Goal: Transaction & Acquisition: Purchase product/service

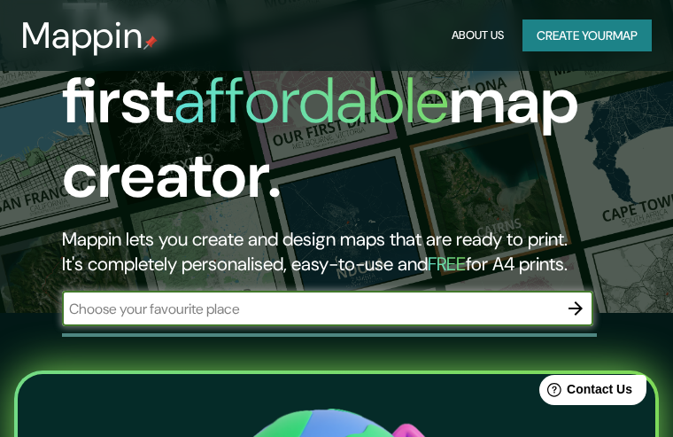
scroll to position [144, 0]
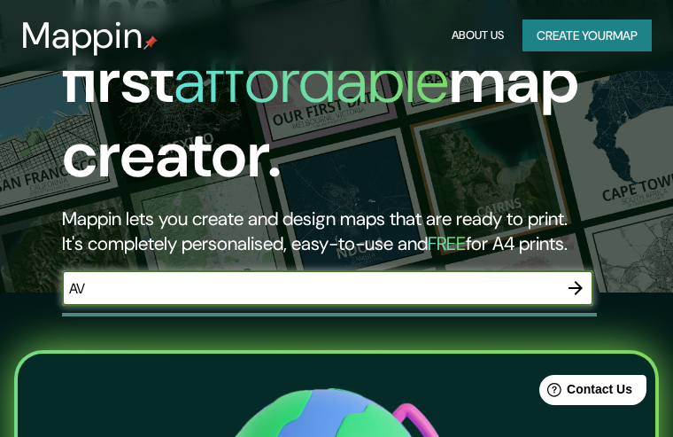
type input "A"
type input "CHICLANA DE LA FRONTERA"
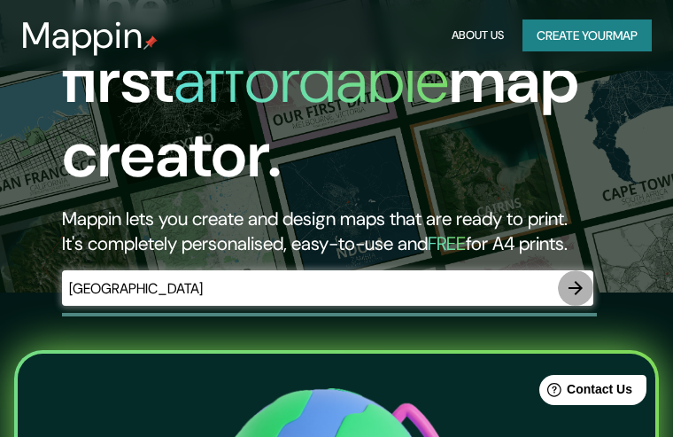
click at [576, 277] on icon "button" at bounding box center [575, 287] width 21 height 21
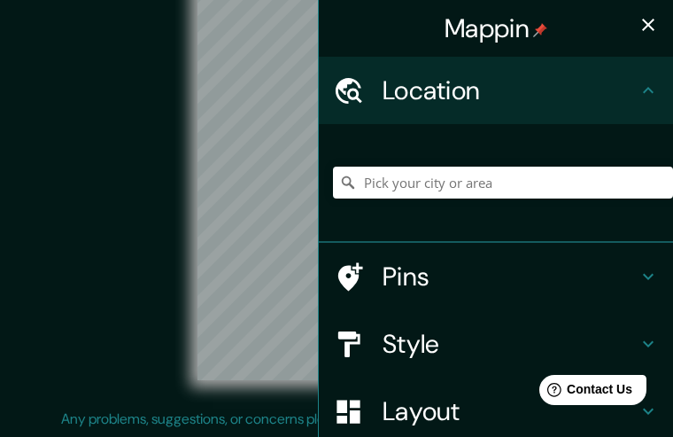
scroll to position [42, 0]
click at [407, 191] on input "Pick your city or area" at bounding box center [503, 182] width 340 height 32
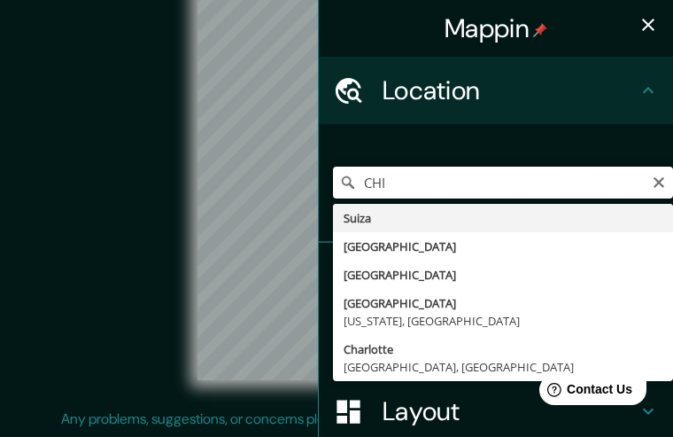
type input "CHIC"
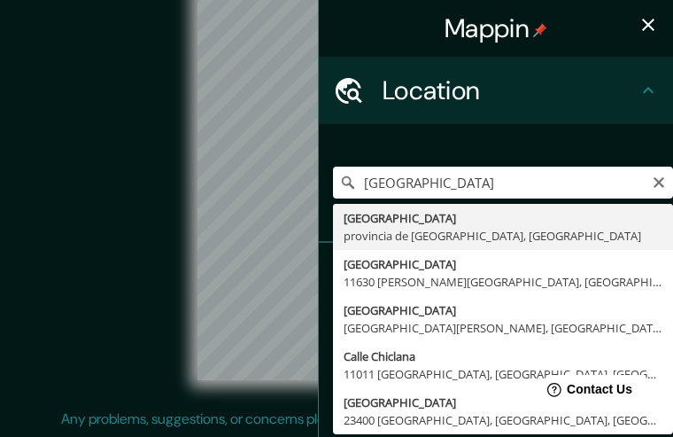
type input "Chiclana de la Frontera, provincia de Cádiz, España"
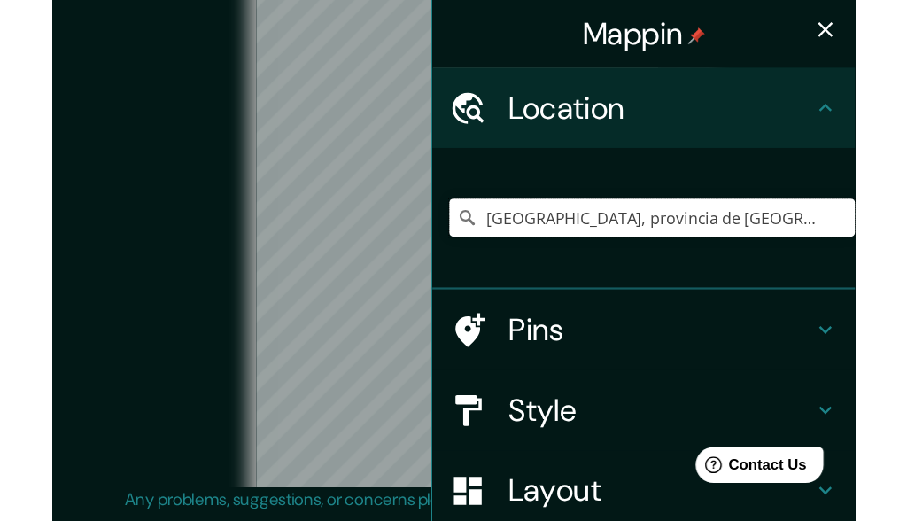
scroll to position [0, 0]
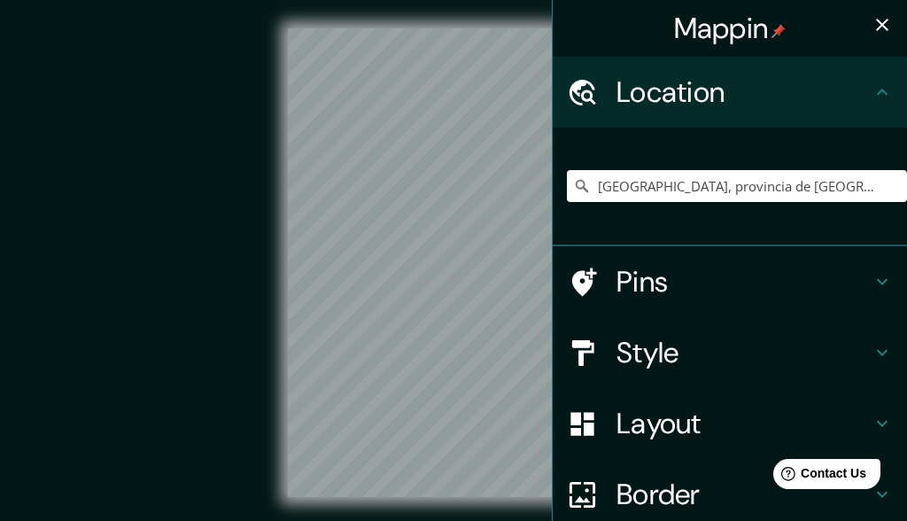
click at [672, 27] on icon "button" at bounding box center [881, 24] width 21 height 21
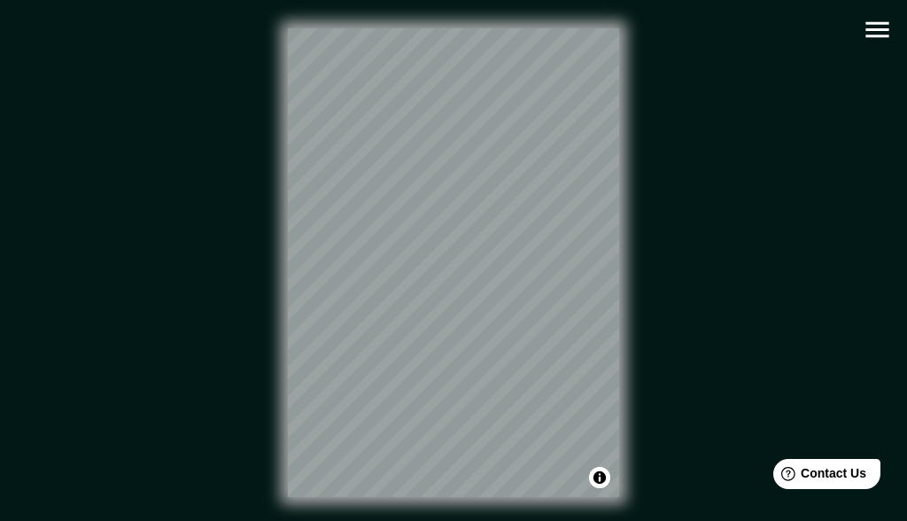
click at [672, 25] on icon "button" at bounding box center [877, 29] width 31 height 31
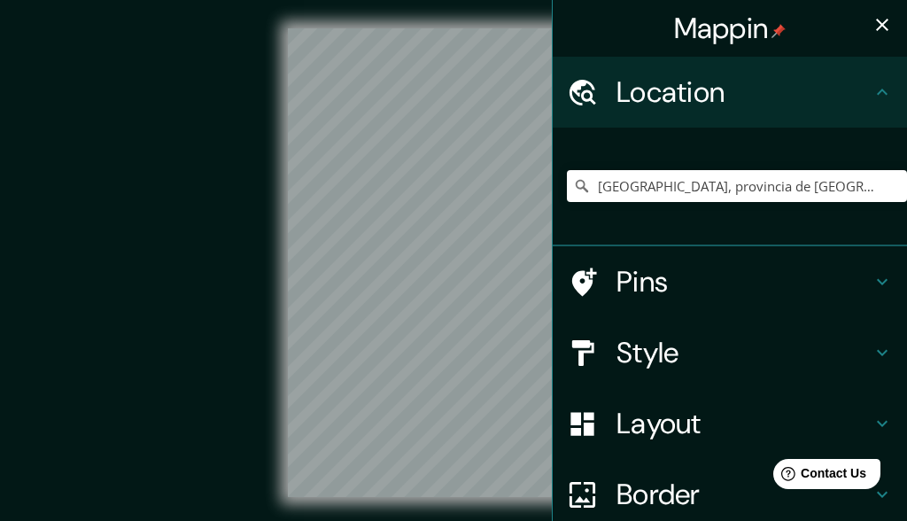
click at [672, 350] on h4 "Style" at bounding box center [743, 352] width 255 height 35
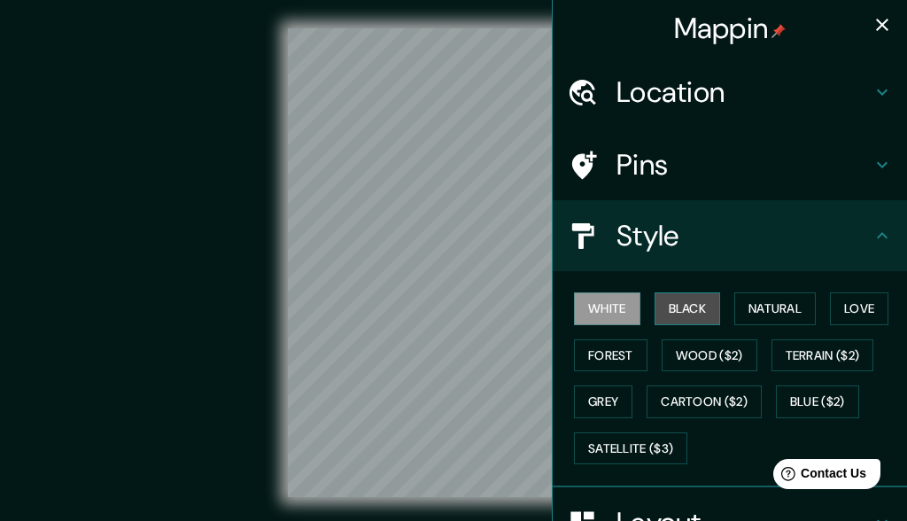
click at [672, 306] on button "Black" at bounding box center [687, 308] width 66 height 33
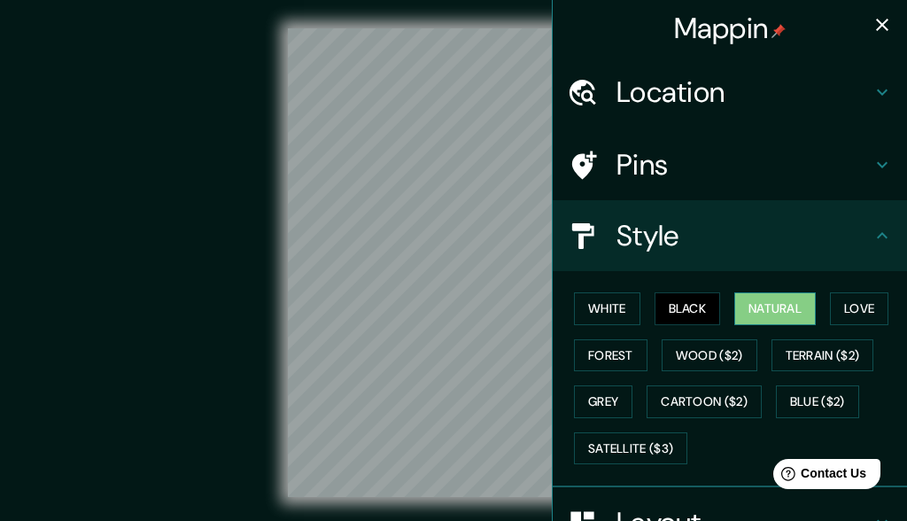
click at [672, 309] on button "Natural" at bounding box center [774, 308] width 81 height 33
click at [672, 309] on button "Love" at bounding box center [859, 308] width 58 height 33
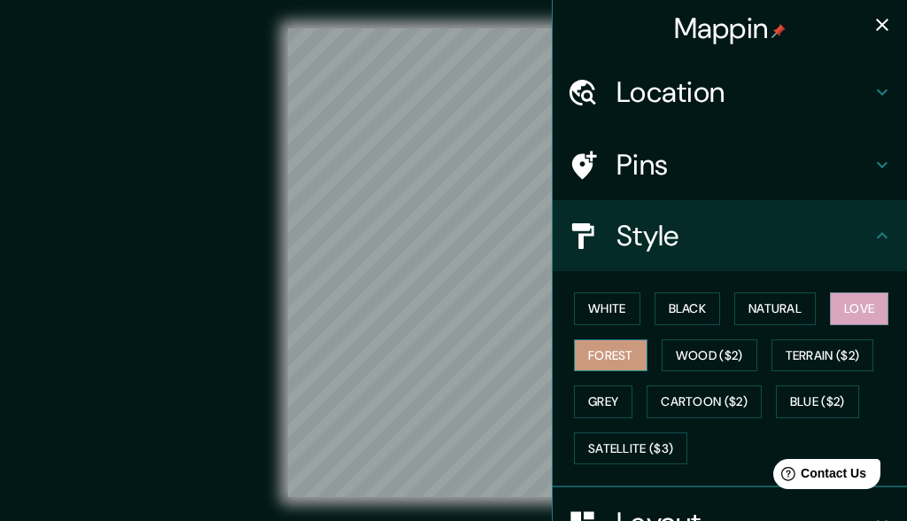
click at [586, 351] on button "Forest" at bounding box center [610, 355] width 73 height 33
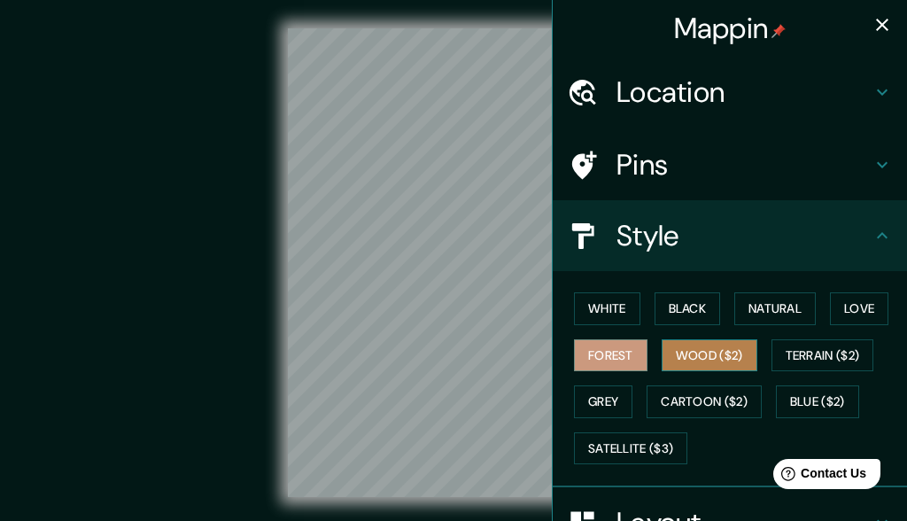
click at [672, 356] on button "Wood ($2)" at bounding box center [709, 355] width 96 height 33
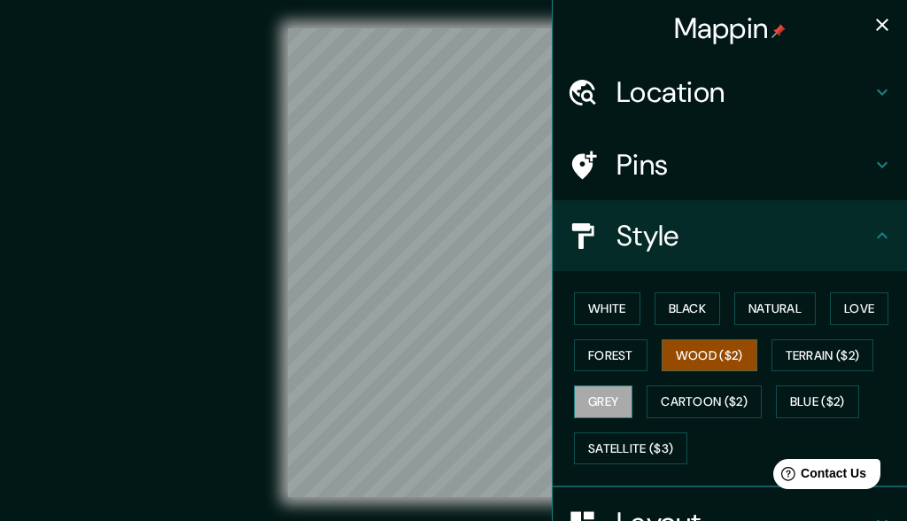
click at [599, 402] on button "Grey" at bounding box center [603, 401] width 58 height 33
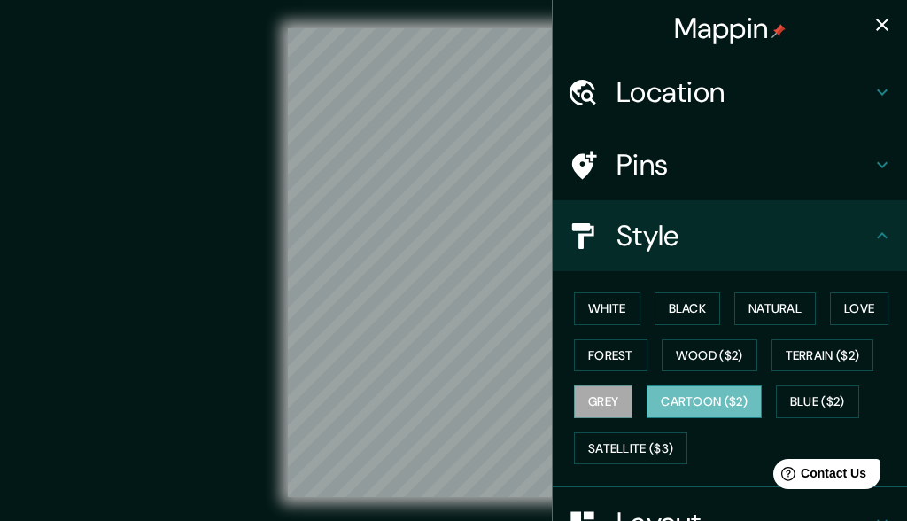
click at [672, 405] on button "Cartoon ($2)" at bounding box center [703, 401] width 115 height 33
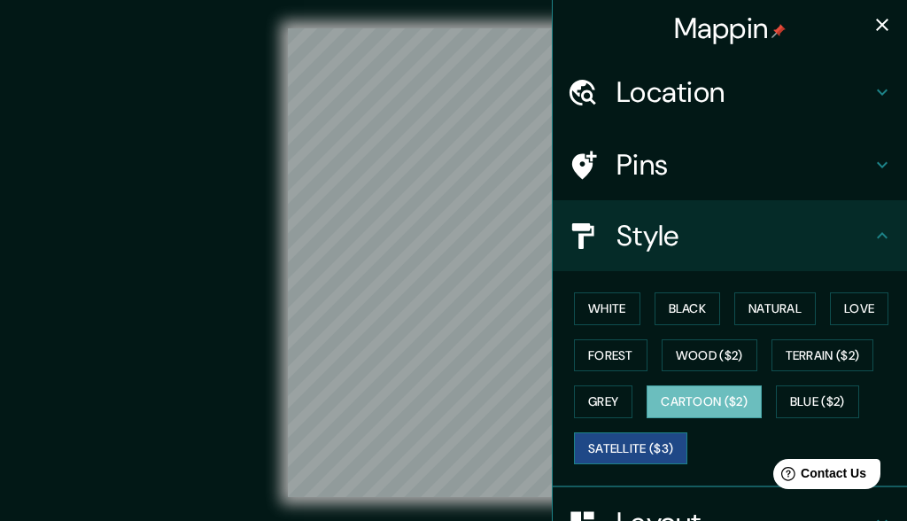
click at [666, 436] on button "Satellite ($3)" at bounding box center [630, 448] width 113 height 33
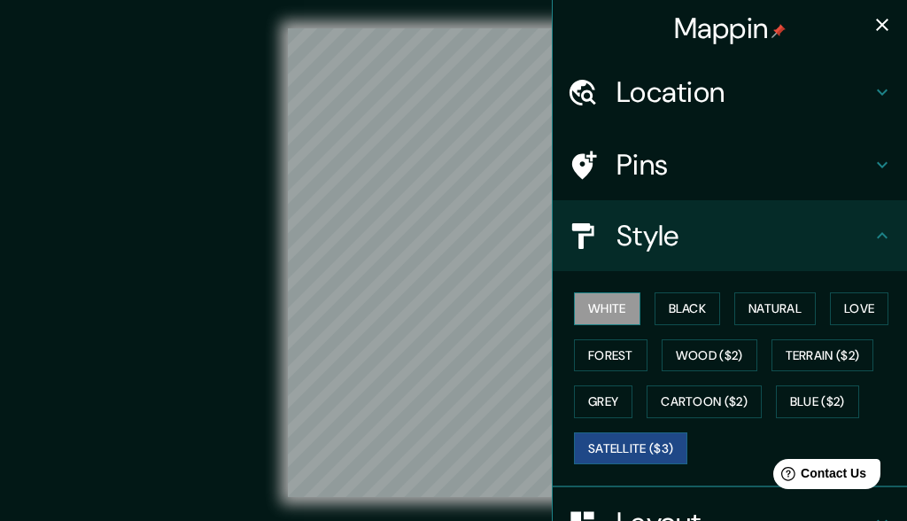
click at [628, 307] on button "White" at bounding box center [607, 308] width 66 height 33
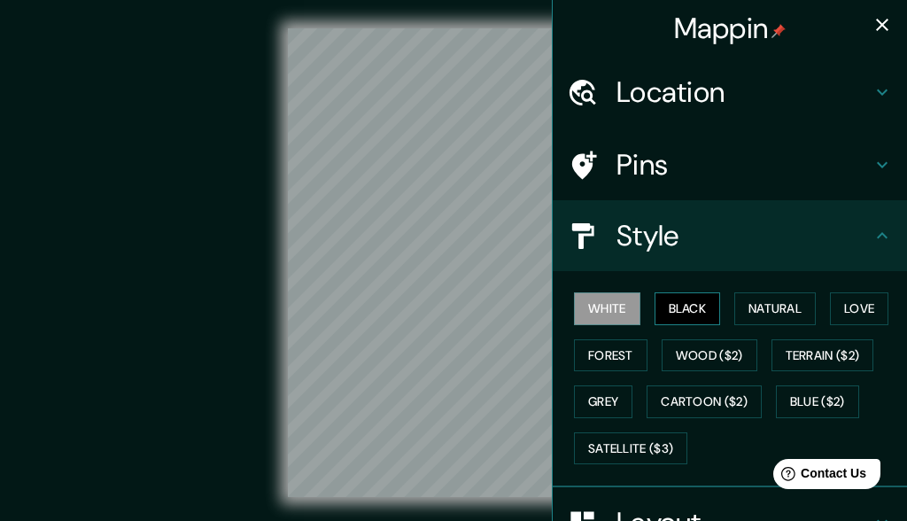
click at [672, 312] on button "Black" at bounding box center [687, 308] width 66 height 33
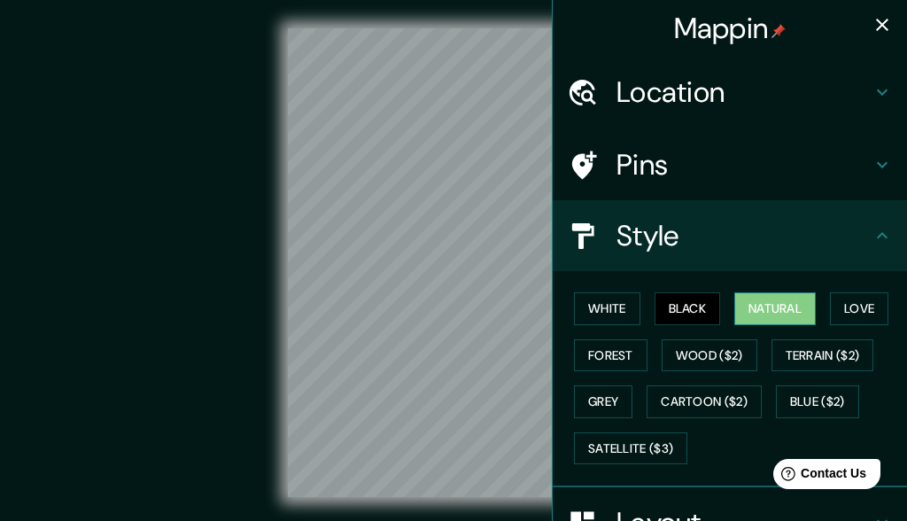
click at [672, 306] on button "Natural" at bounding box center [774, 308] width 81 height 33
click at [672, 305] on button "Love" at bounding box center [859, 308] width 58 height 33
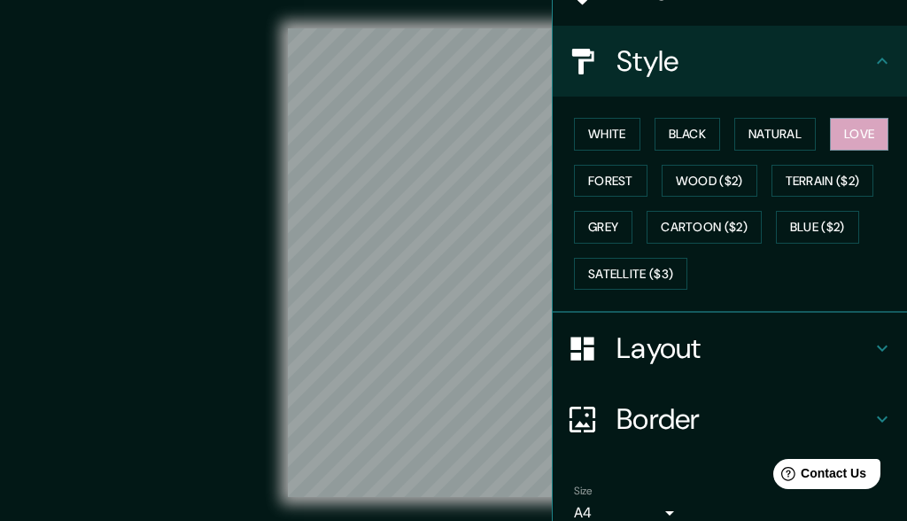
click at [644, 344] on h4 "Layout" at bounding box center [743, 347] width 255 height 35
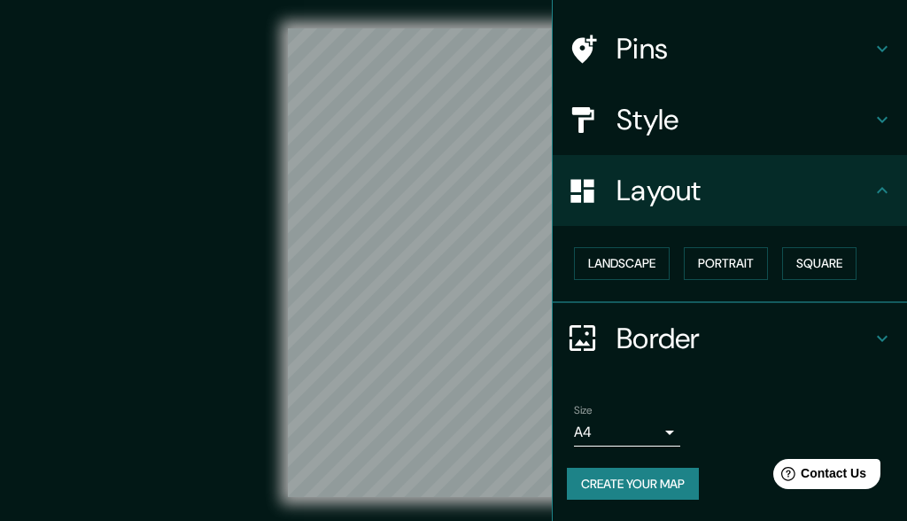
scroll to position [111, 0]
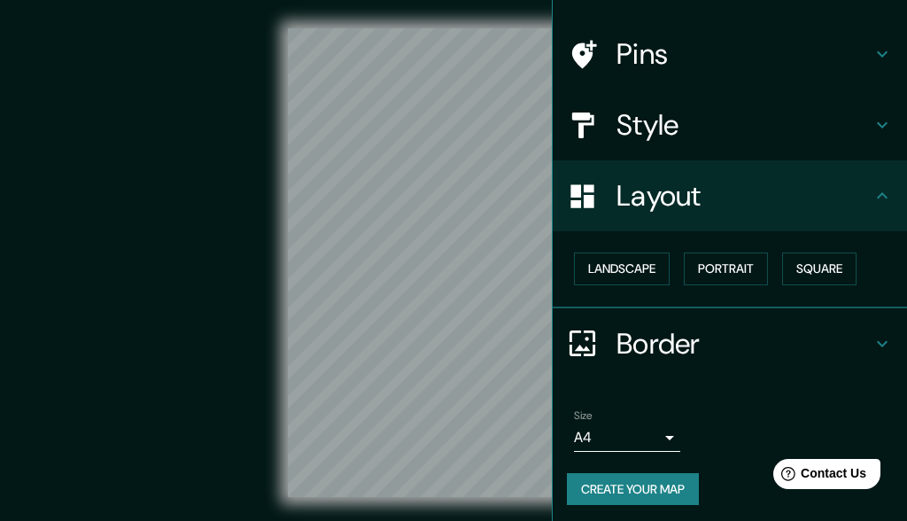
click at [672, 337] on h4 "Border" at bounding box center [743, 343] width 255 height 35
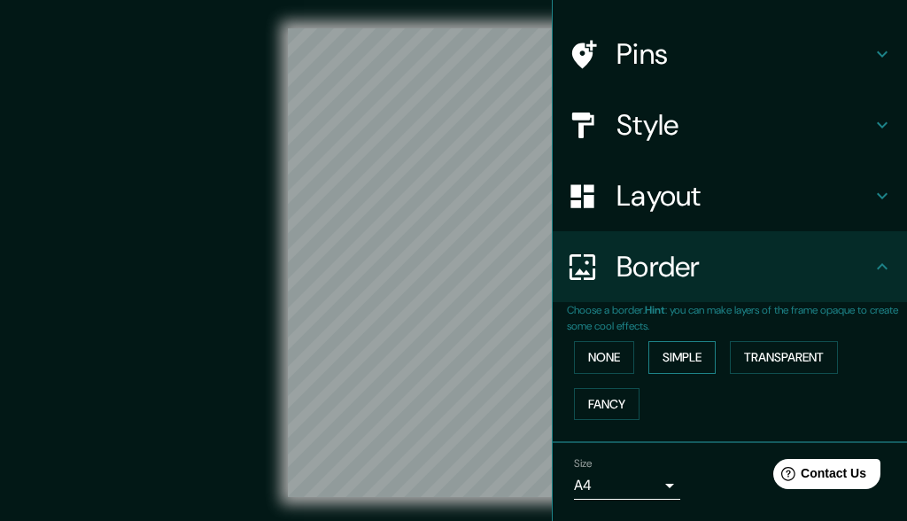
click at [672, 358] on button "Simple" at bounding box center [681, 357] width 67 height 33
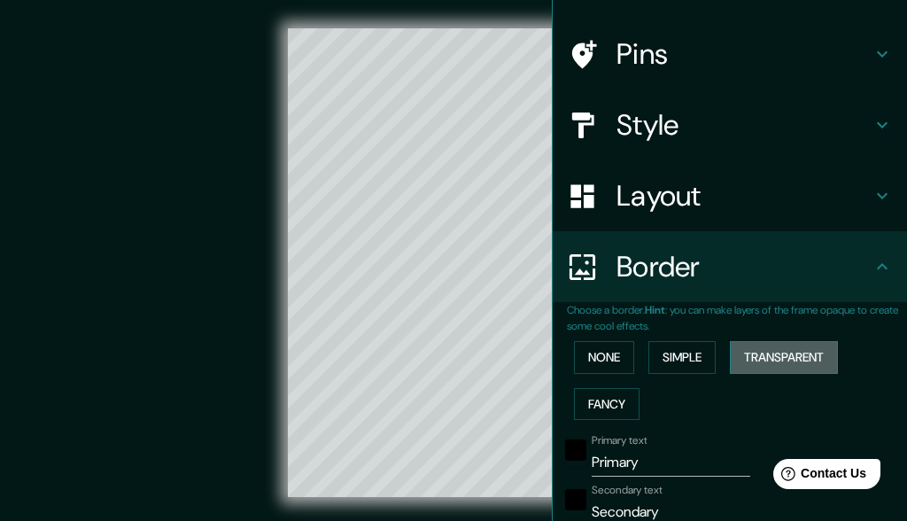
click at [672, 365] on button "Transparent" at bounding box center [784, 357] width 108 height 33
click at [619, 400] on button "Fancy" at bounding box center [607, 404] width 66 height 33
click at [672, 355] on button "Transparent" at bounding box center [784, 357] width 108 height 33
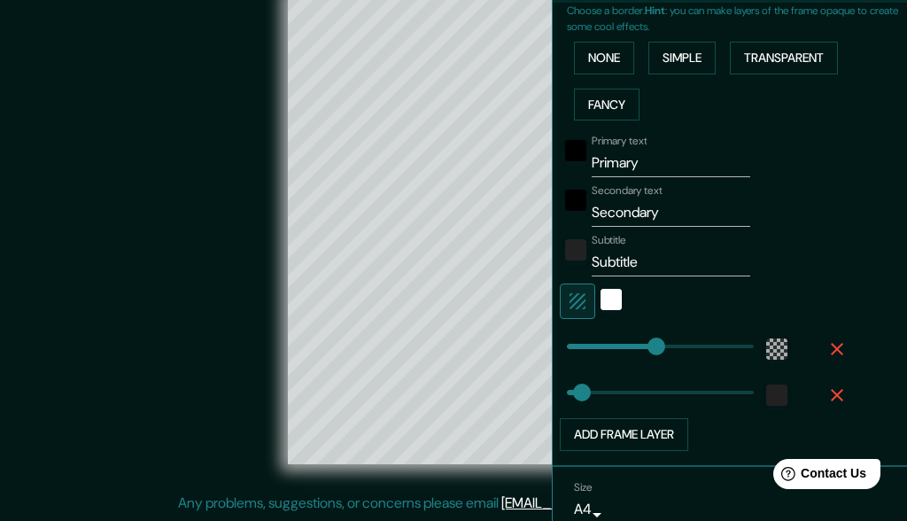
scroll to position [414, 0]
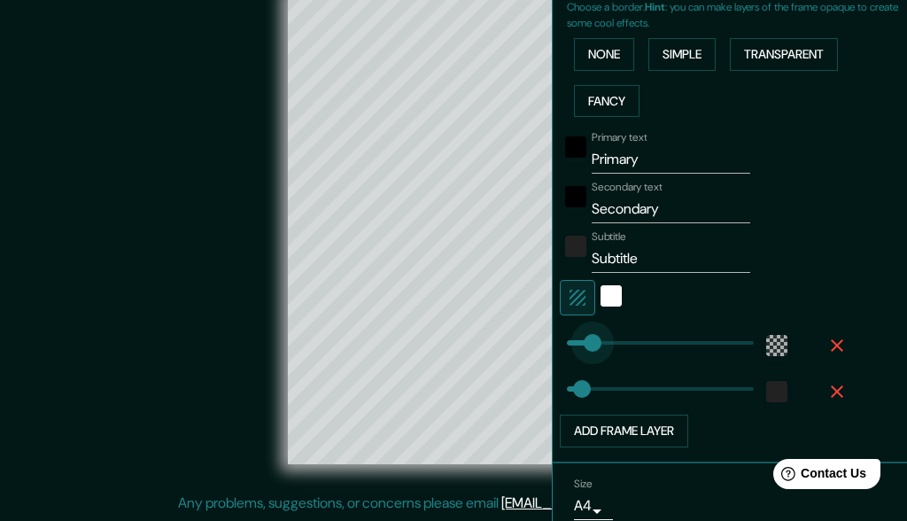
type input "64"
type input "30"
drag, startPoint x: 660, startPoint y: 334, endPoint x: 599, endPoint y: 344, distance: 61.9
type input "123"
type input "30"
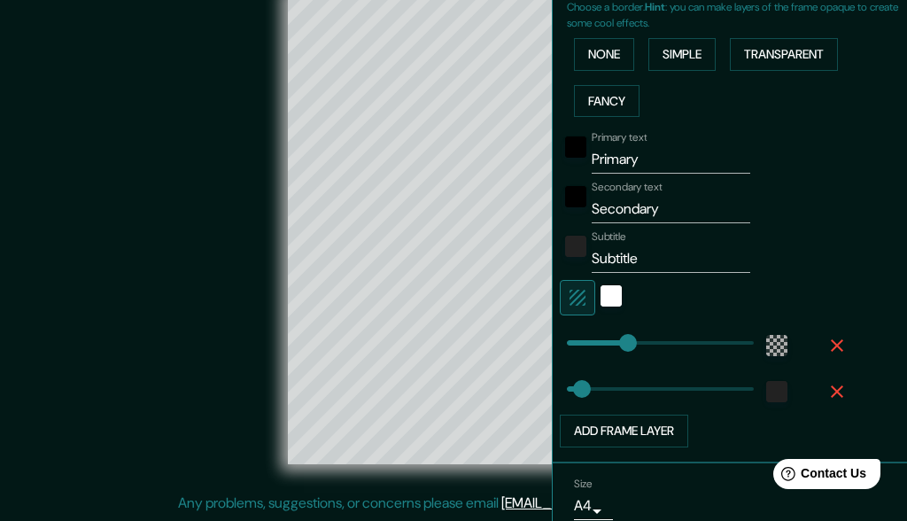
type input "199"
type input "30"
type input "154"
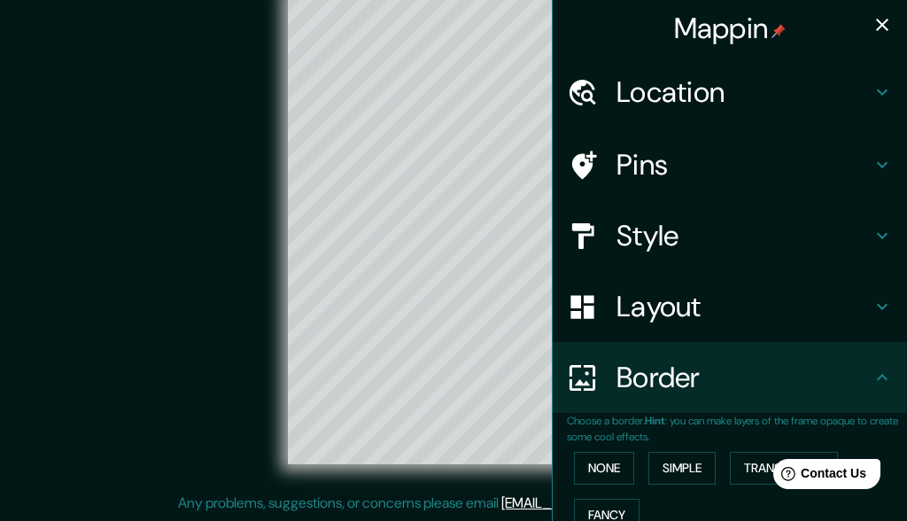
scroll to position [0, 0]
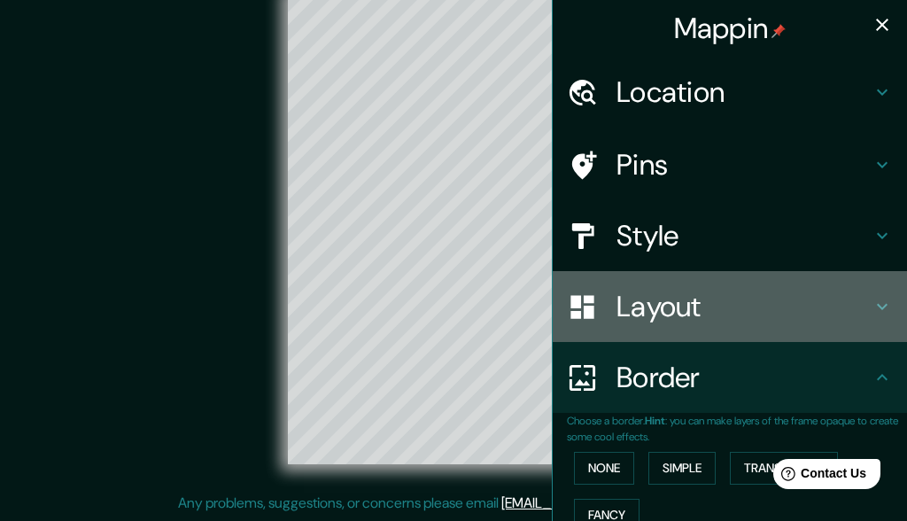
click at [672, 314] on h4 "Layout" at bounding box center [743, 306] width 255 height 35
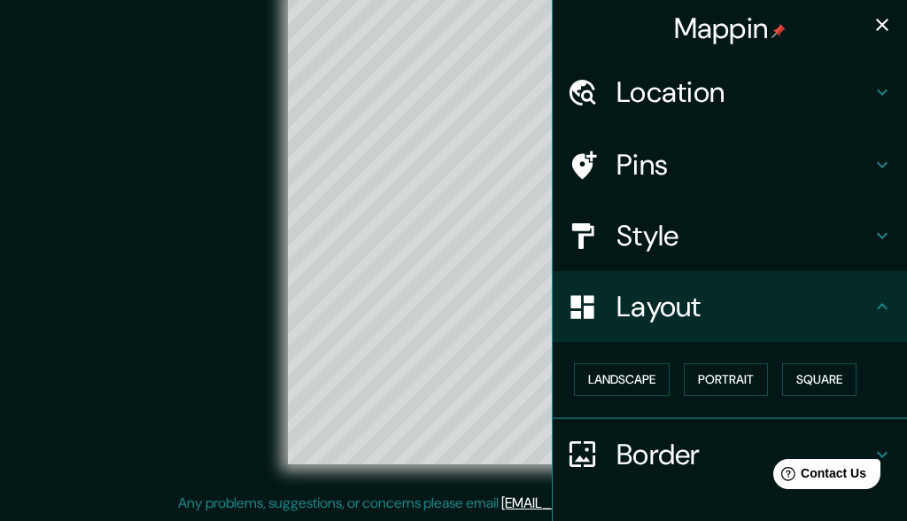
click at [672, 88] on h4 "Location" at bounding box center [743, 91] width 255 height 35
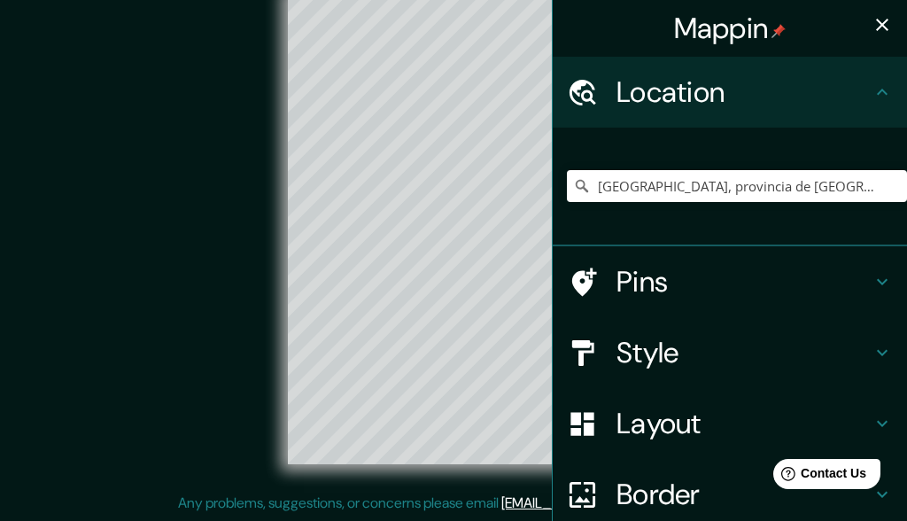
click at [633, 287] on h4 "Pins" at bounding box center [743, 281] width 255 height 35
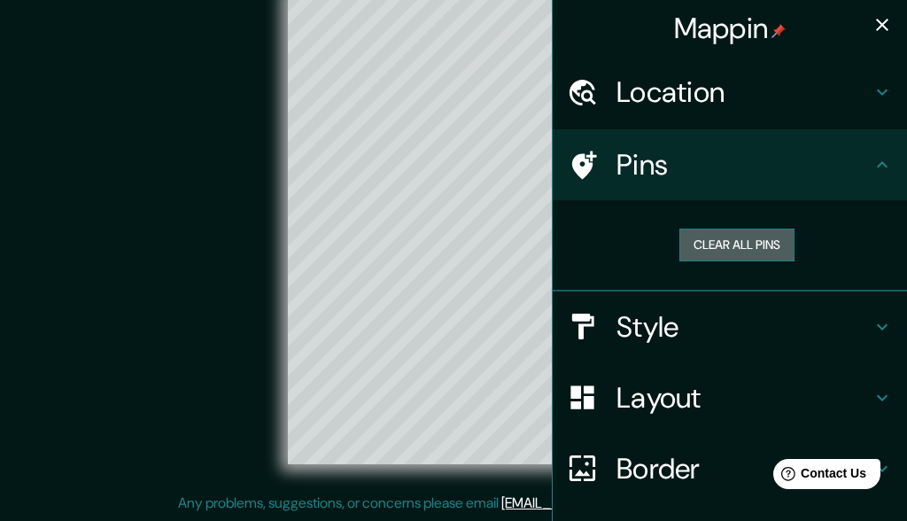
click at [672, 242] on button "Clear all pins" at bounding box center [736, 244] width 115 height 33
click at [672, 247] on button "Clear all pins" at bounding box center [736, 244] width 115 height 33
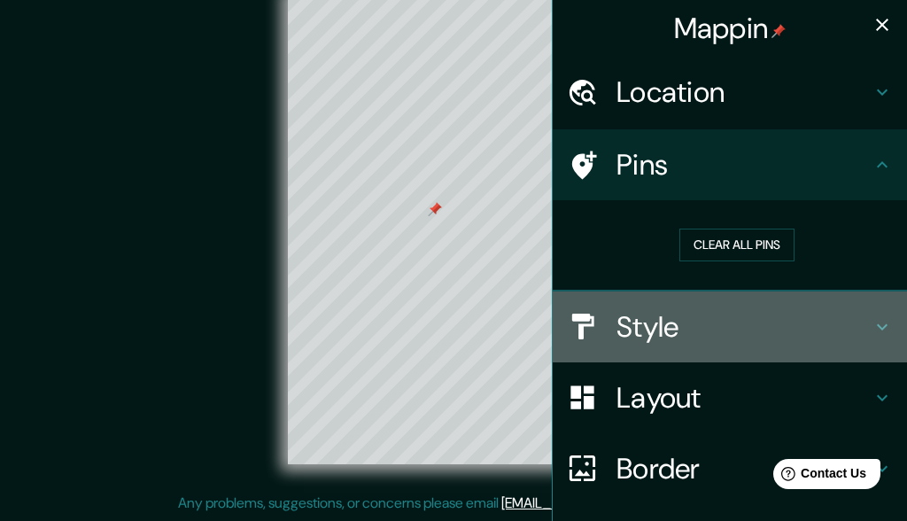
click at [672, 321] on h4 "Style" at bounding box center [743, 326] width 255 height 35
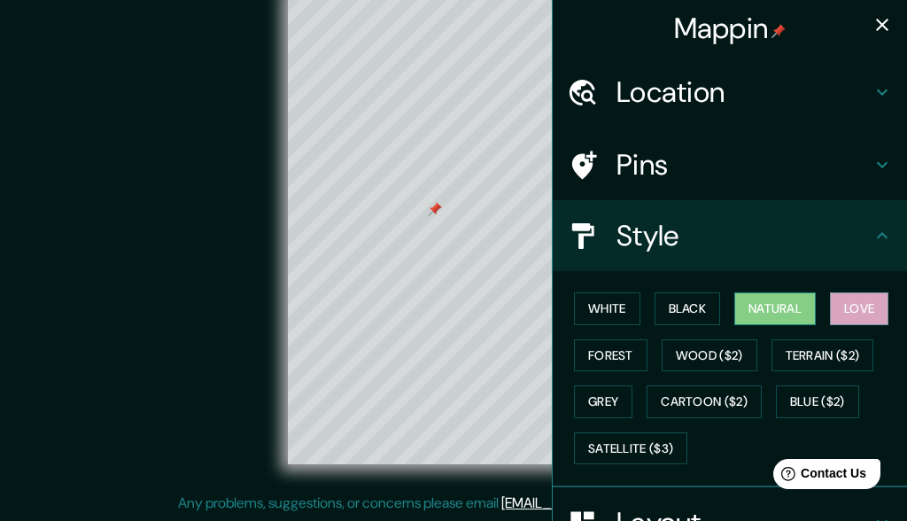
click at [672, 305] on button "Natural" at bounding box center [774, 308] width 81 height 33
click at [672, 301] on button "Black" at bounding box center [687, 308] width 66 height 33
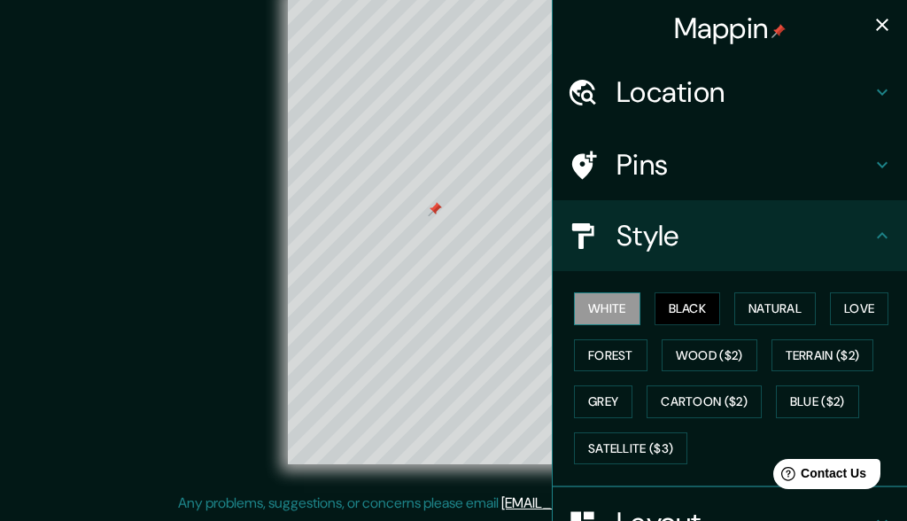
click at [619, 307] on button "White" at bounding box center [607, 308] width 66 height 33
click at [672, 302] on button "Natural" at bounding box center [774, 308] width 81 height 33
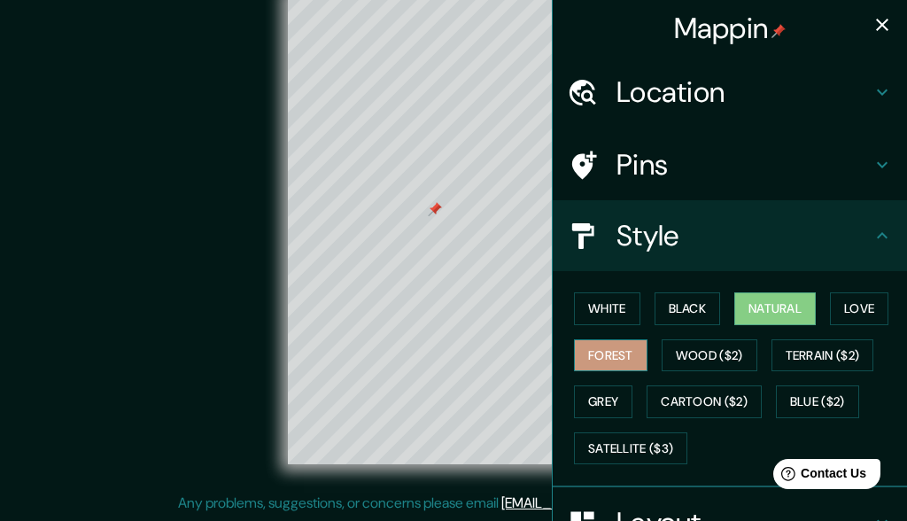
click at [637, 354] on button "Forest" at bounding box center [610, 355] width 73 height 33
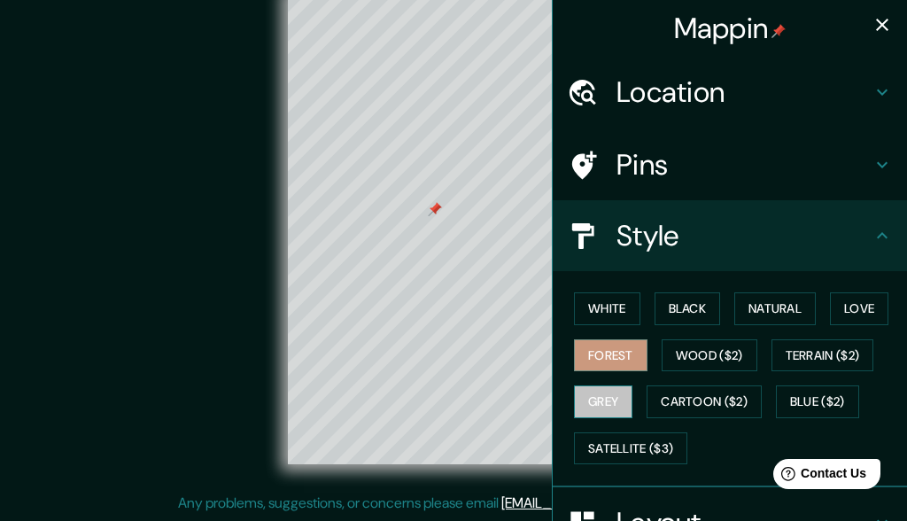
click at [614, 399] on button "Grey" at bounding box center [603, 401] width 58 height 33
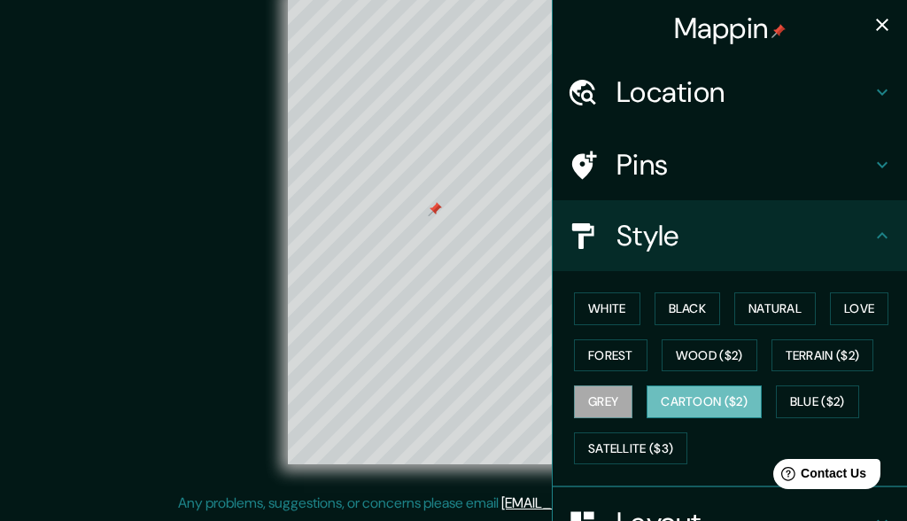
click at [672, 406] on button "Cartoon ($2)" at bounding box center [703, 401] width 115 height 33
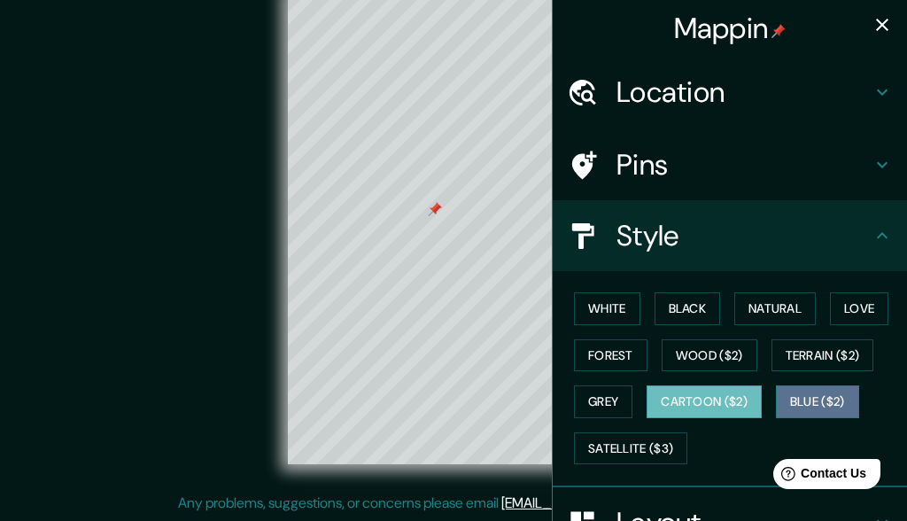
click at [672, 393] on button "Blue ($2)" at bounding box center [817, 401] width 83 height 33
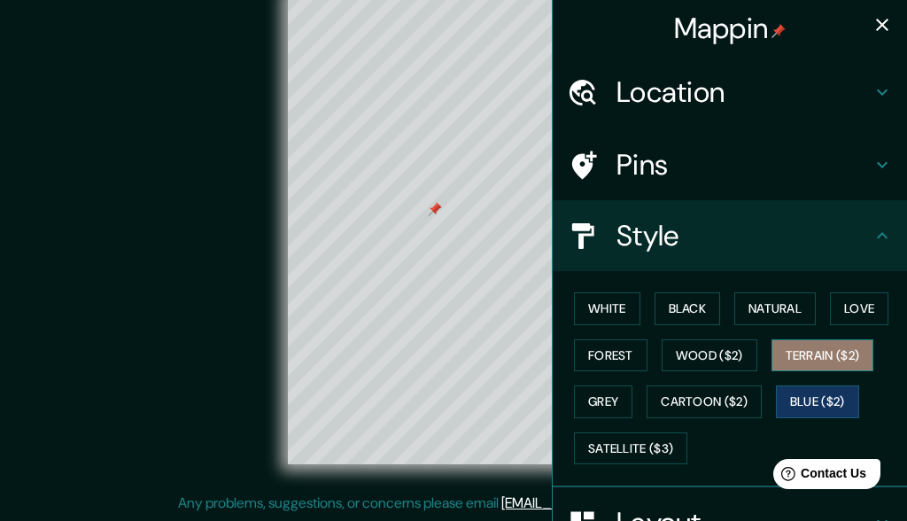
click at [672, 356] on button "Terrain ($2)" at bounding box center [822, 355] width 103 height 33
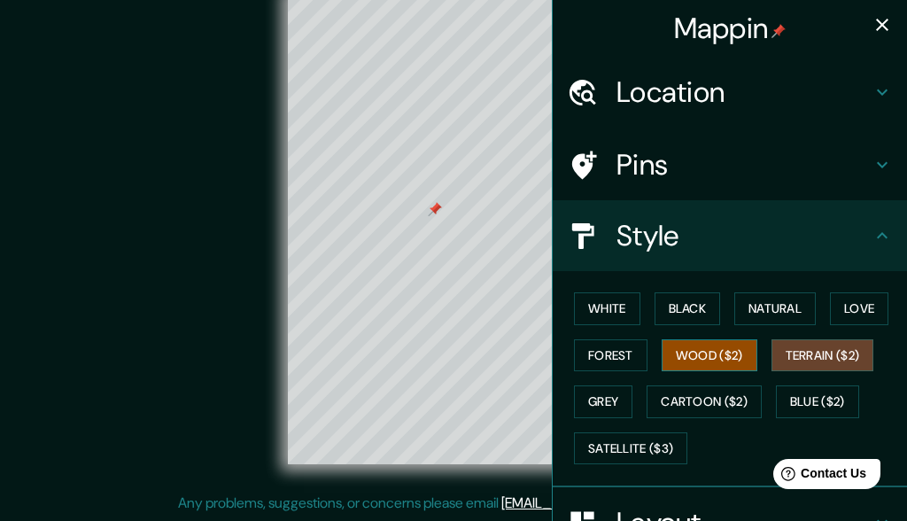
click at [672, 356] on button "Wood ($2)" at bounding box center [709, 355] width 96 height 33
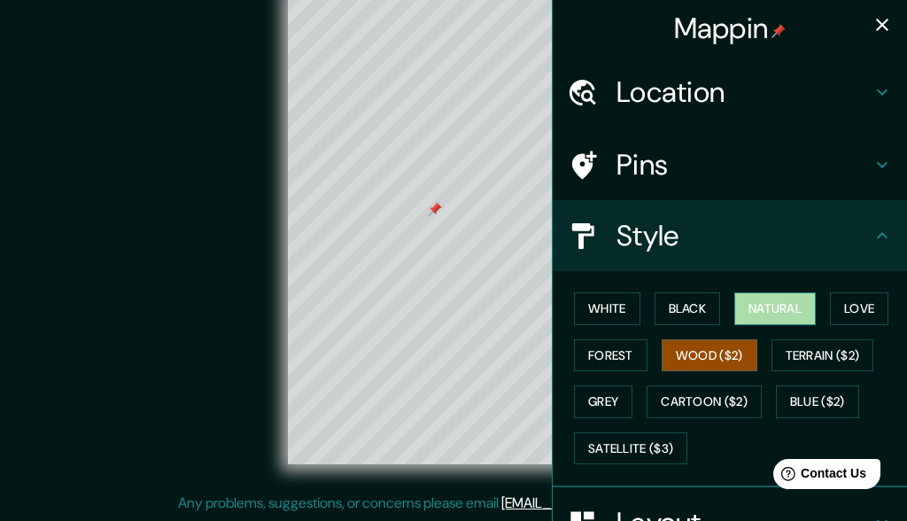
click at [672, 310] on button "Natural" at bounding box center [774, 308] width 81 height 33
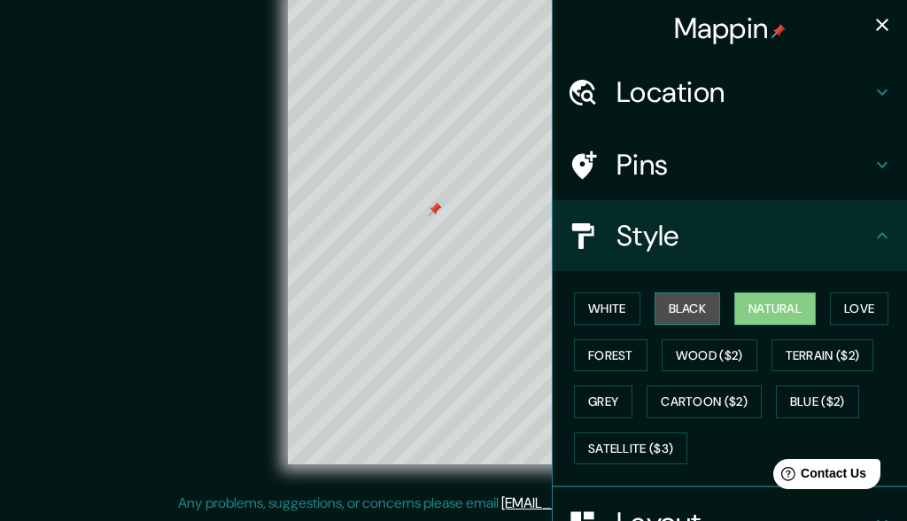
click at [672, 305] on button "Black" at bounding box center [687, 308] width 66 height 33
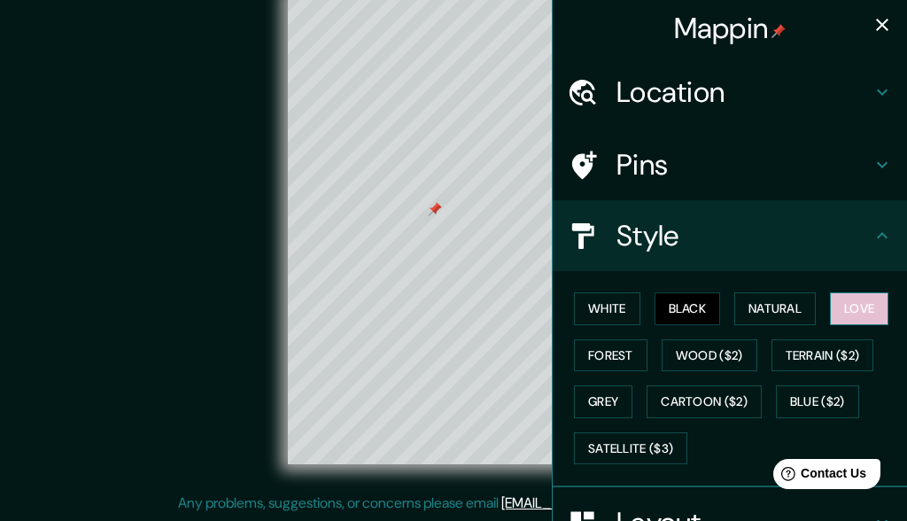
click at [672, 306] on button "Love" at bounding box center [859, 308] width 58 height 33
click at [672, 101] on h4 "Location" at bounding box center [743, 91] width 255 height 35
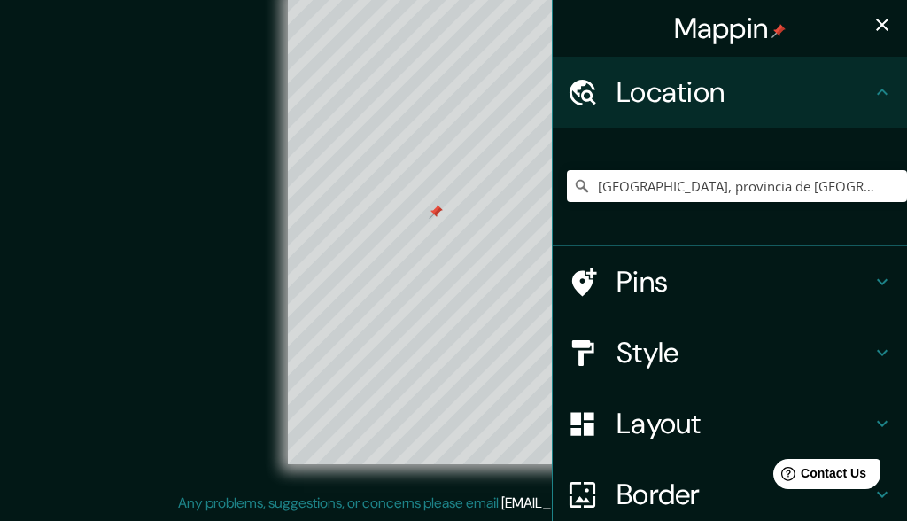
click at [659, 344] on h4 "Style" at bounding box center [743, 352] width 255 height 35
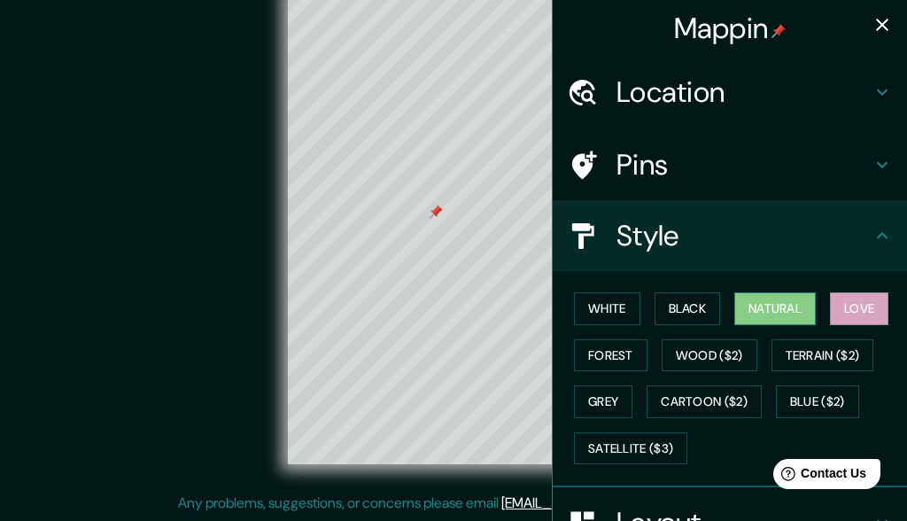
click at [672, 305] on button "Natural" at bounding box center [774, 308] width 81 height 33
click at [475, 391] on div at bounding box center [473, 390] width 14 height 14
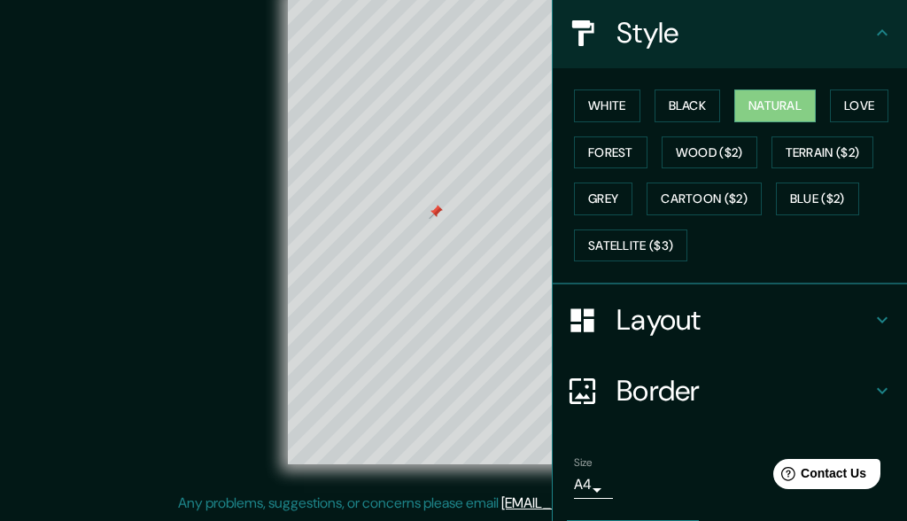
scroll to position [205, 0]
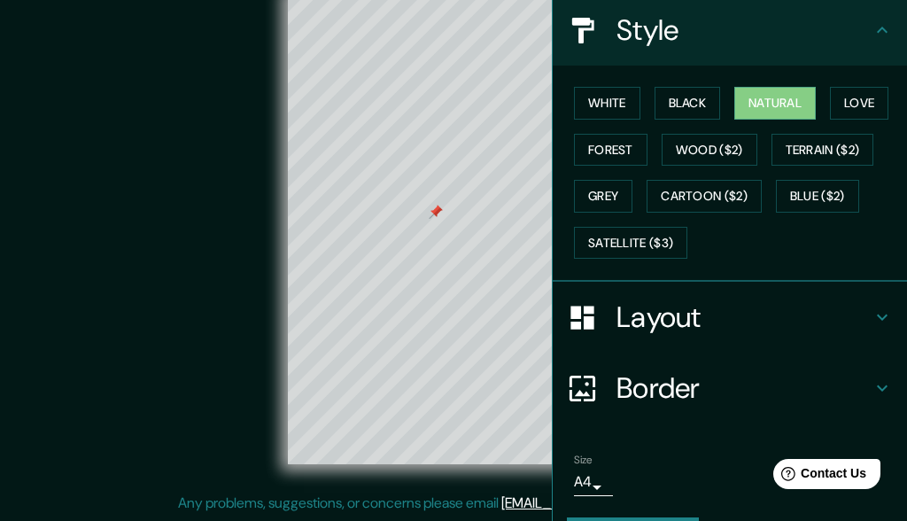
click at [672, 309] on h4 "Layout" at bounding box center [743, 316] width 255 height 35
type input "30"
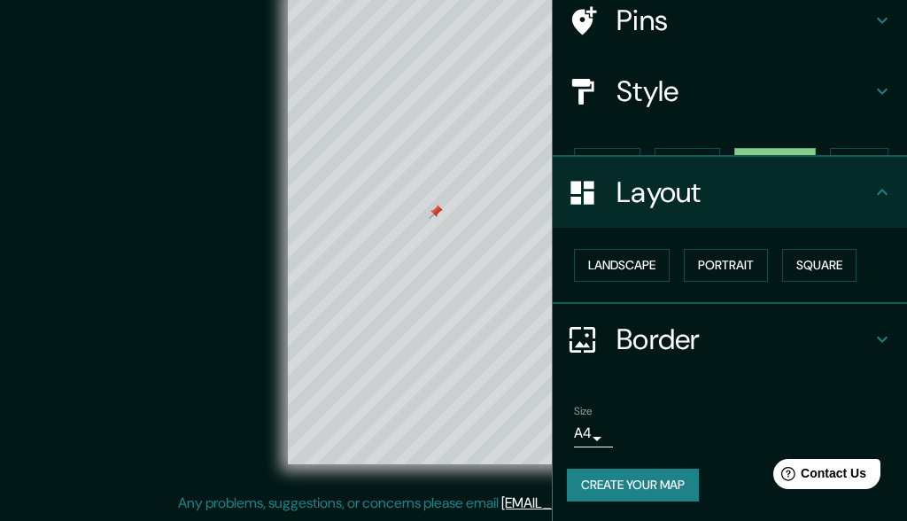
scroll to position [111, 0]
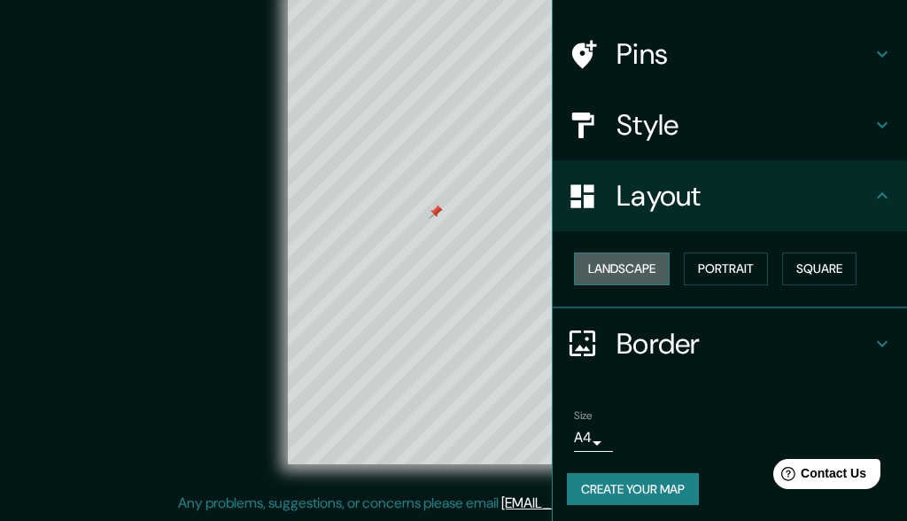
click at [636, 258] on button "Landscape" at bounding box center [622, 268] width 96 height 33
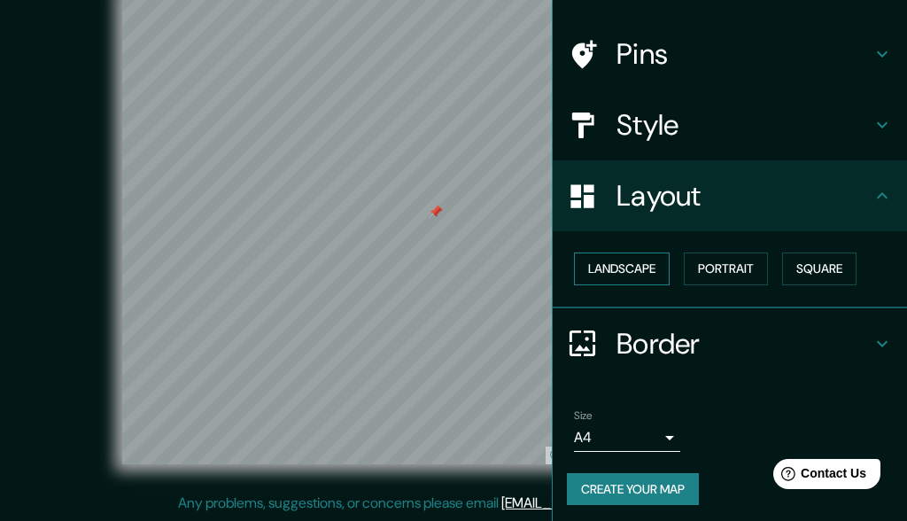
click at [638, 260] on button "Landscape" at bounding box center [622, 268] width 96 height 33
click at [672, 269] on button "Portrait" at bounding box center [726, 268] width 84 height 33
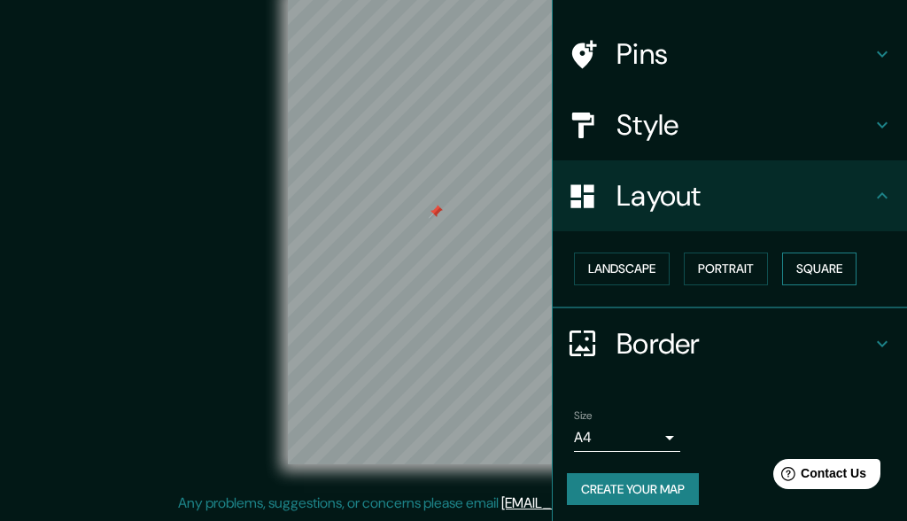
click at [672, 269] on button "Square" at bounding box center [819, 268] width 74 height 33
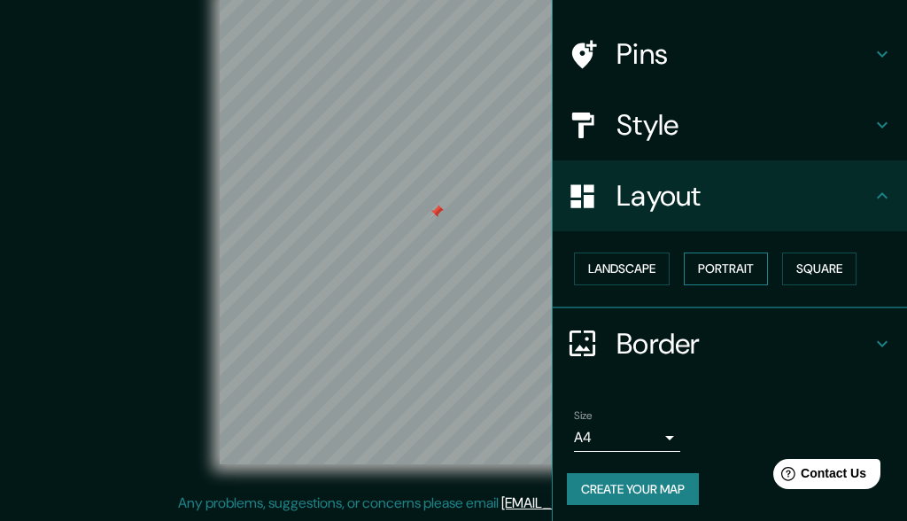
click at [672, 267] on button "Portrait" at bounding box center [726, 268] width 84 height 33
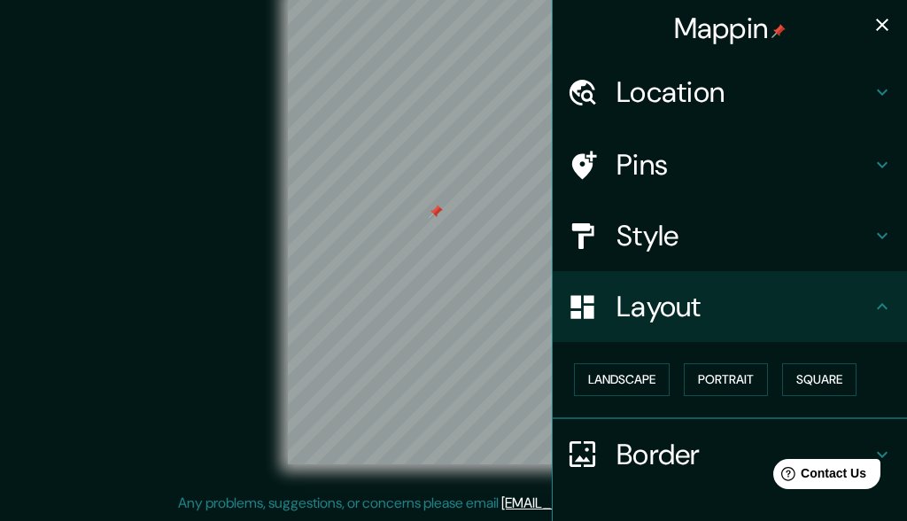
scroll to position [2, 0]
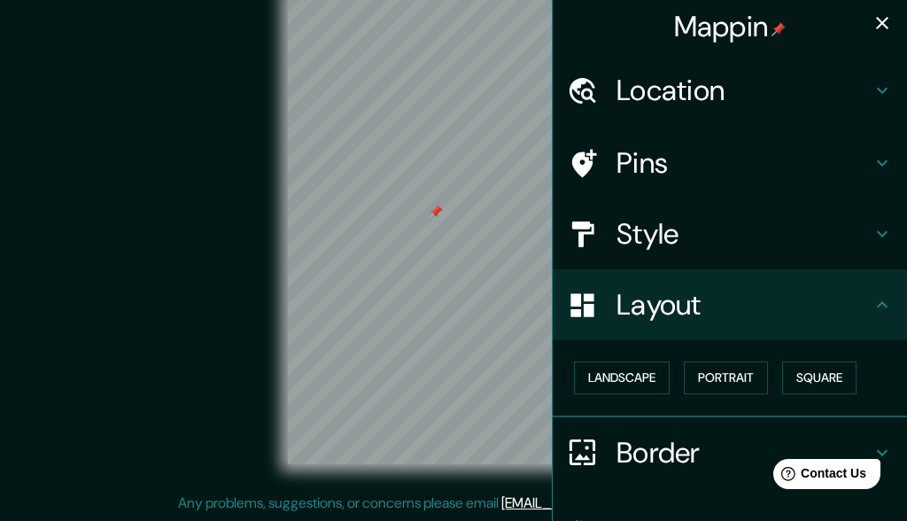
click at [654, 221] on h4 "Style" at bounding box center [743, 233] width 255 height 35
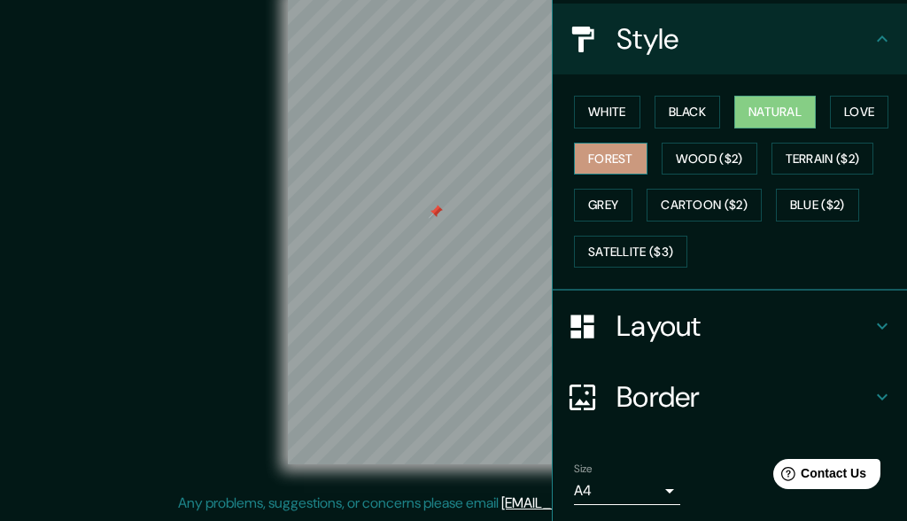
scroll to position [213, 0]
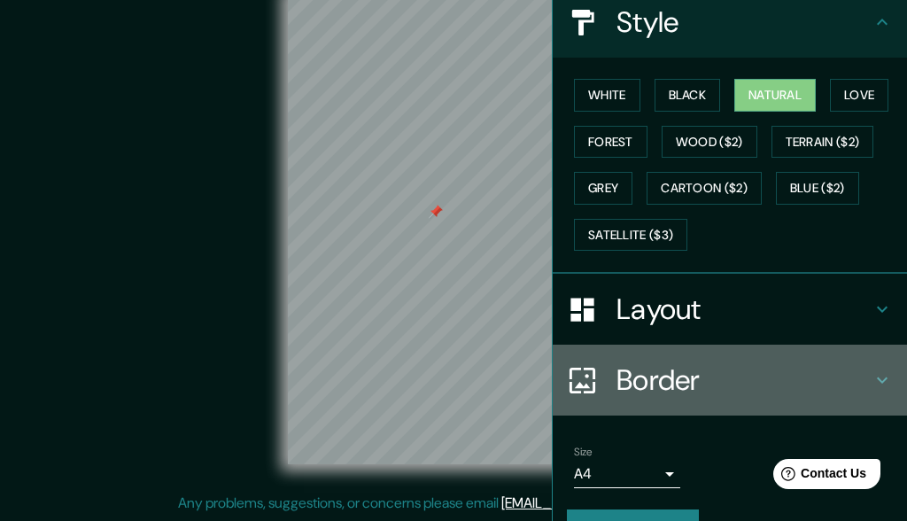
click at [656, 380] on h4 "Border" at bounding box center [743, 379] width 255 height 35
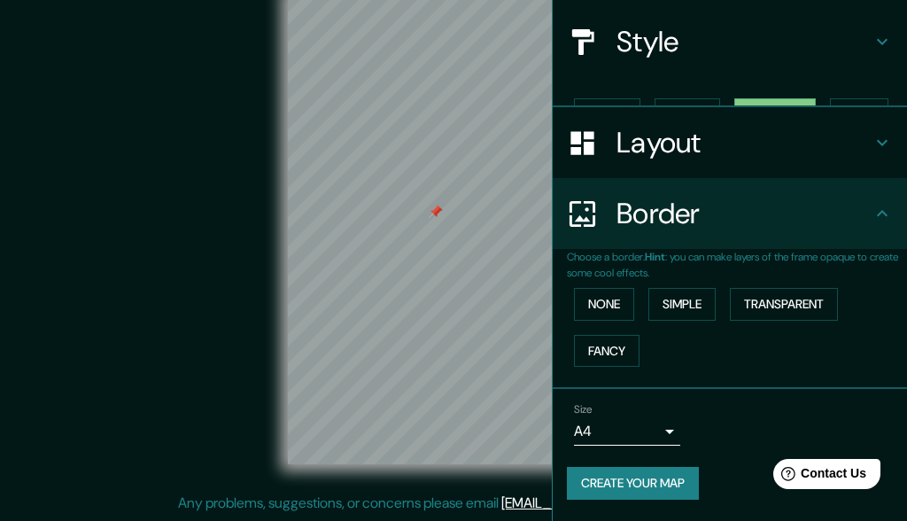
scroll to position [159, 0]
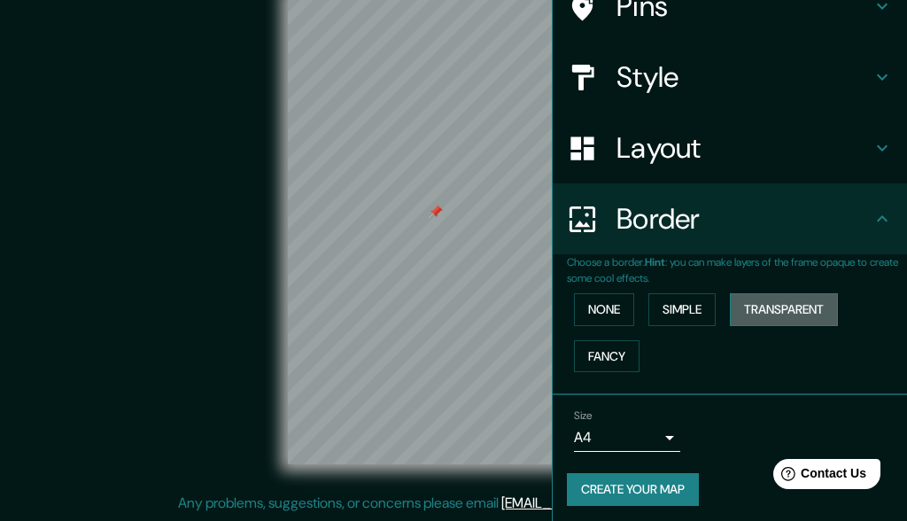
click at [672, 313] on button "Transparent" at bounding box center [784, 309] width 108 height 33
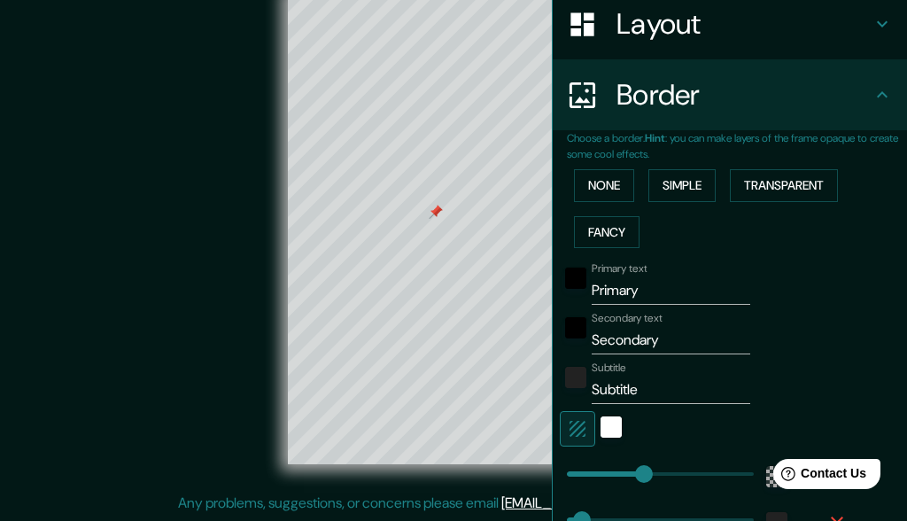
scroll to position [343, 0]
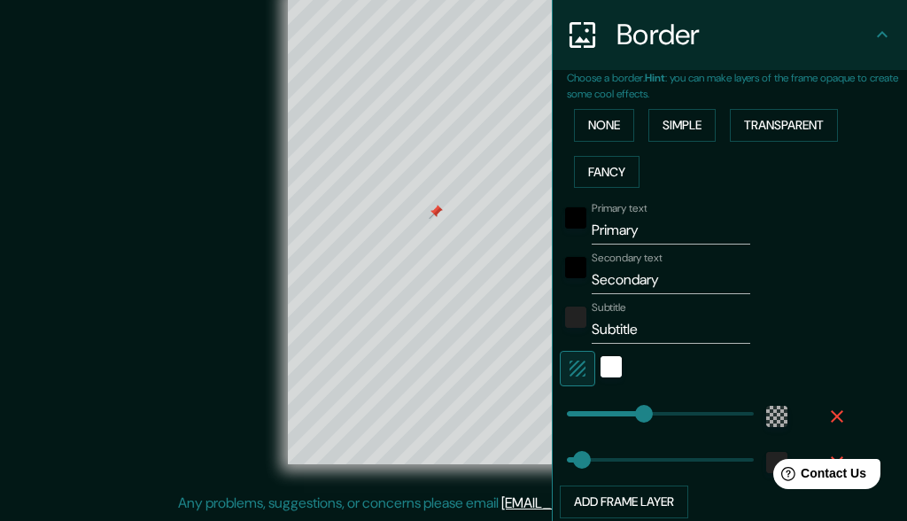
click at [672, 228] on input "Primary" at bounding box center [671, 230] width 159 height 28
type input "Primar"
type input "30"
type input "Prima"
type input "30"
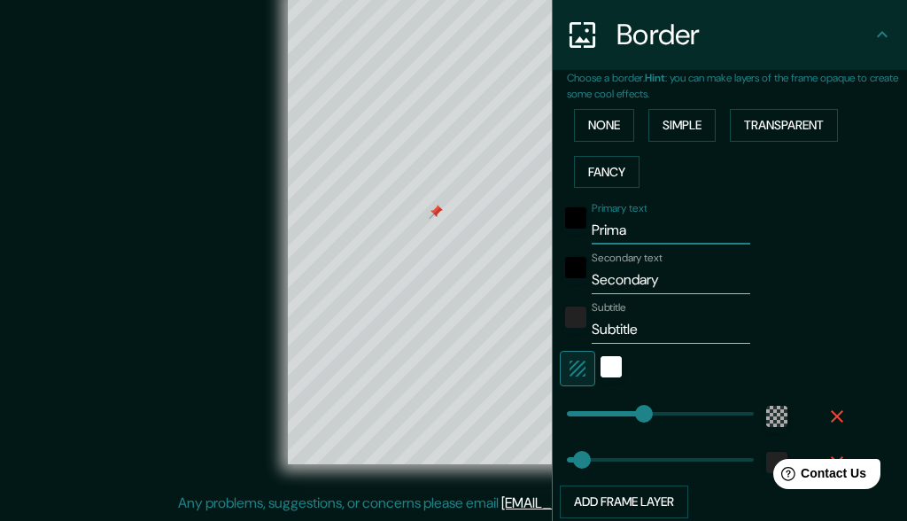
type input "Prim"
type input "30"
type input "Pri"
type input "30"
type input "Pr"
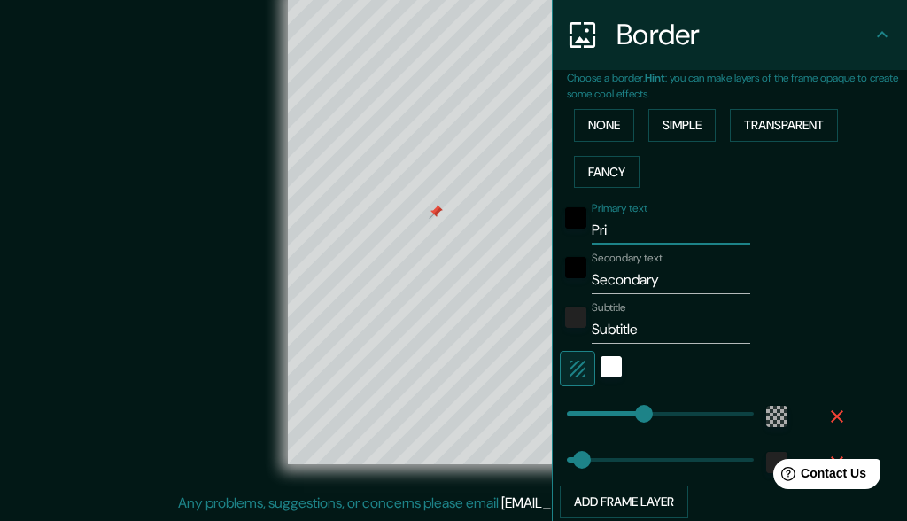
type input "30"
type input "P"
type input "30"
type input "C"
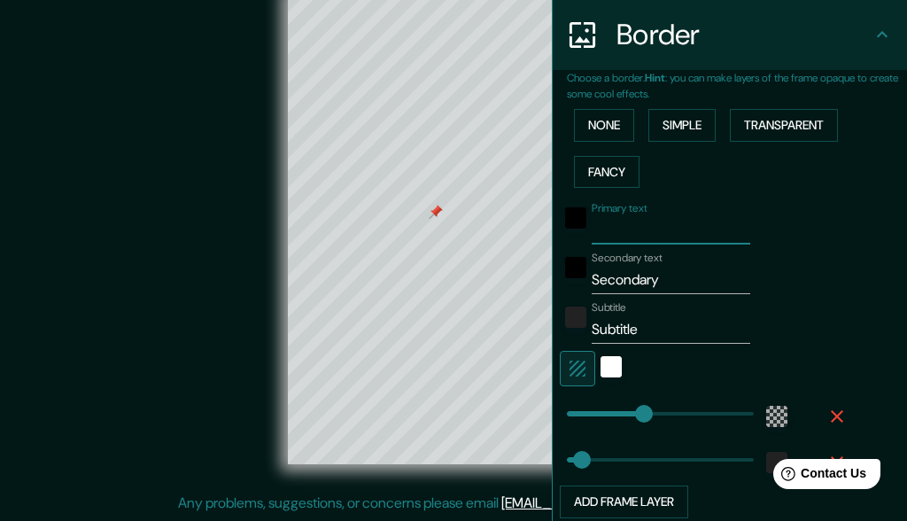
type input "30"
type input "CH"
type input "30"
type input "CHI"
type input "30"
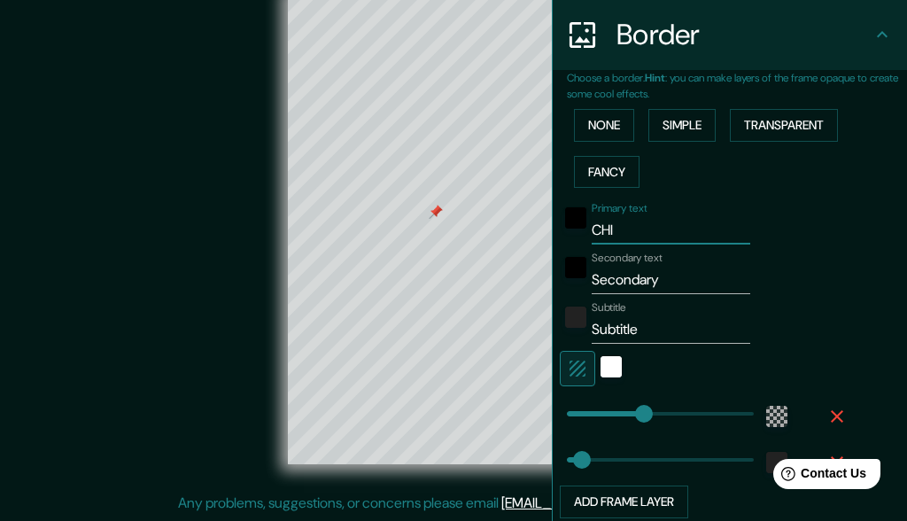
type input "CHIC"
type input "30"
type input "CHICL"
type input "30"
type input "CHICLA"
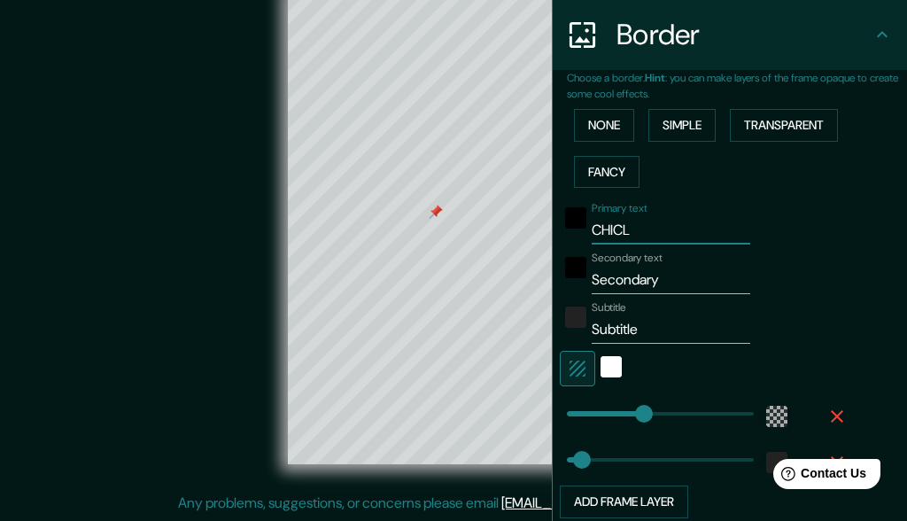
type input "30"
type input "CHICLAN"
type input "30"
type input "CHICLANA"
type input "30"
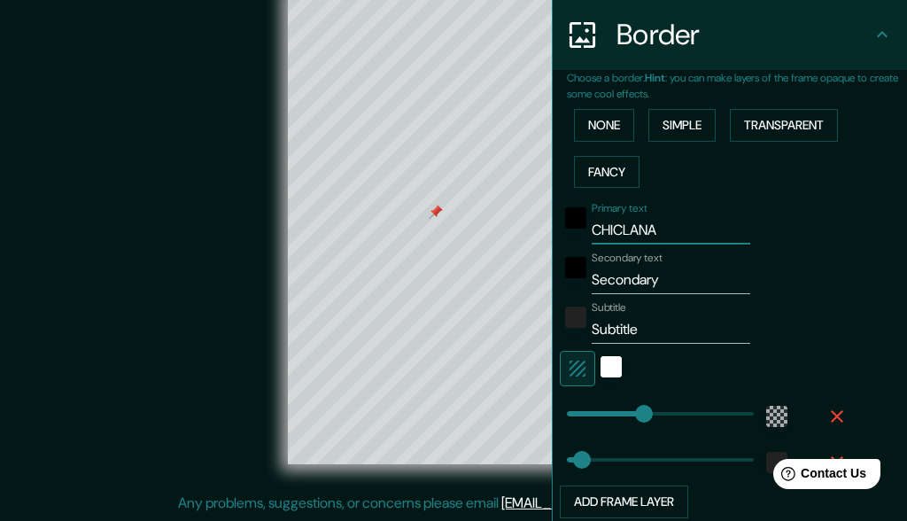
type input "CHICLANA"
type input "30"
type input "CHICLANA D"
type input "30"
type input "CHICLANA DE"
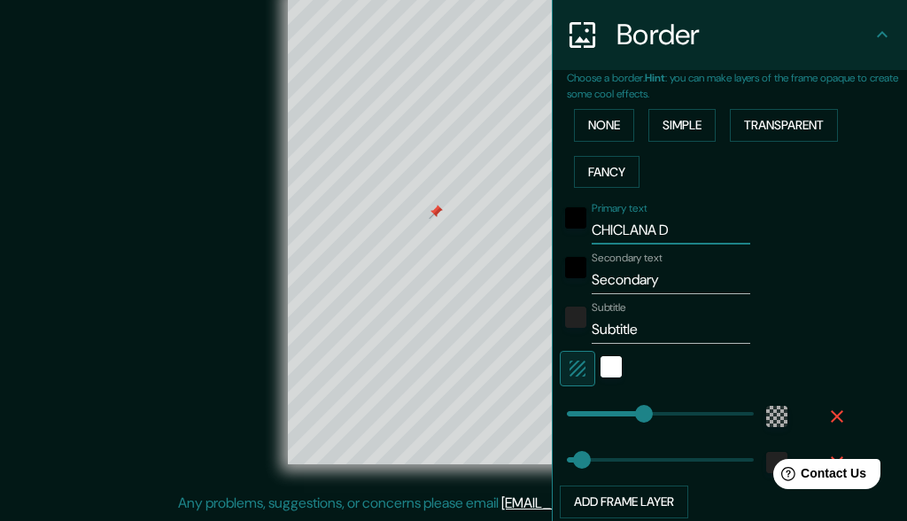
type input "30"
type input "CHICLANA DE"
type input "30"
type input "CHICLANA DE L"
type input "30"
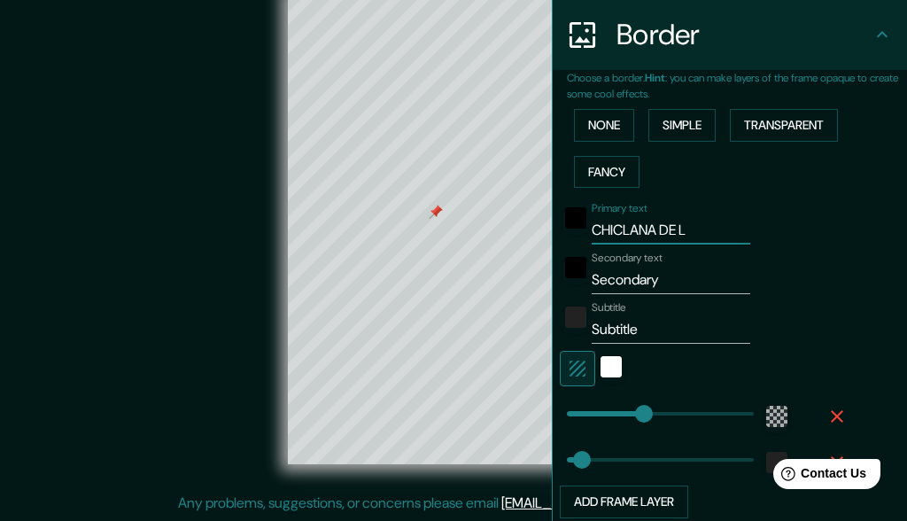
type input "CHICLANA DE"
type input "30"
type input "CHICLANA DE"
type input "30"
type input "CHICLANA DE"
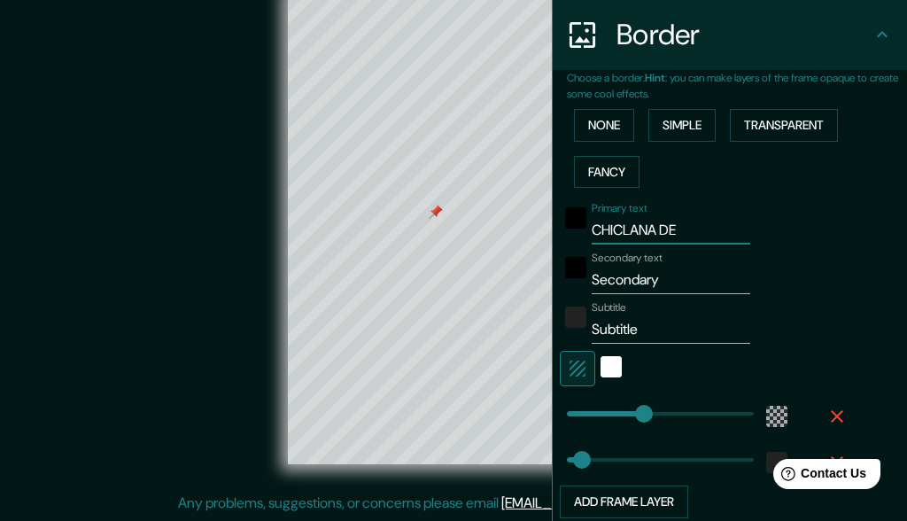
type input "30"
type input "CHICLANA DE l"
type input "30"
type input "CHICLANA DE"
type input "30"
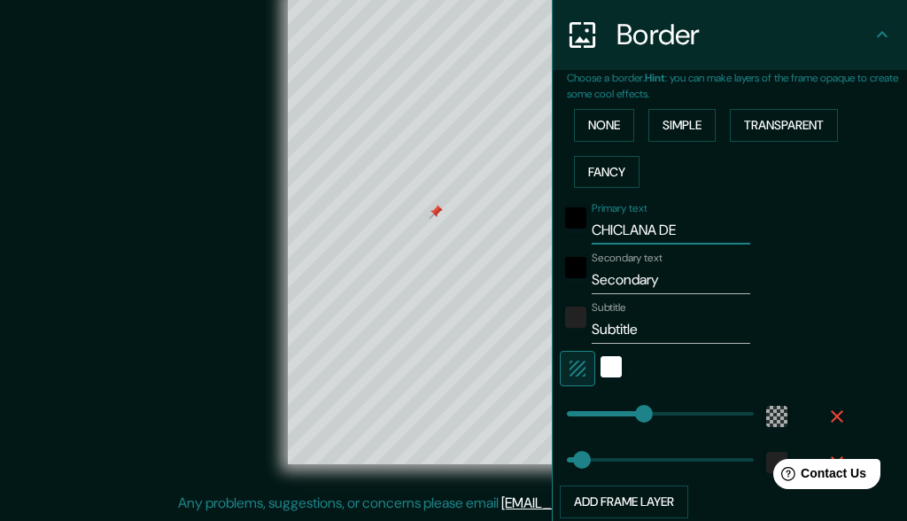
type input "CHICLANA DE"
type input "30"
type input "CHICLANA D"
type input "30"
type input "CHICLANA"
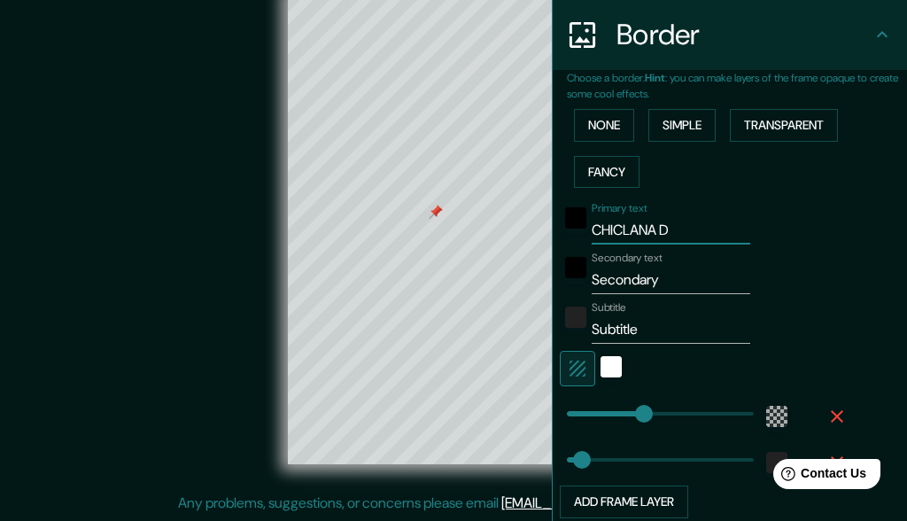
type input "30"
type input "CHICLANA"
type input "30"
type input "CHICLAN"
type input "30"
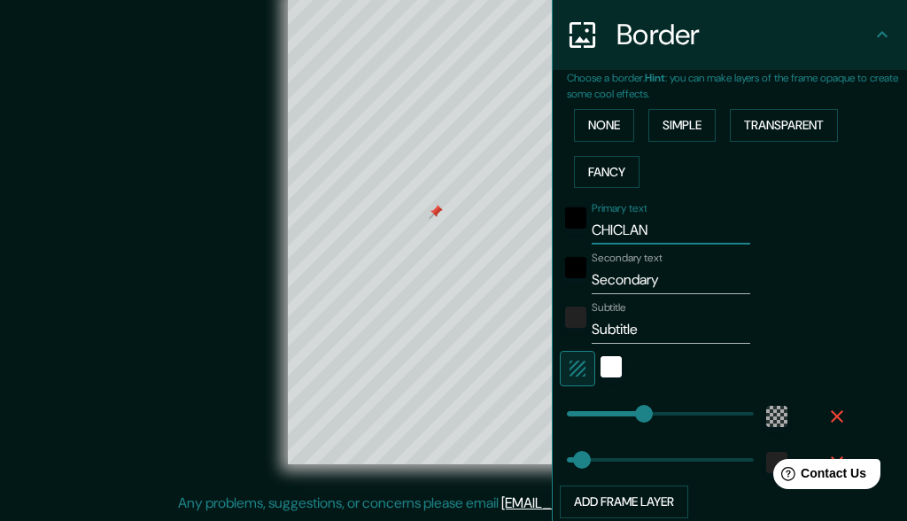
type input "CHICLA"
type input "30"
type input "CHICL"
type input "30"
type input "CHIC"
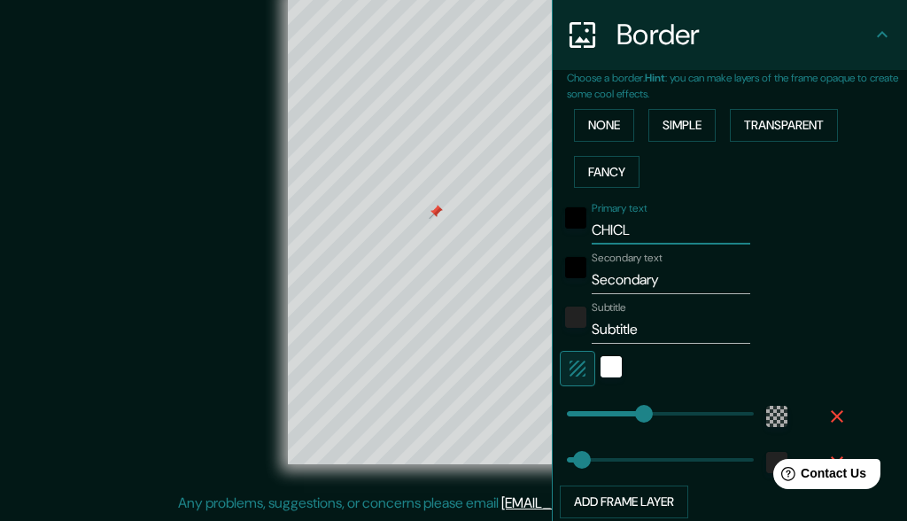
type input "30"
type input "CHI"
type input "30"
type input "CH"
type input "30"
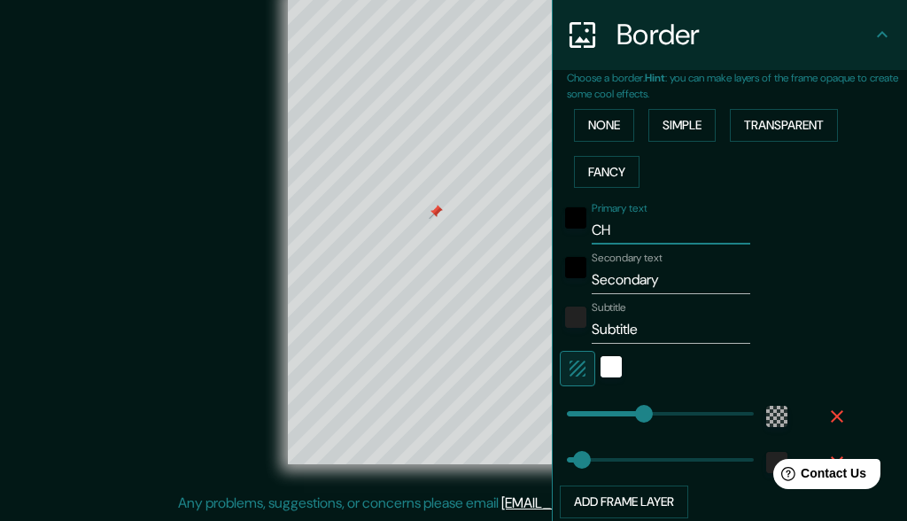
type input "C"
type input "30"
click at [654, 278] on input "Secondary" at bounding box center [671, 280] width 159 height 28
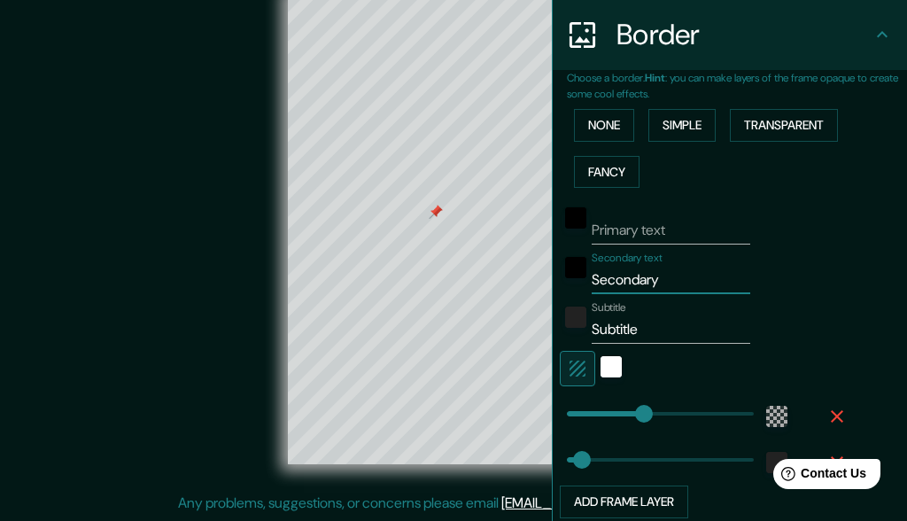
type input "a"
type input "30"
type input "av"
type input "30"
type input "a"
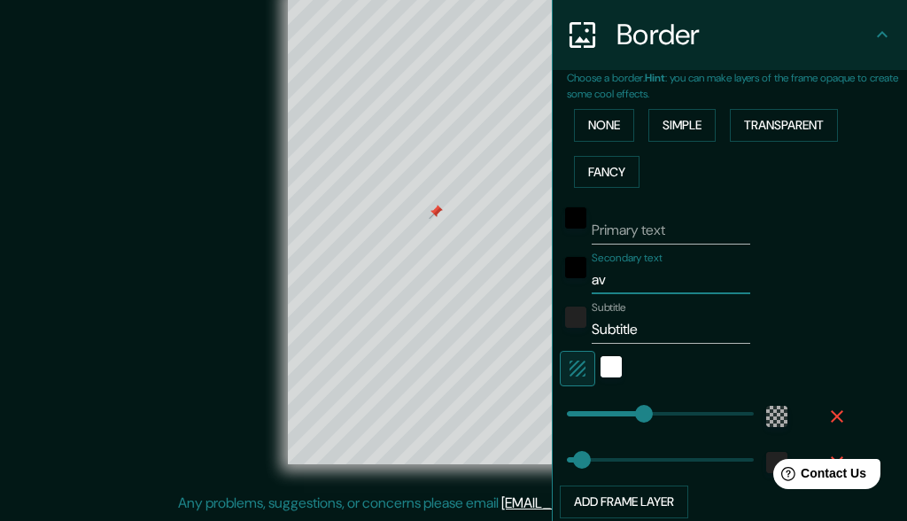
type input "30"
type input "A"
type input "30"
type input "Av"
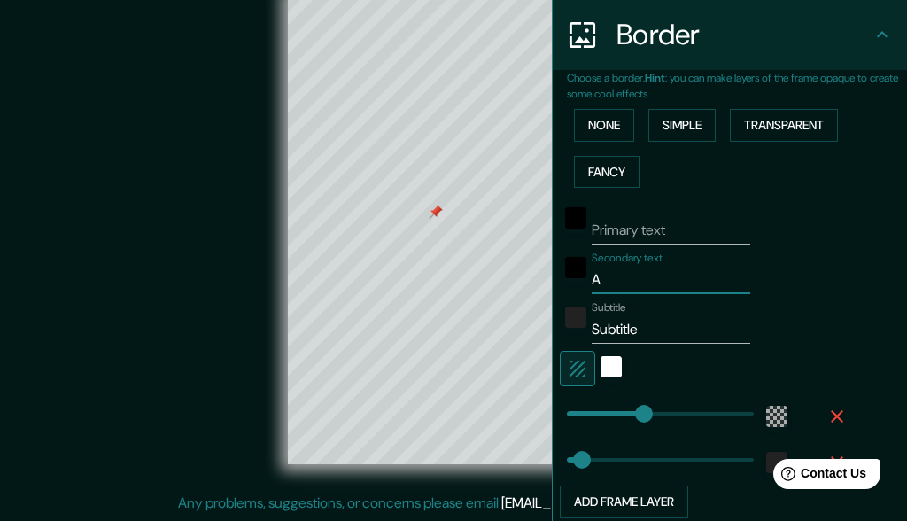
type input "30"
type input "Av."
type input "30"
type input "Av."
type input "30"
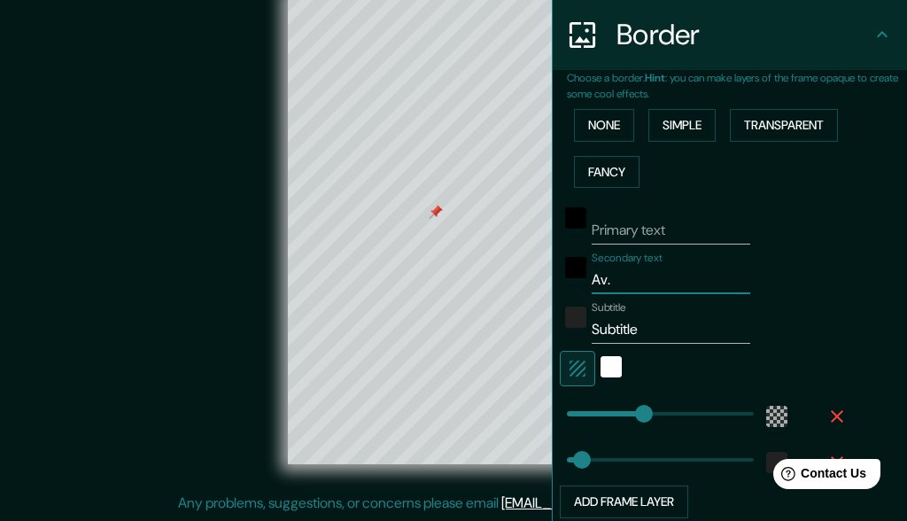
type input "Av. d"
type input "30"
type input "Av. de"
type input "30"
type input "Av. del"
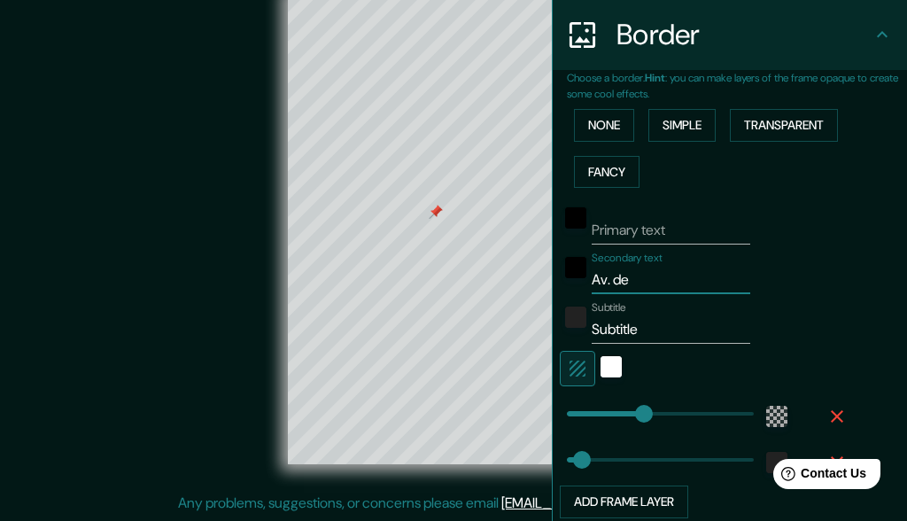
type input "30"
type input "Av. del"
type input "30"
type input "Av. del t"
type input "30"
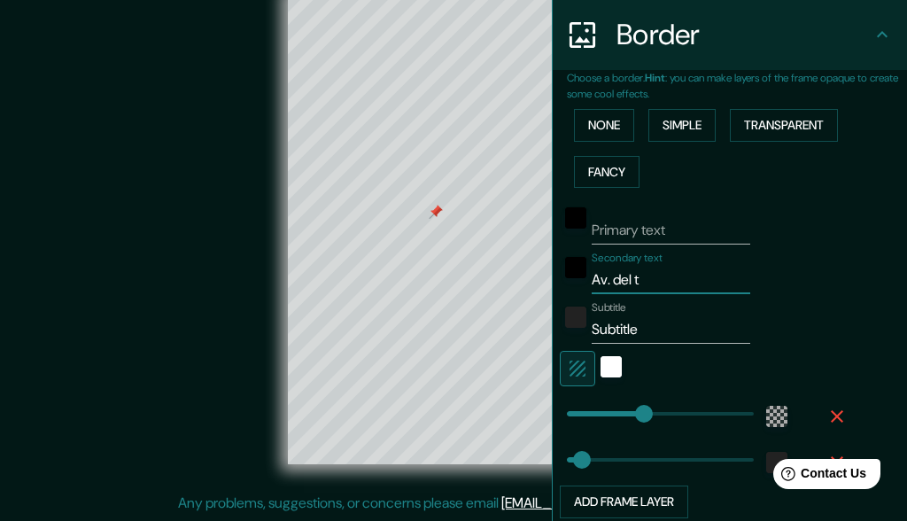
type input "Av. del tr"
type input "30"
type input "Av. del tra"
type input "30"
type input "Av. del trab"
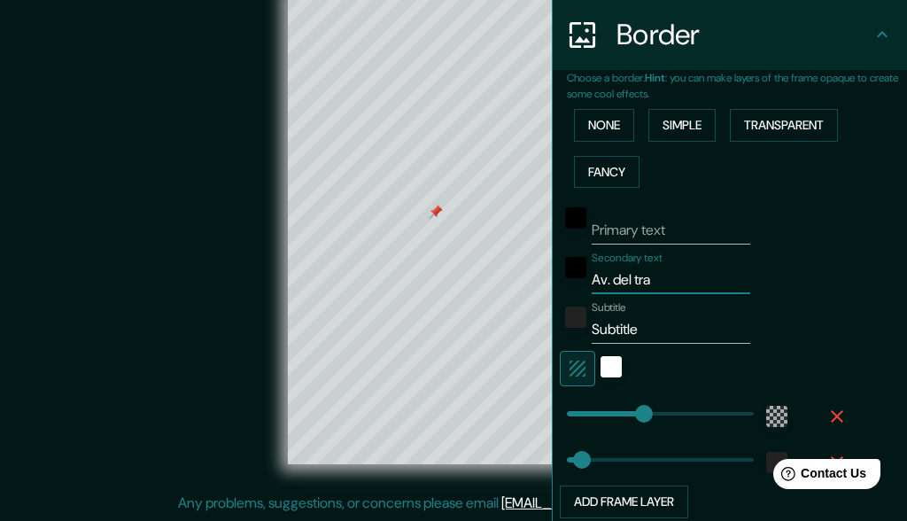
type input "30"
type input "Av. del traba"
type input "30"
type input "Av. del trabaj"
type input "30"
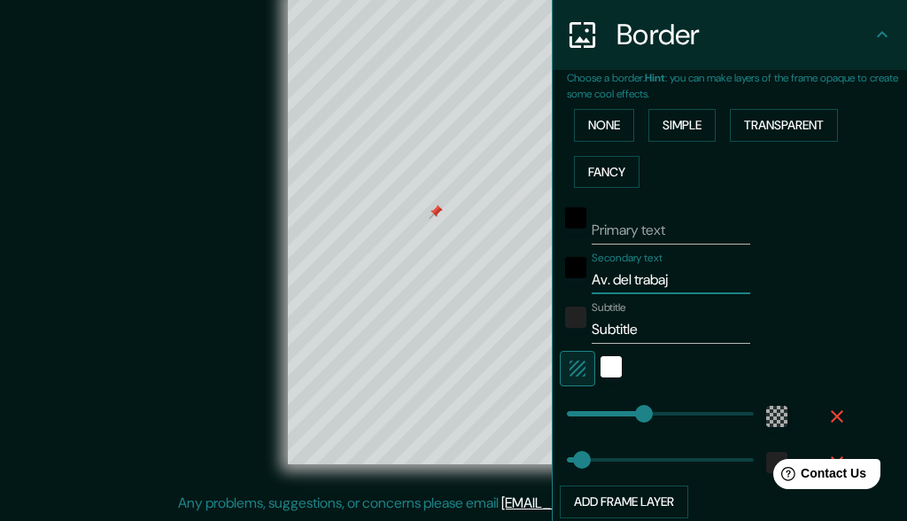
type input "Av. del trabaja"
type input "30"
type input "Av. del trabajad"
type input "30"
type input "Av. del trabajado"
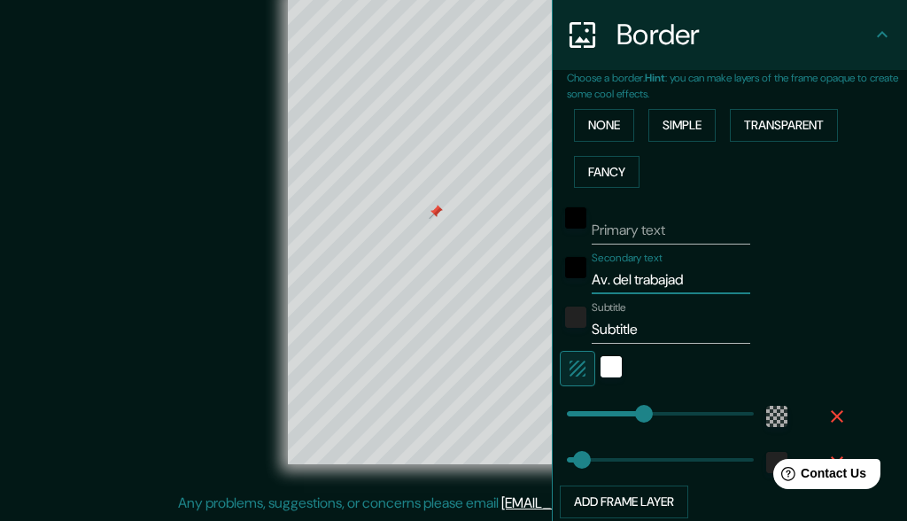
type input "30"
type input "Av. del trabajador"
type input "30"
type input "Av. del trabajador"
click at [640, 329] on input "Subtitle" at bounding box center [671, 329] width 159 height 28
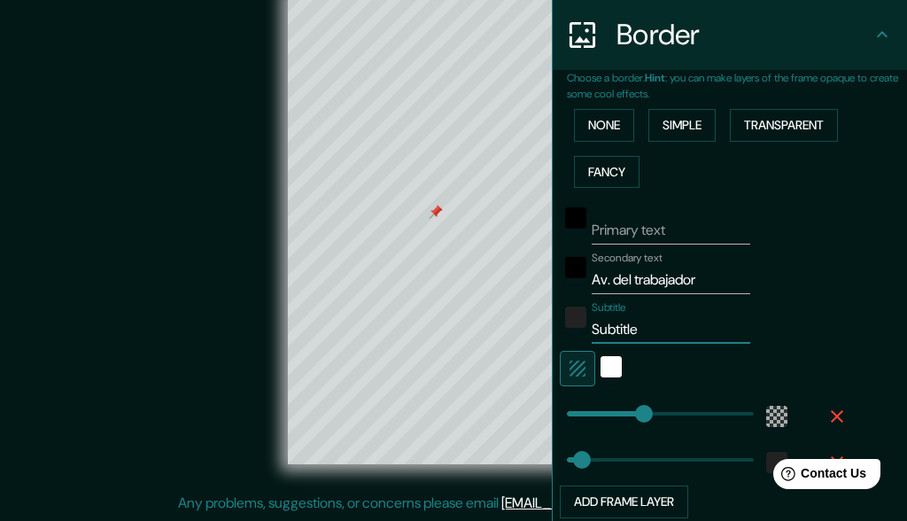
click at [640, 329] on input "Subtitle" at bounding box center [671, 329] width 159 height 28
type input "n"
type input "30"
type input "nº"
type input "30"
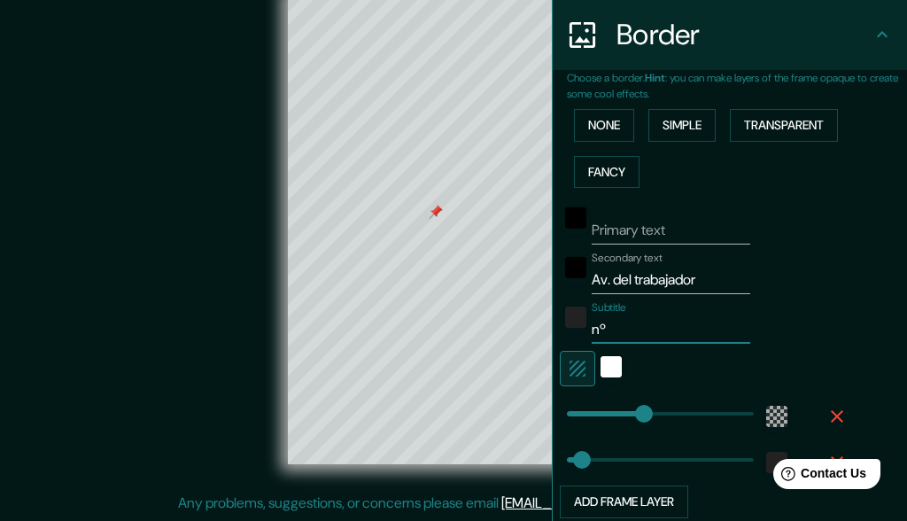
type input "nº9"
type input "30"
type input "nº99"
type input "30"
type input "nº99"
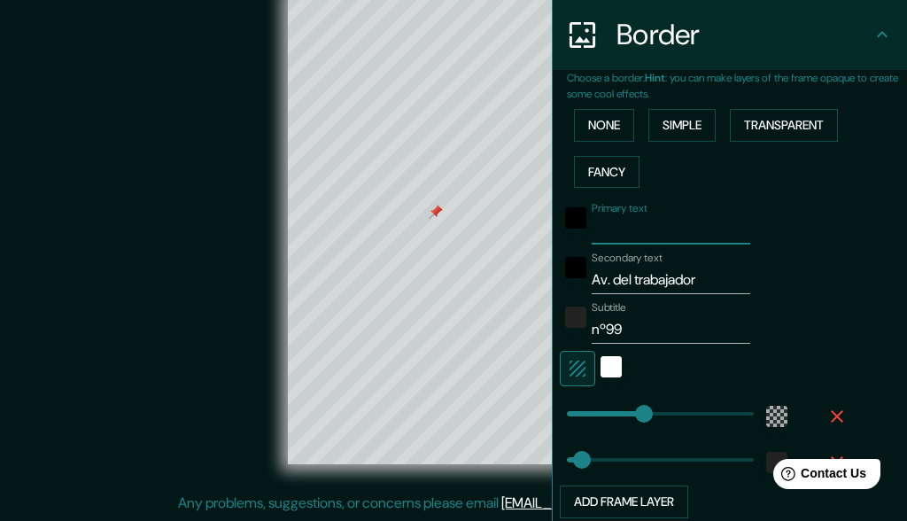
click at [643, 227] on input "Primary text" at bounding box center [671, 230] width 159 height 28
type input "c"
type input "30"
type input "ch"
type input "30"
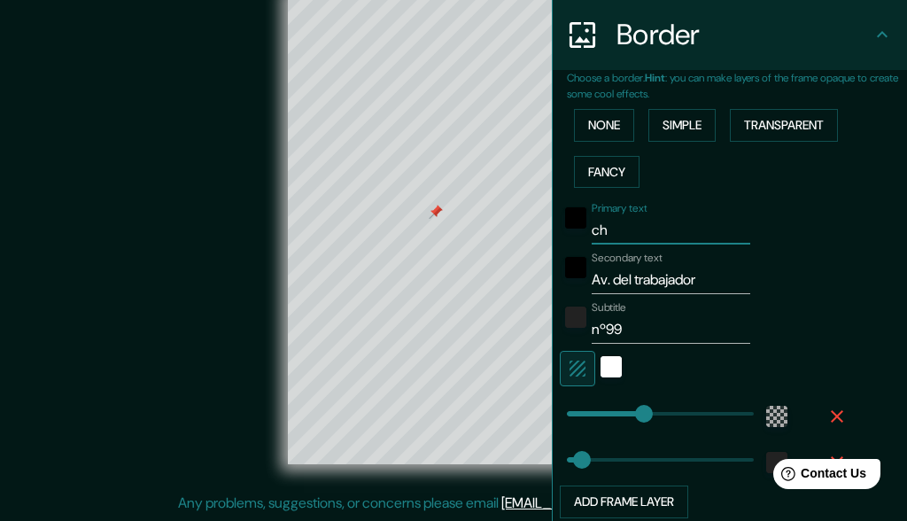
type input "chu"
type input "30"
type input "ch"
type input "30"
type input "chi"
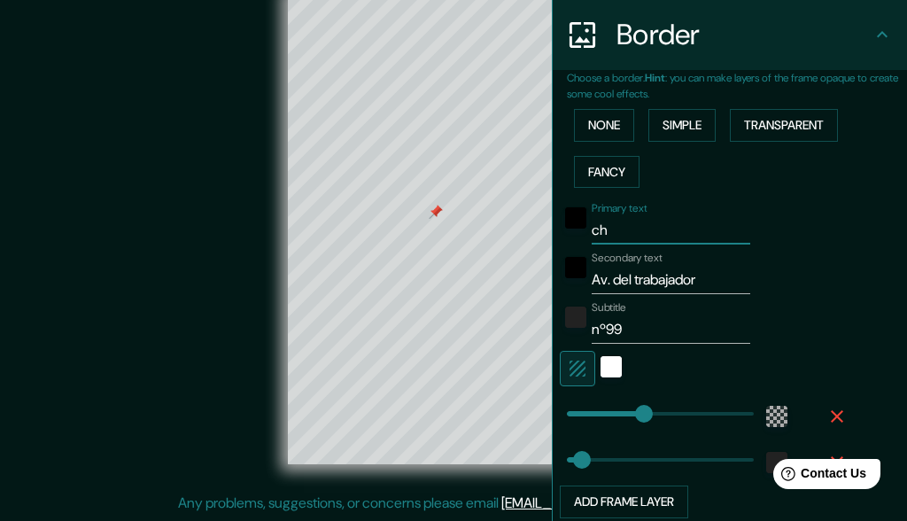
type input "30"
type input "chic"
type input "30"
type input "chicl"
type input "30"
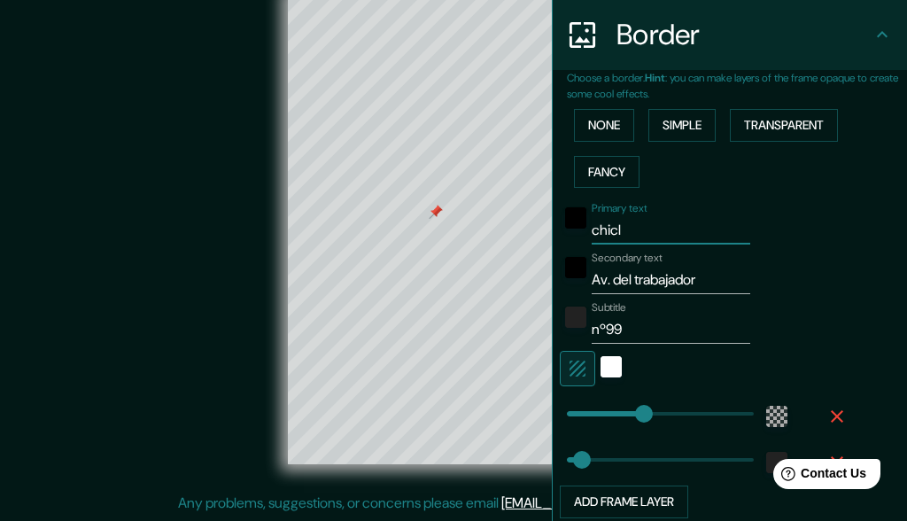
type input "chicla"
type input "30"
type input "chiclan"
type input "30"
type input "chiclana"
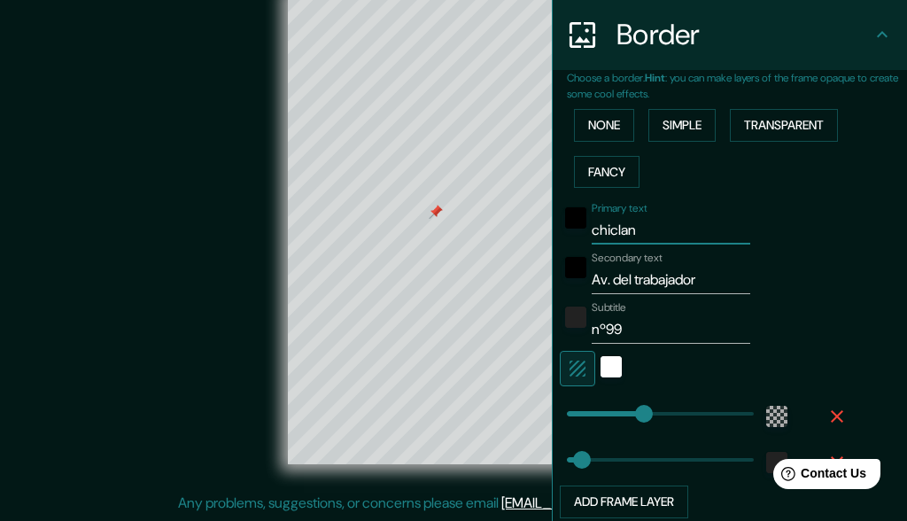
type input "30"
type input "Chiclana"
type input "30"
type input "Chiclana"
drag, startPoint x: 643, startPoint y: 227, endPoint x: 839, endPoint y: 244, distance: 196.5
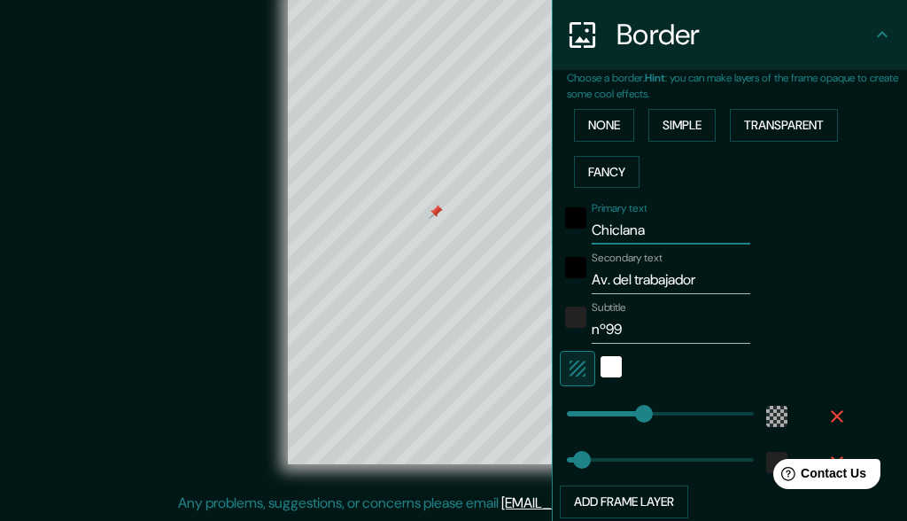
click at [672, 251] on div "Secondary text Av. del trabajador" at bounding box center [705, 272] width 290 height 43
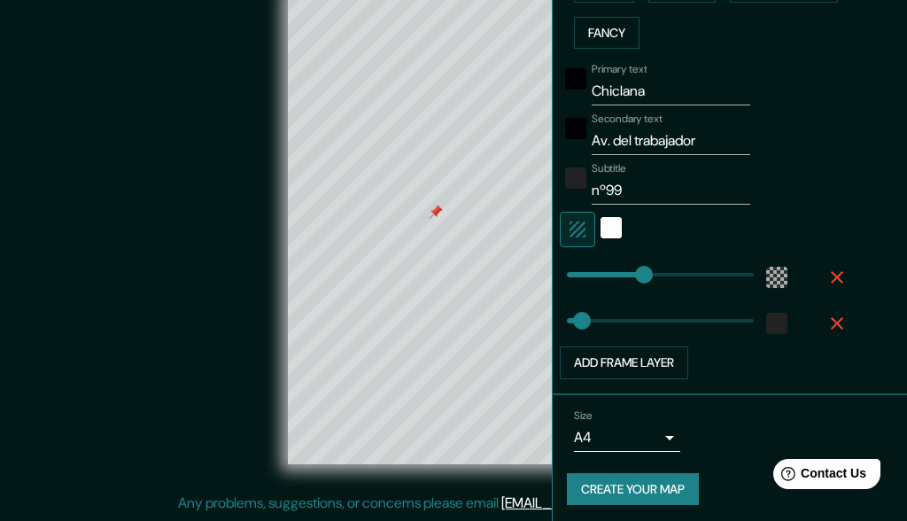
scroll to position [481, 0]
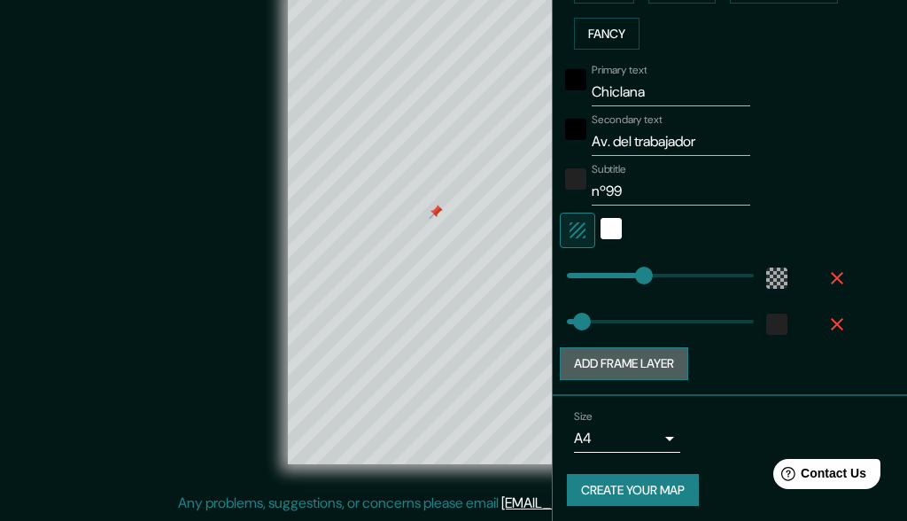
click at [672, 360] on button "Add frame layer" at bounding box center [624, 363] width 128 height 33
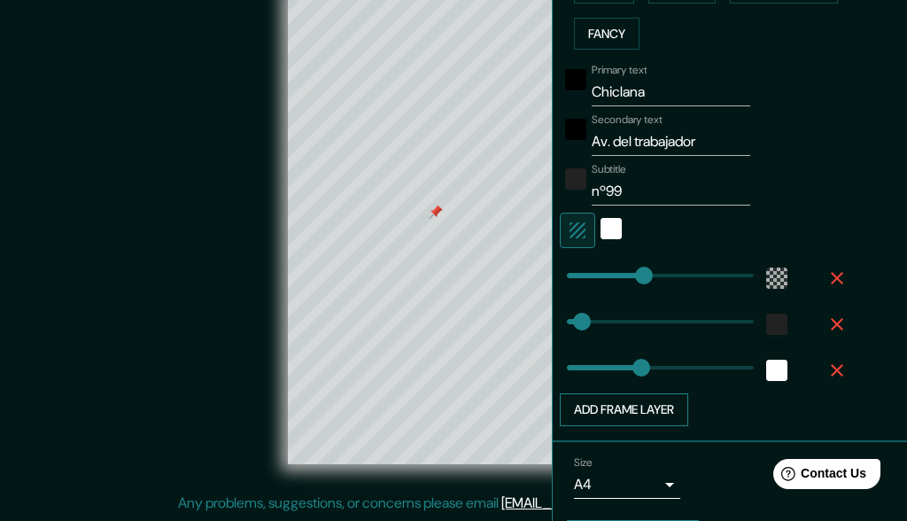
click at [650, 396] on button "Add frame layer" at bounding box center [624, 409] width 128 height 33
type input "30"
type input "150"
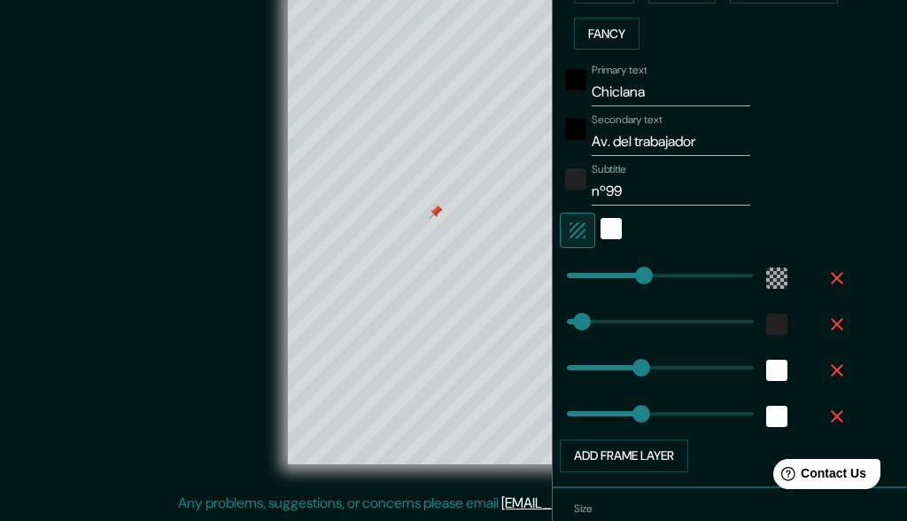
type input "150"
click at [640, 436] on button "Add frame layer" at bounding box center [624, 455] width 128 height 33
type input "30"
type input "150"
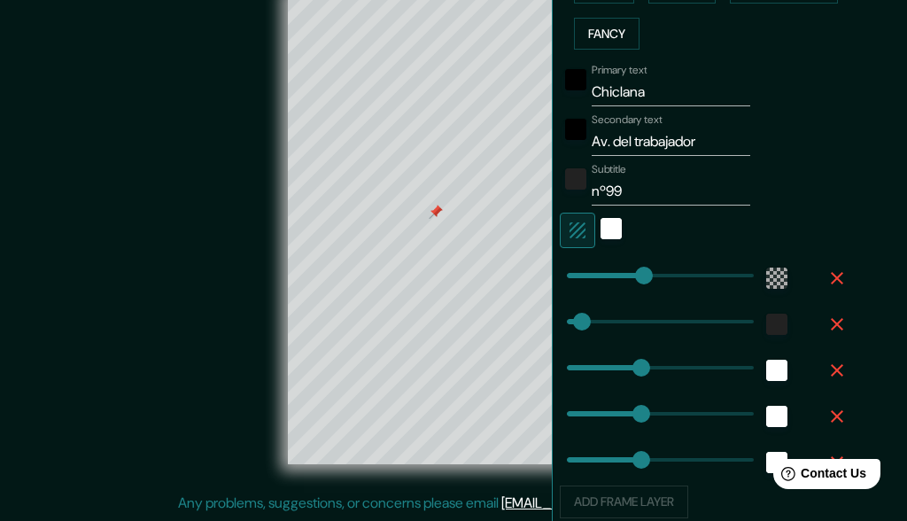
type input "150"
click at [672, 411] on icon "button" at bounding box center [836, 416] width 21 height 21
type input "30"
type input "150"
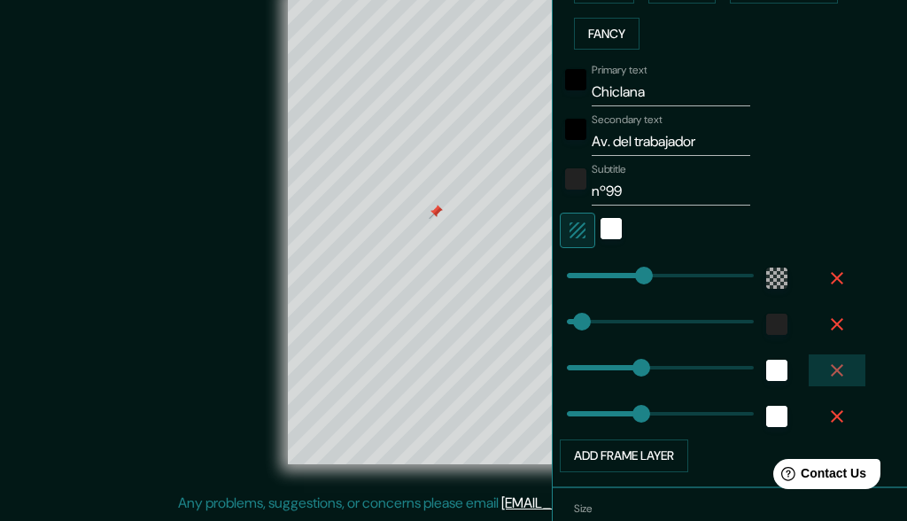
click at [672, 367] on icon "button" at bounding box center [836, 370] width 21 height 21
type input "30"
type input "150"
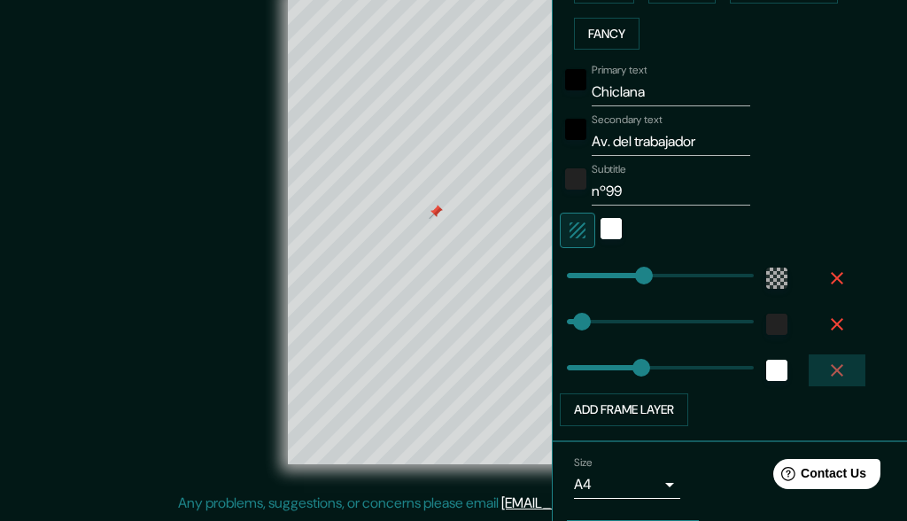
click at [672, 367] on icon "button" at bounding box center [837, 370] width 12 height 12
type input "30"
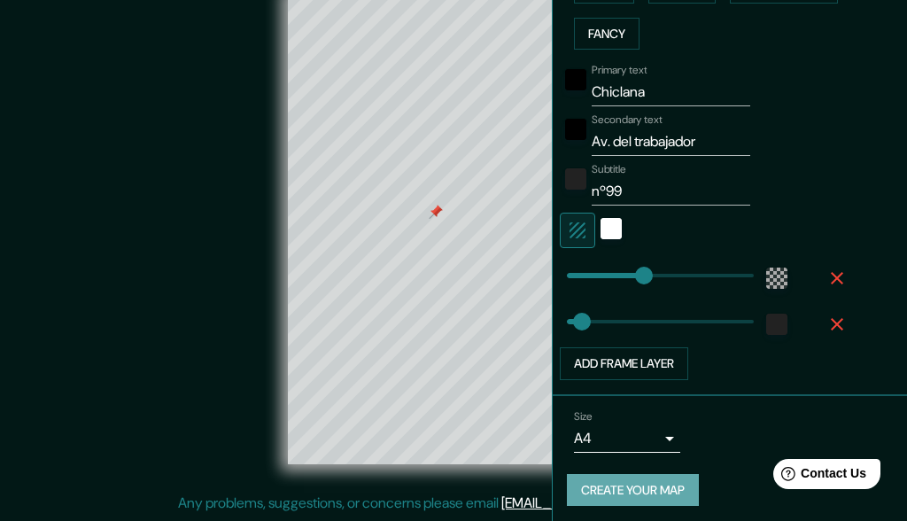
click at [620, 436] on button "Create your map" at bounding box center [633, 490] width 132 height 33
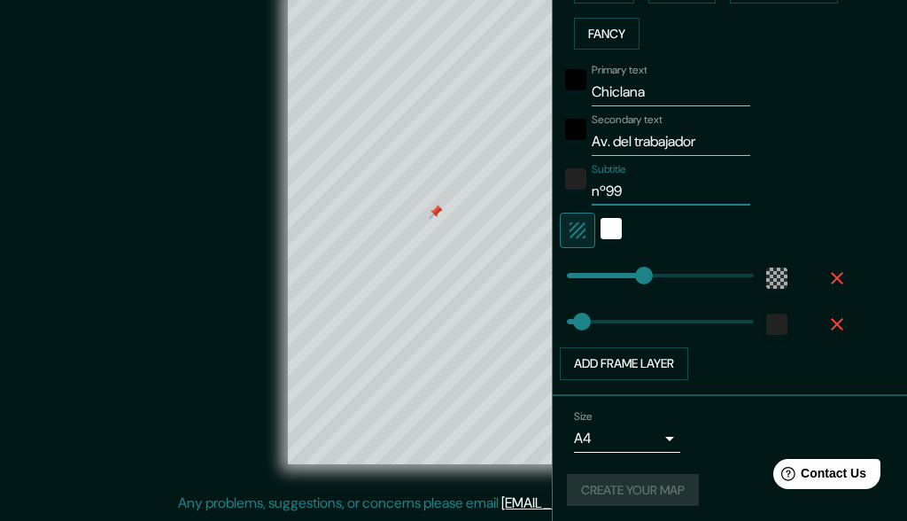
click at [669, 192] on input "nº99" at bounding box center [671, 191] width 159 height 28
type input "nº9"
type input "30"
type input "nº"
type input "30"
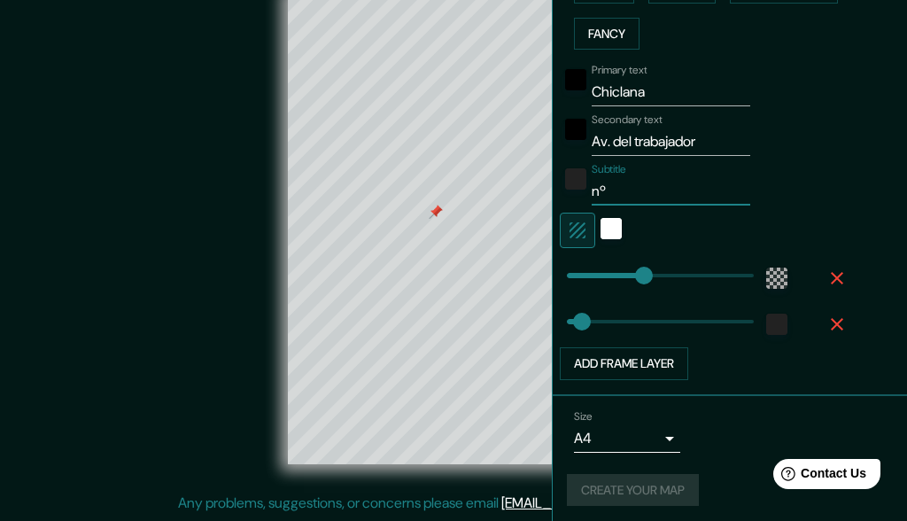
type input "n"
type input "30"
click at [672, 135] on input "Av. del trabajador" at bounding box center [671, 142] width 159 height 28
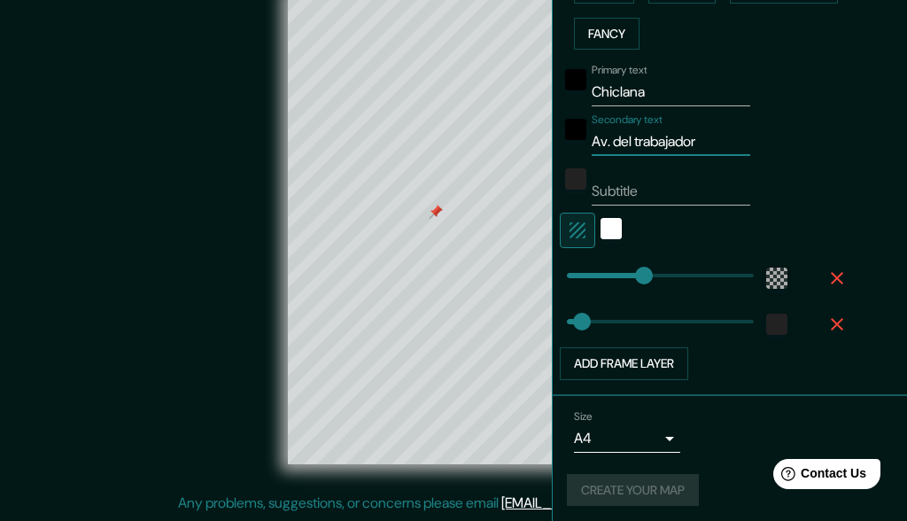
type input "Av. del"
type input "30"
type input "Av. de"
type input "30"
type input "Av. d"
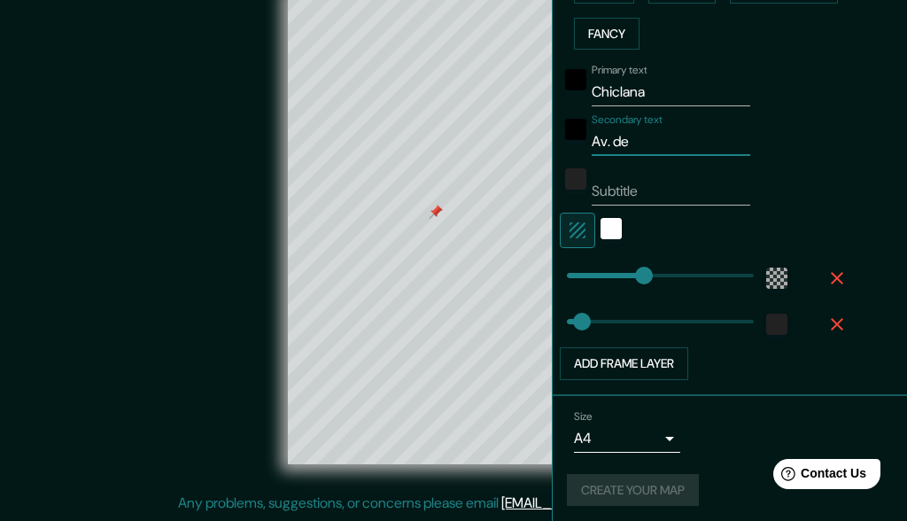
type input "30"
type input "Av."
type input "30"
type input "Av."
type input "30"
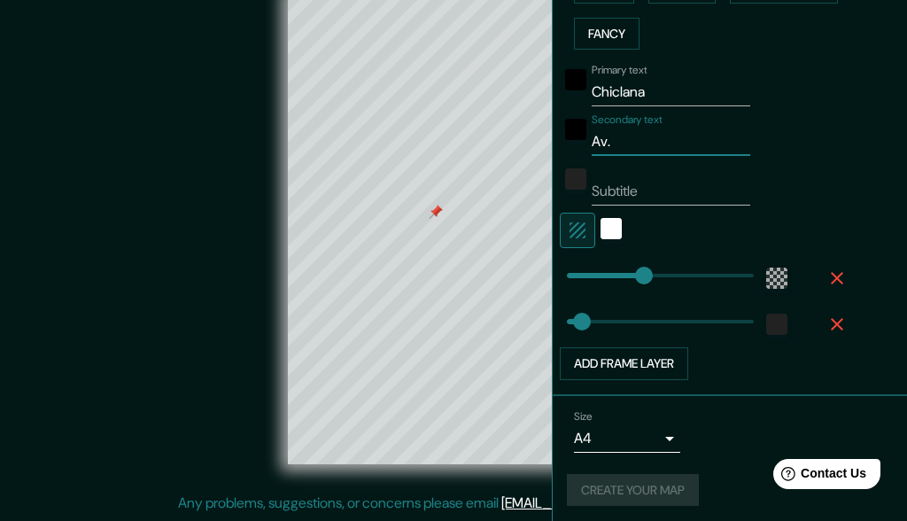
type input "Av"
type input "30"
type input "A"
type input "30"
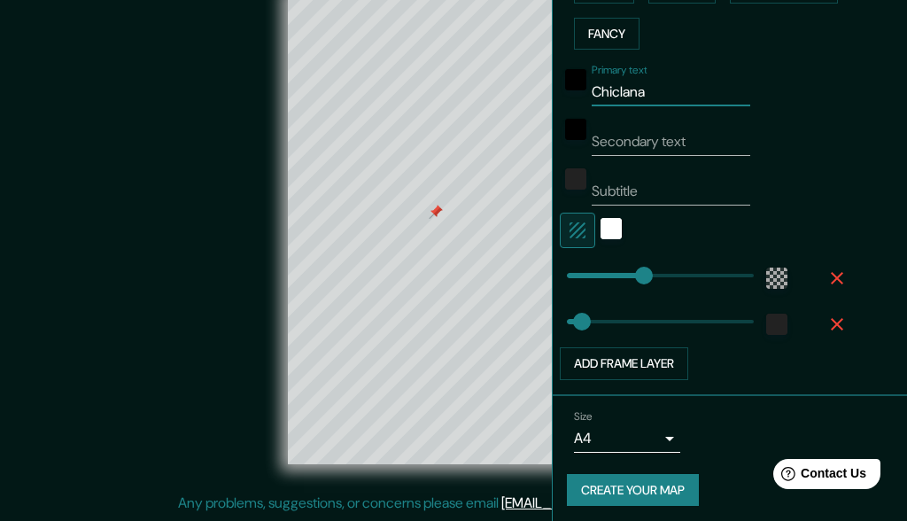
click at [531, 77] on div "Mappin Location Chiclana de la Frontera, provincia de Cádiz, España Pins Style …" at bounding box center [453, 243] width 907 height 553
click at [672, 320] on icon "button" at bounding box center [836, 323] width 21 height 21
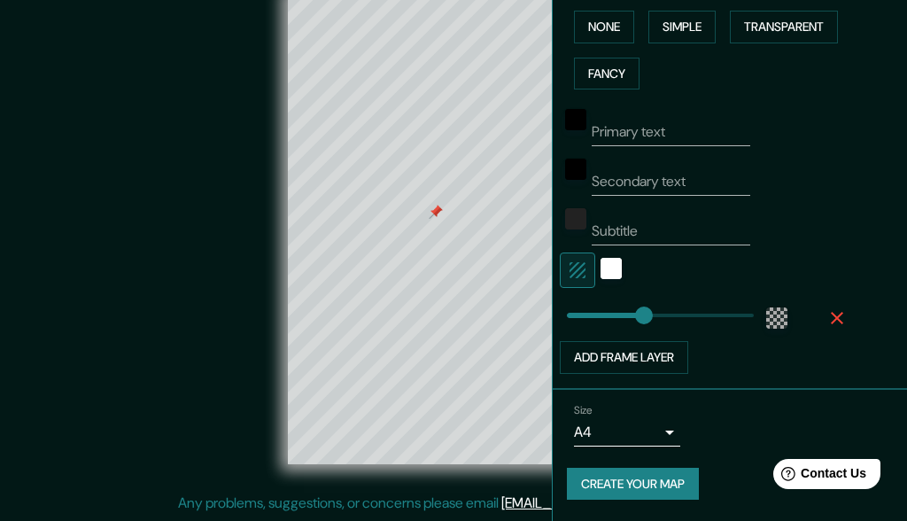
scroll to position [435, 0]
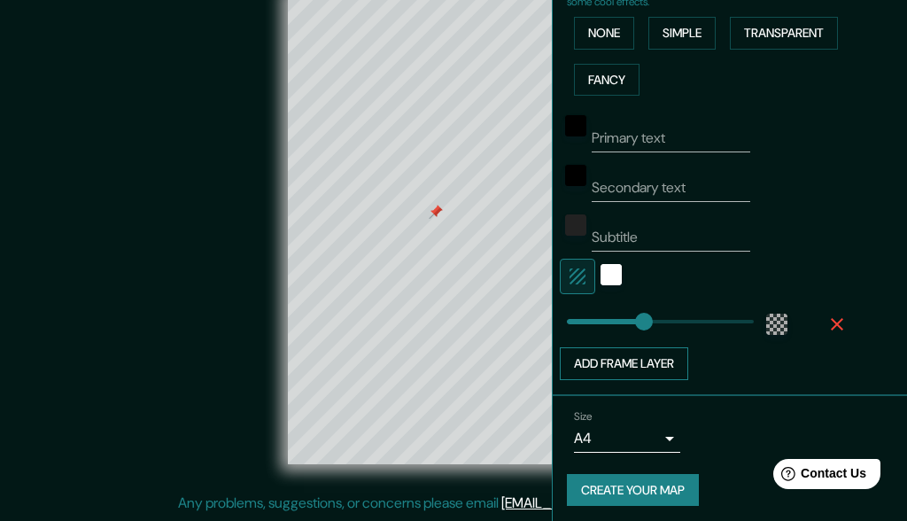
click at [619, 360] on button "Add frame layer" at bounding box center [624, 363] width 128 height 33
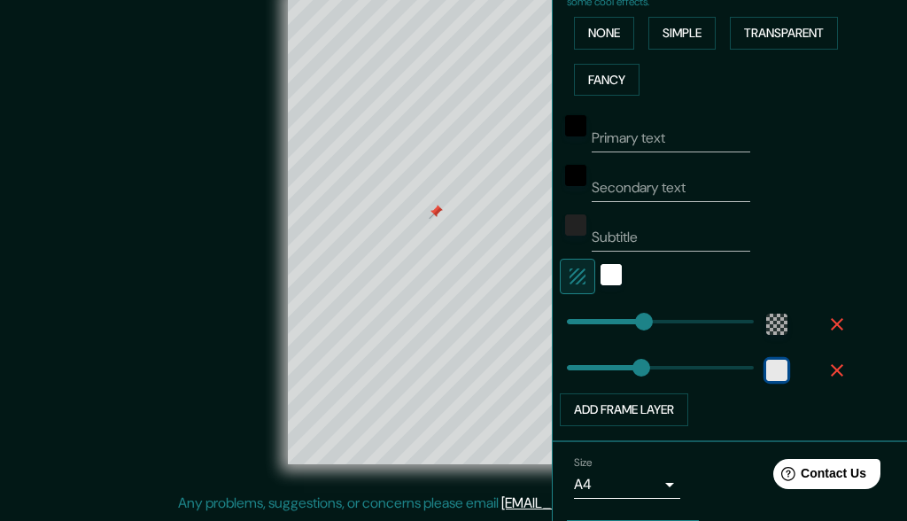
click at [672, 360] on div "white" at bounding box center [776, 370] width 21 height 21
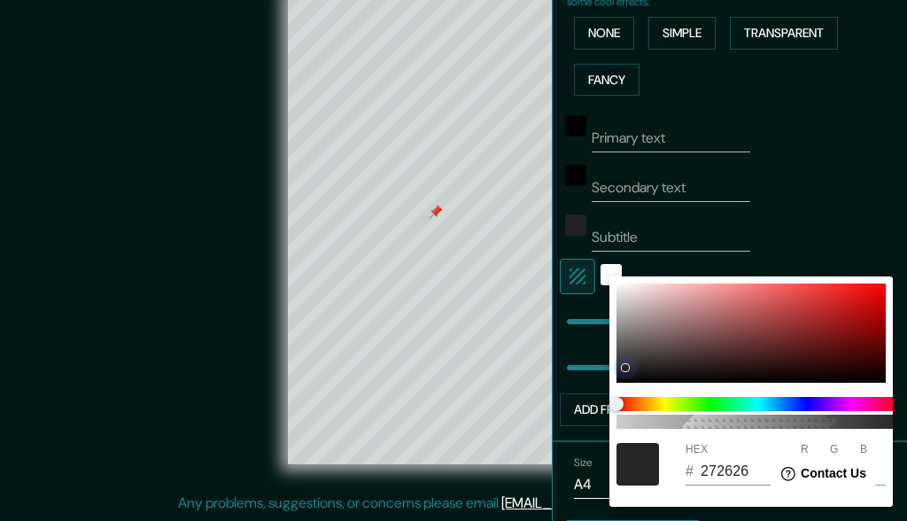
drag, startPoint x: 628, startPoint y: 363, endPoint x: 593, endPoint y: 423, distance: 69.4
click at [593, 423] on div "100 HEX # 272626 R 39 G 38 B 38" at bounding box center [453, 260] width 907 height 521
drag, startPoint x: 625, startPoint y: 368, endPoint x: 612, endPoint y: 397, distance: 31.3
click at [612, 397] on div "100 HEX # 121212 R 18 G 18 B 18" at bounding box center [750, 391] width 283 height 230
click at [672, 151] on div at bounding box center [453, 260] width 907 height 521
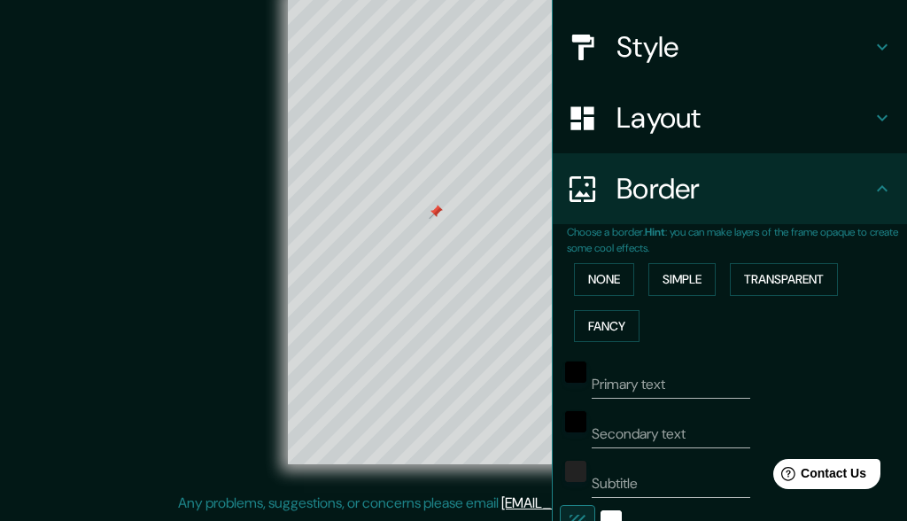
scroll to position [174, 0]
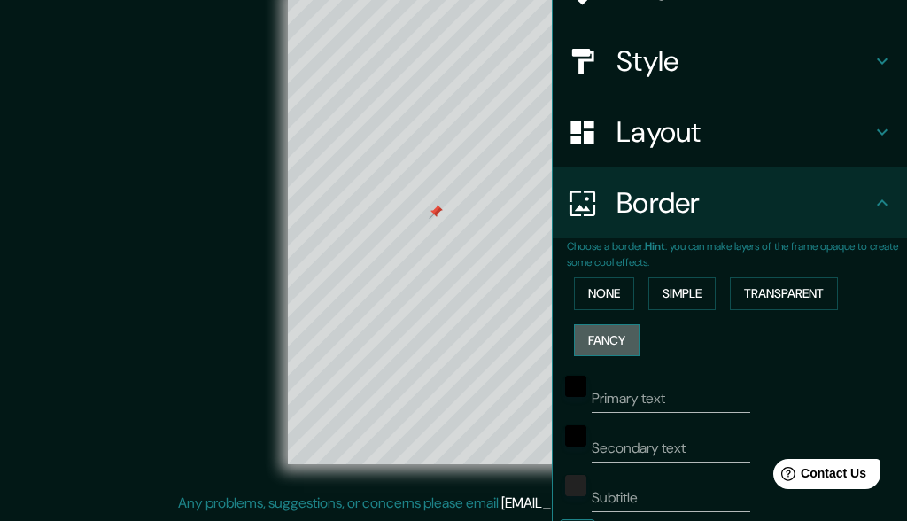
click at [602, 345] on button "Fancy" at bounding box center [607, 340] width 66 height 33
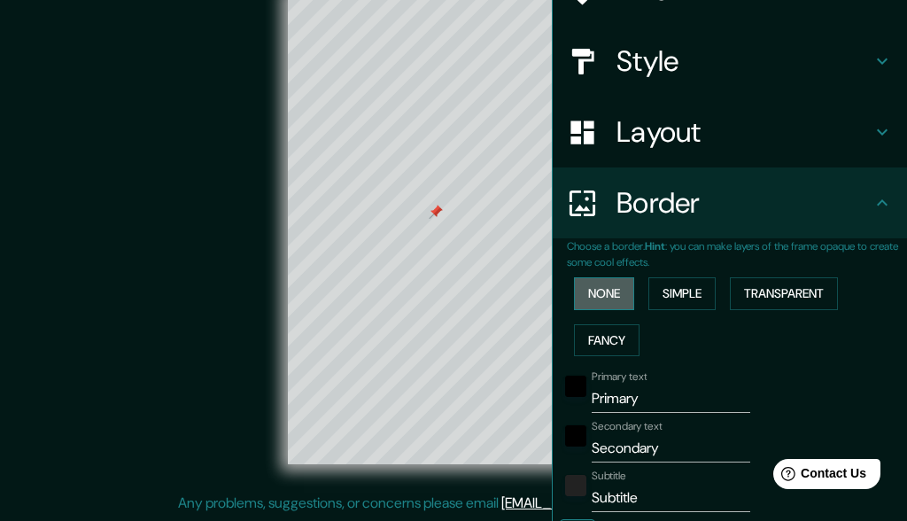
click at [614, 293] on button "None" at bounding box center [604, 293] width 60 height 33
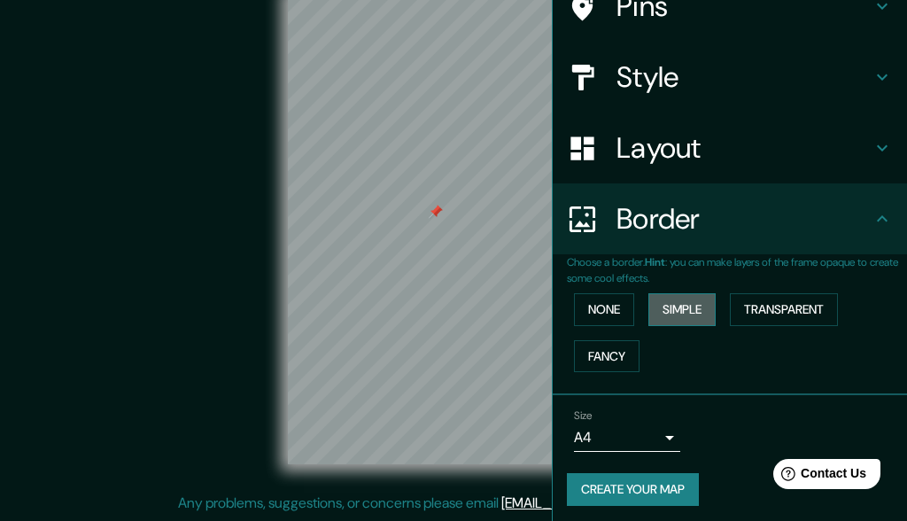
click at [672, 304] on button "Simple" at bounding box center [681, 309] width 67 height 33
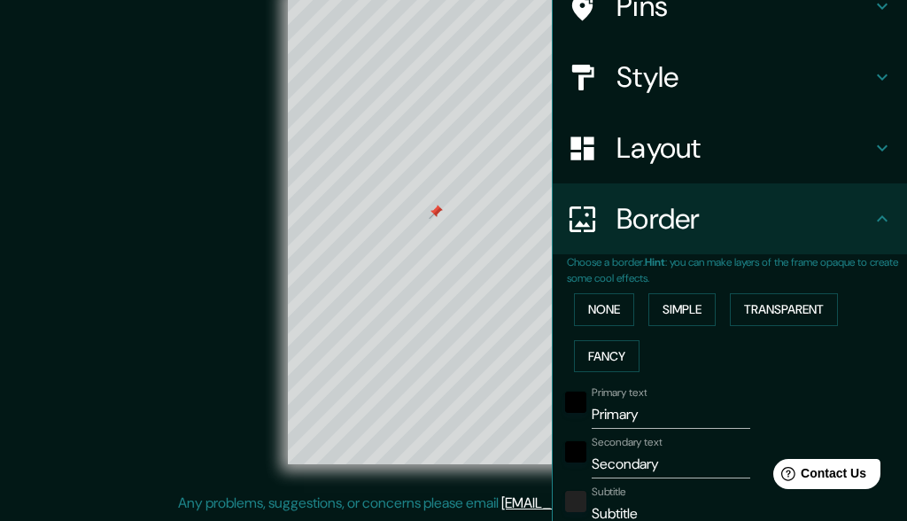
click at [672, 315] on div "None Simple Transparent Fancy" at bounding box center [737, 332] width 340 height 93
click at [672, 306] on button "Transparent" at bounding box center [784, 309] width 108 height 33
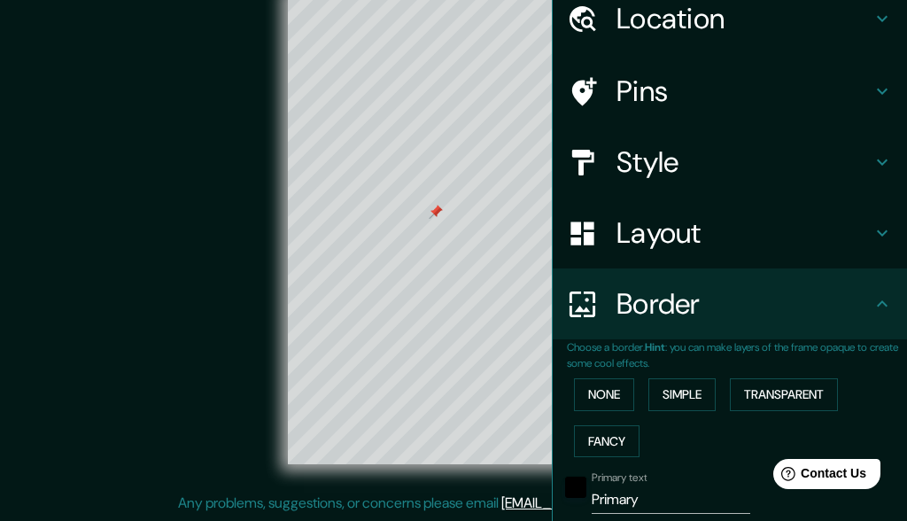
scroll to position [72, 0]
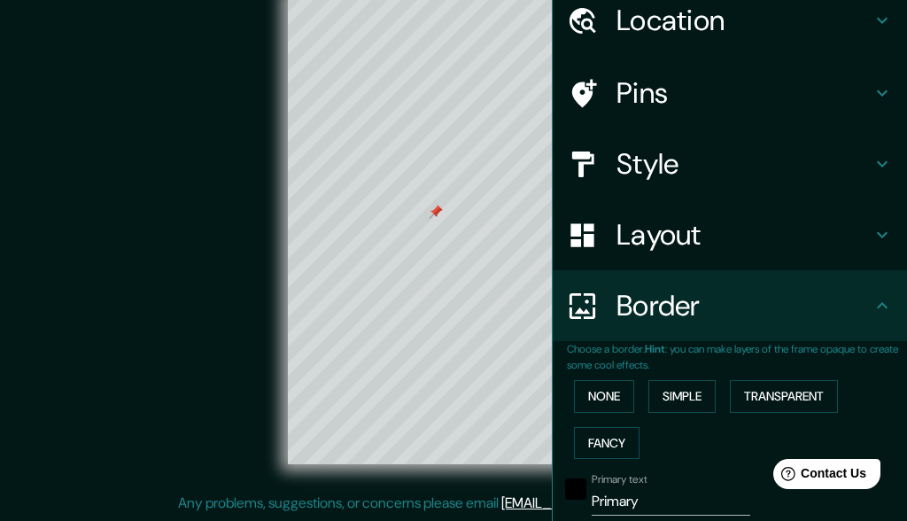
click at [672, 236] on h4 "Layout" at bounding box center [743, 234] width 255 height 35
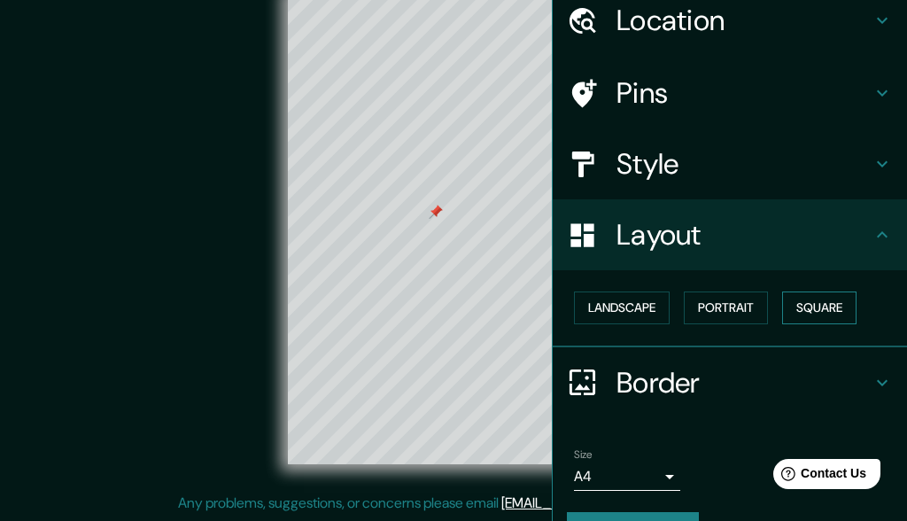
click at [672, 298] on button "Square" at bounding box center [819, 307] width 74 height 33
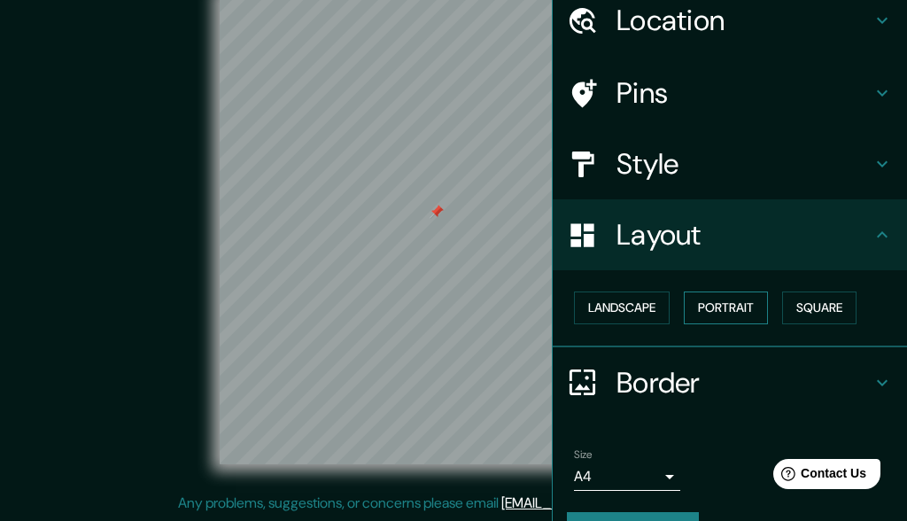
click at [672, 310] on button "Portrait" at bounding box center [726, 307] width 84 height 33
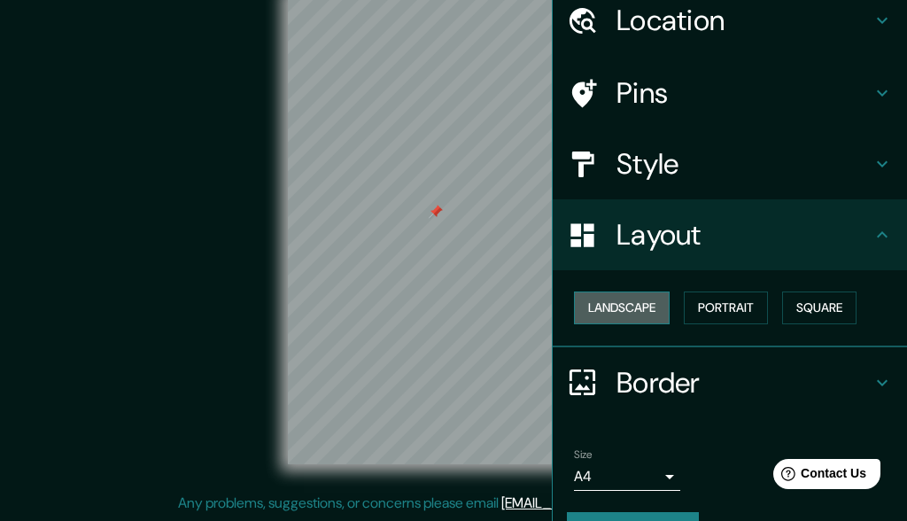
click at [651, 304] on button "Landscape" at bounding box center [622, 307] width 96 height 33
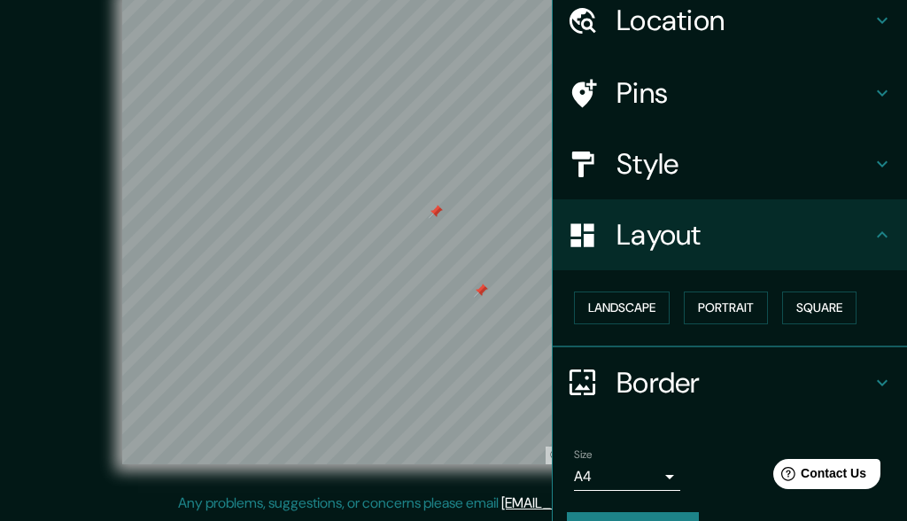
click at [483, 293] on div at bounding box center [481, 290] width 14 height 14
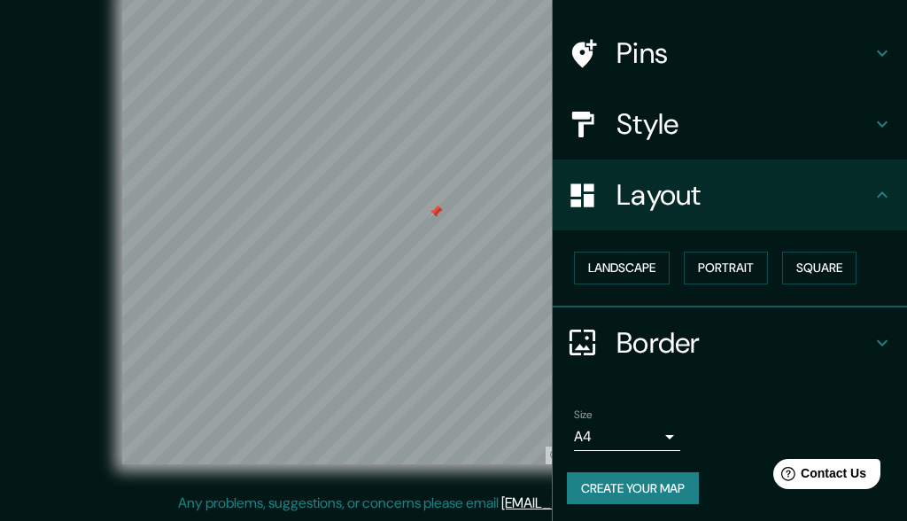
scroll to position [111, 0]
click at [672, 436] on button "Create your map" at bounding box center [633, 489] width 132 height 33
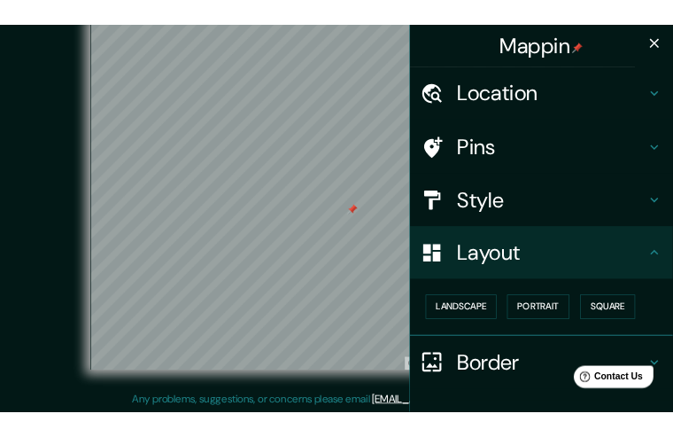
scroll to position [0, 0]
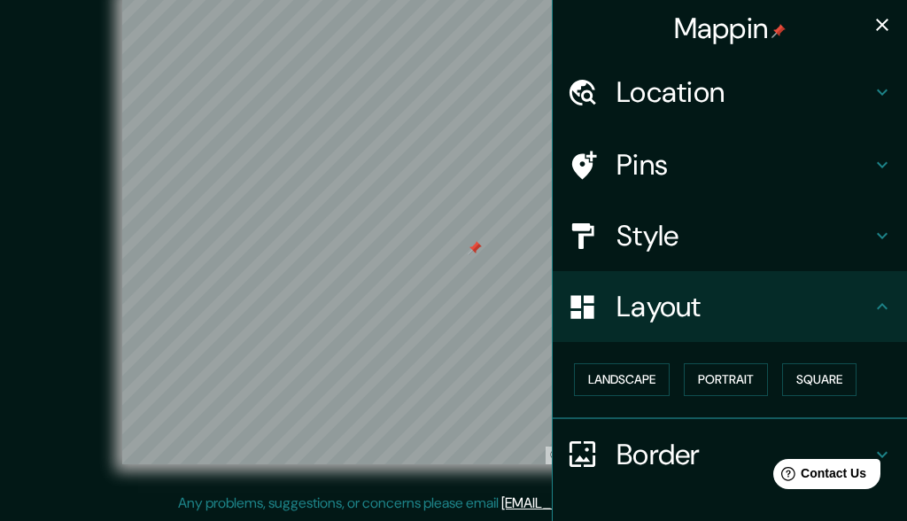
click at [672, 25] on icon "button" at bounding box center [881, 24] width 21 height 21
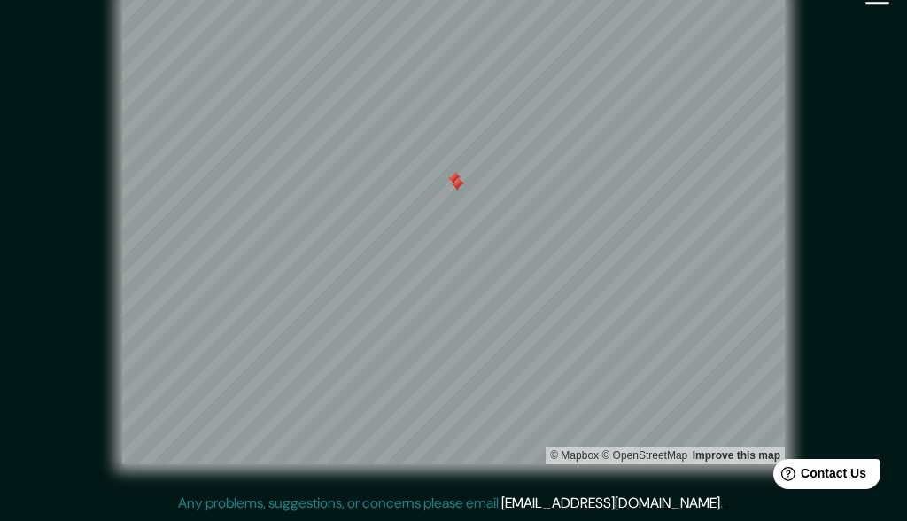
click at [457, 188] on div at bounding box center [457, 185] width 14 height 14
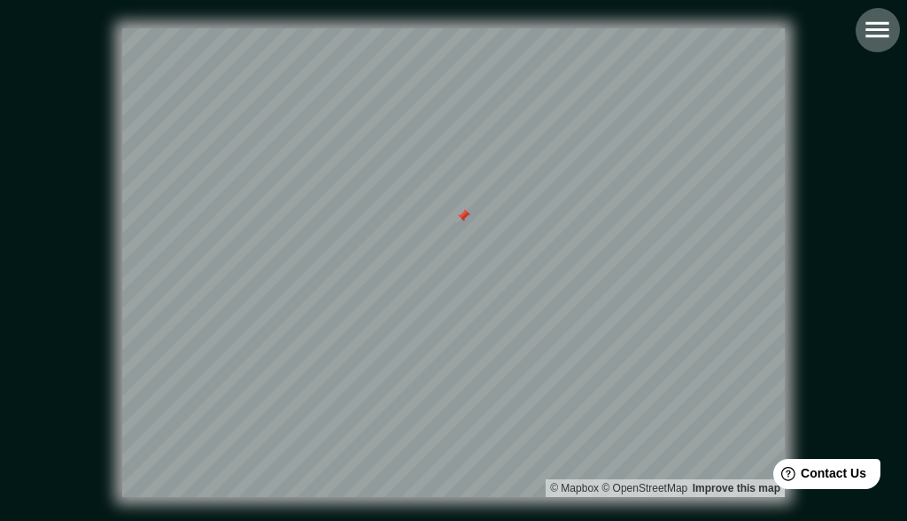
click at [672, 25] on icon "button" at bounding box center [877, 29] width 31 height 31
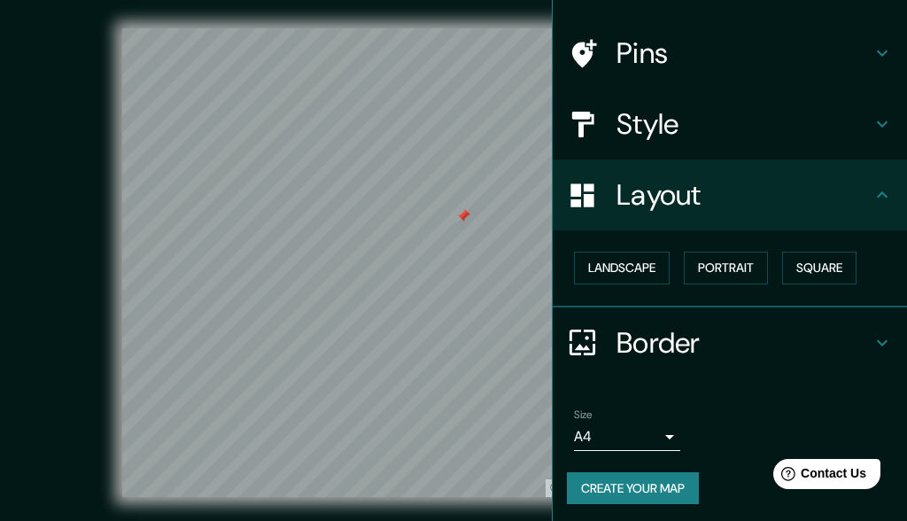
scroll to position [111, 0]
click at [641, 436] on button "Create your map" at bounding box center [633, 489] width 132 height 33
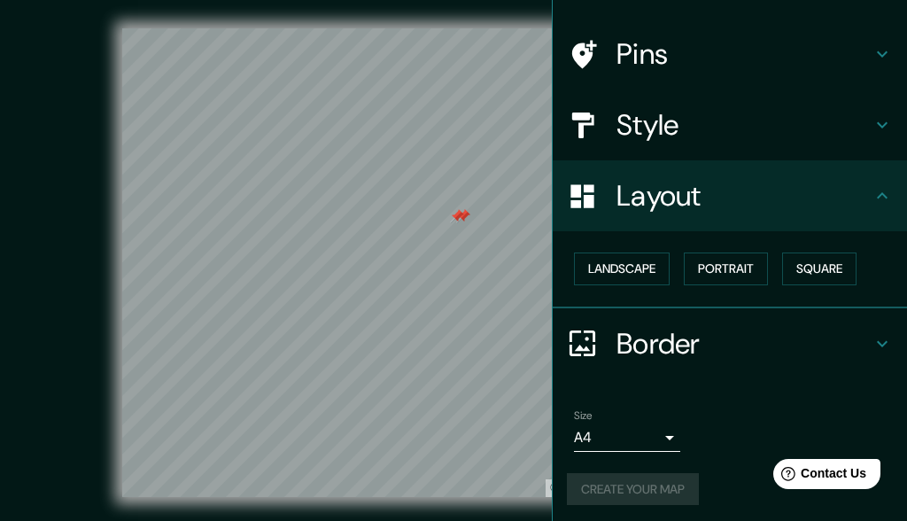
click at [466, 218] on div at bounding box center [463, 216] width 14 height 14
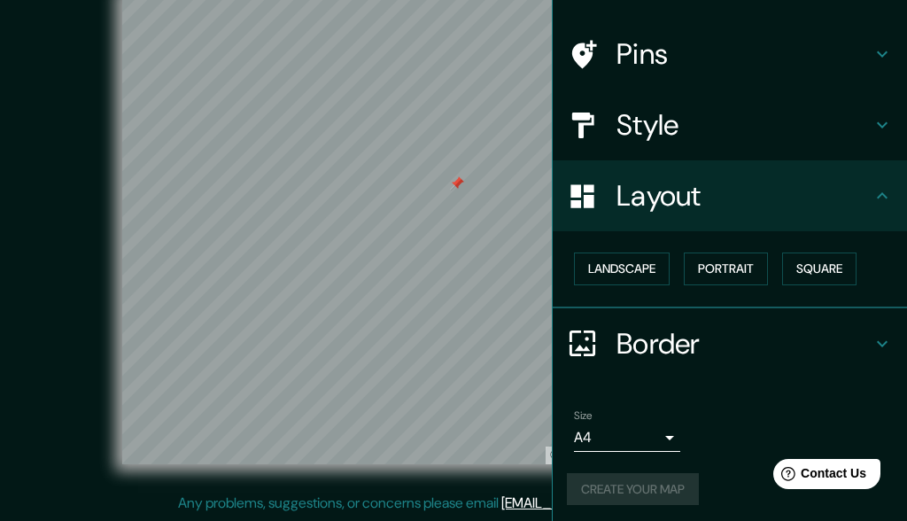
scroll to position [33, 0]
click at [659, 436] on div "Create your map" at bounding box center [730, 489] width 326 height 33
click at [672, 436] on button "Create your map" at bounding box center [633, 489] width 132 height 33
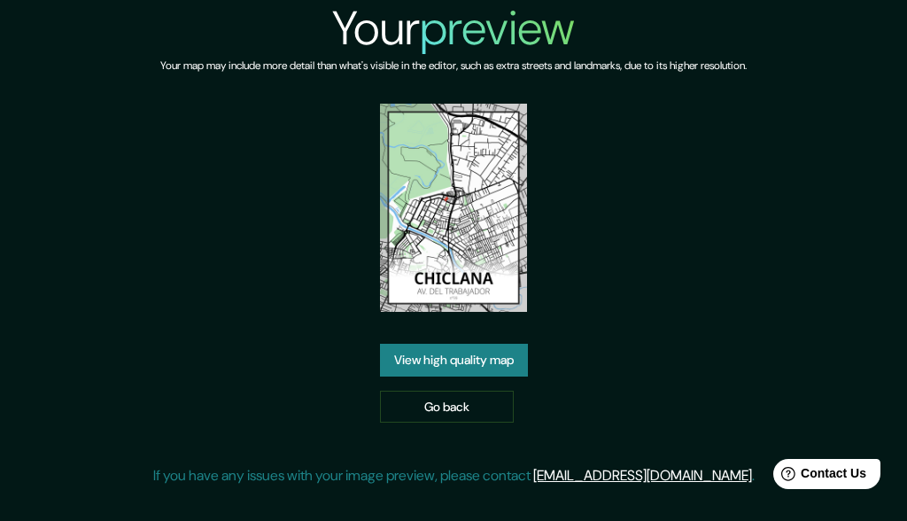
click at [459, 361] on link "View high quality map" at bounding box center [454, 360] width 148 height 33
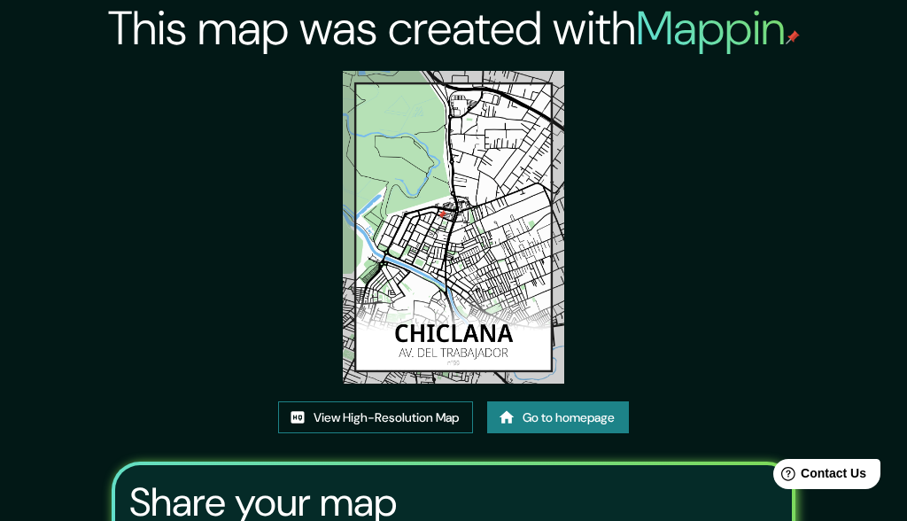
click at [388, 420] on link "View High-Resolution Map" at bounding box center [375, 417] width 195 height 33
click at [385, 233] on img at bounding box center [453, 227] width 220 height 313
click at [389, 236] on img at bounding box center [453, 227] width 220 height 313
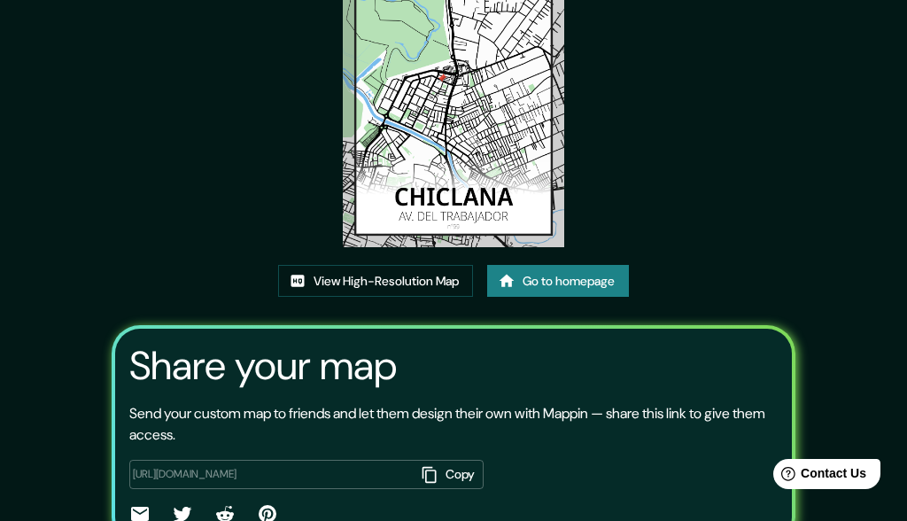
scroll to position [168, 0]
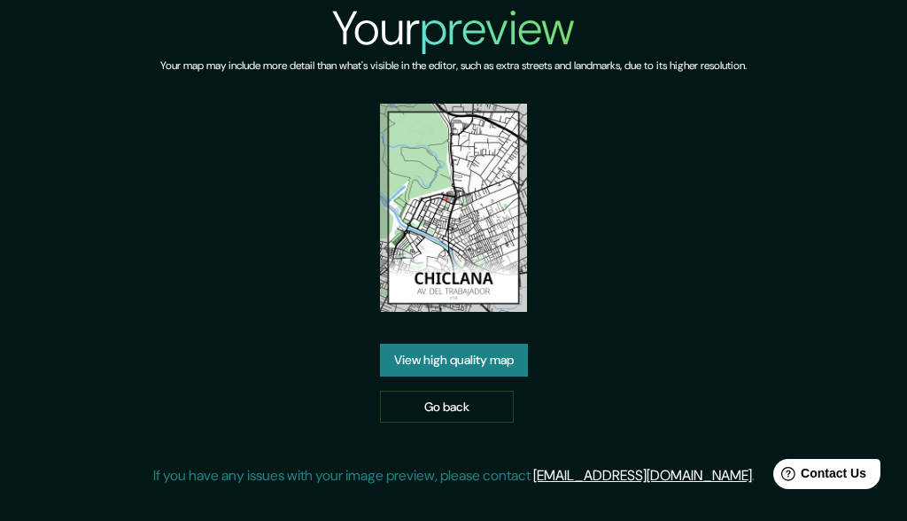
click at [436, 240] on img at bounding box center [454, 208] width 148 height 208
click at [591, 150] on div "Your preview Your map may include more detail than what's visible in the editor…" at bounding box center [453, 250] width 601 height 500
click at [449, 207] on img at bounding box center [454, 208] width 148 height 208
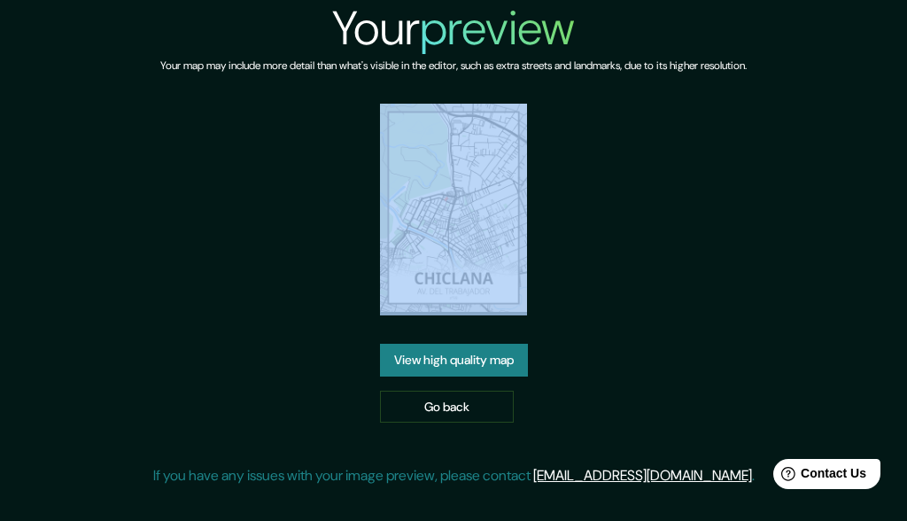
click at [449, 207] on img at bounding box center [454, 208] width 148 height 208
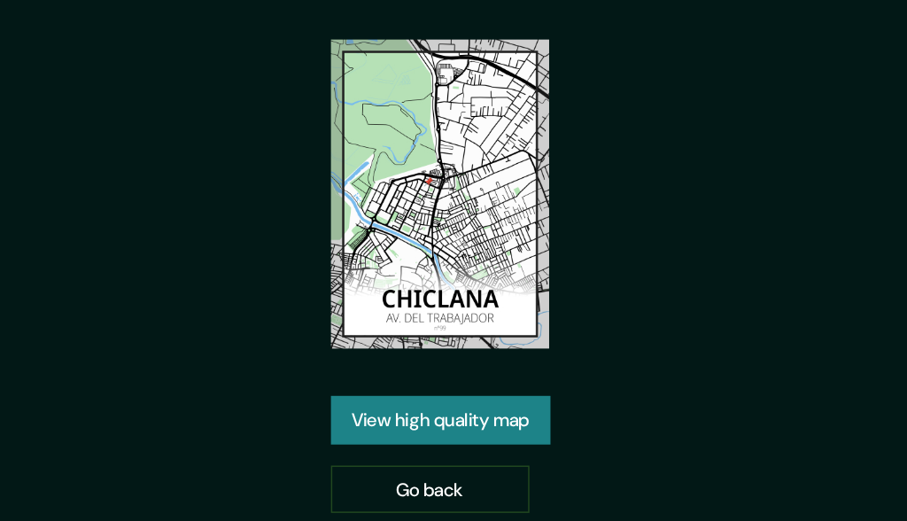
click at [380, 344] on link "View high quality map" at bounding box center [454, 360] width 148 height 33
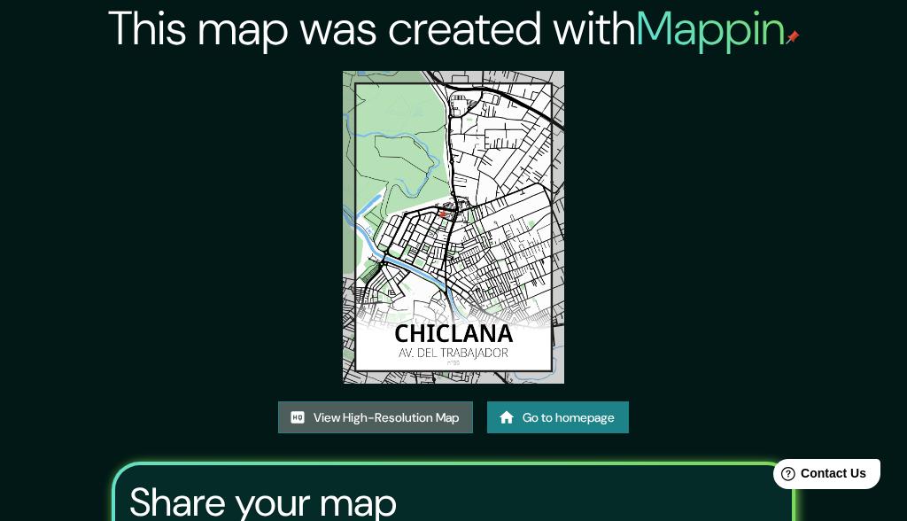
click at [408, 422] on link "View High-Resolution Map" at bounding box center [375, 417] width 195 height 33
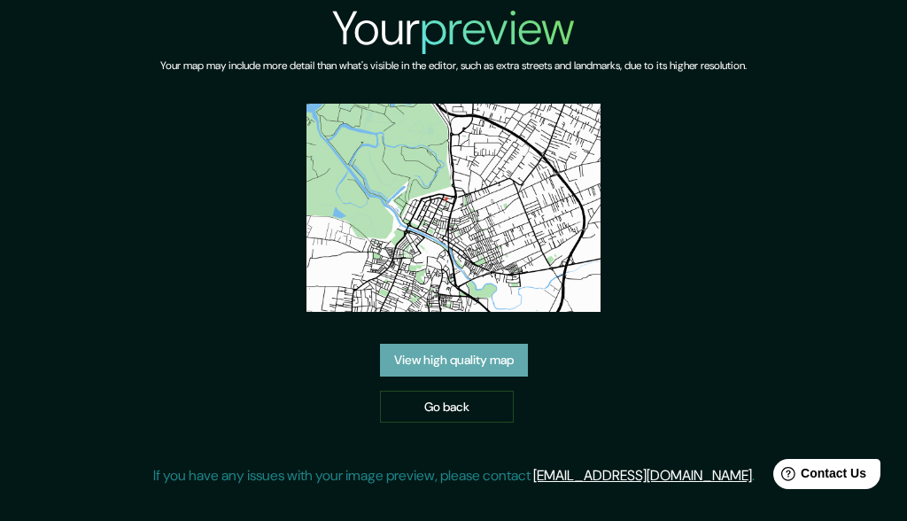
click at [514, 163] on div "Your preview Your map may include more detail than what's visible in the editor…" at bounding box center [453, 250] width 601 height 500
click at [444, 361] on link "View high quality map" at bounding box center [454, 360] width 148 height 33
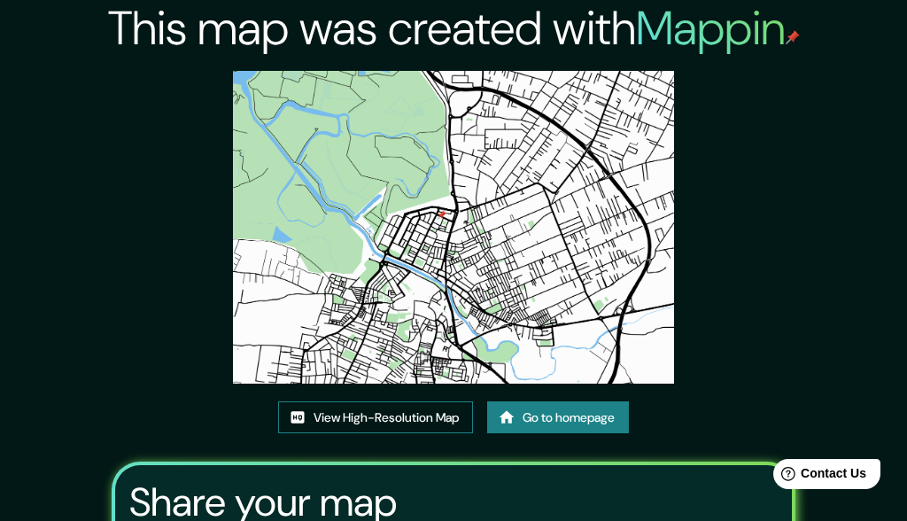
click at [407, 127] on img at bounding box center [454, 227] width 442 height 313
click at [410, 421] on link "View High-Resolution Map" at bounding box center [375, 417] width 195 height 33
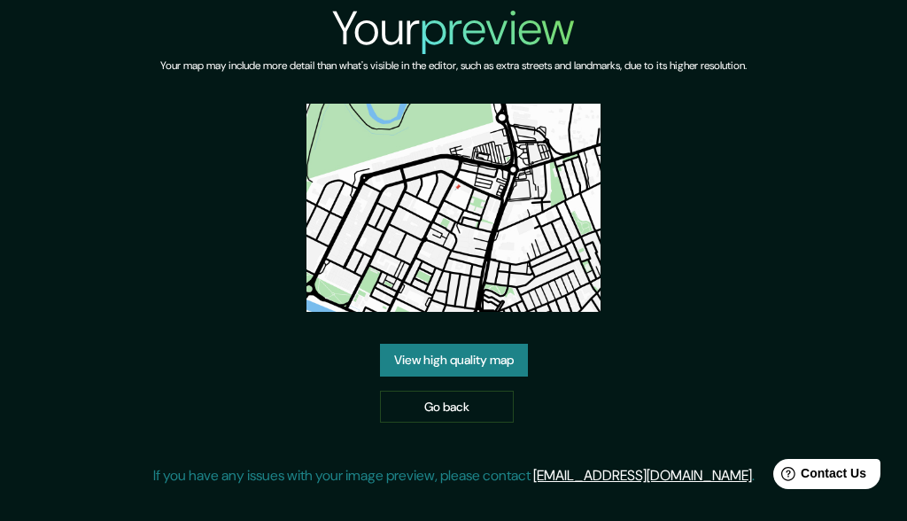
click at [447, 344] on link "View high quality map" at bounding box center [454, 360] width 148 height 33
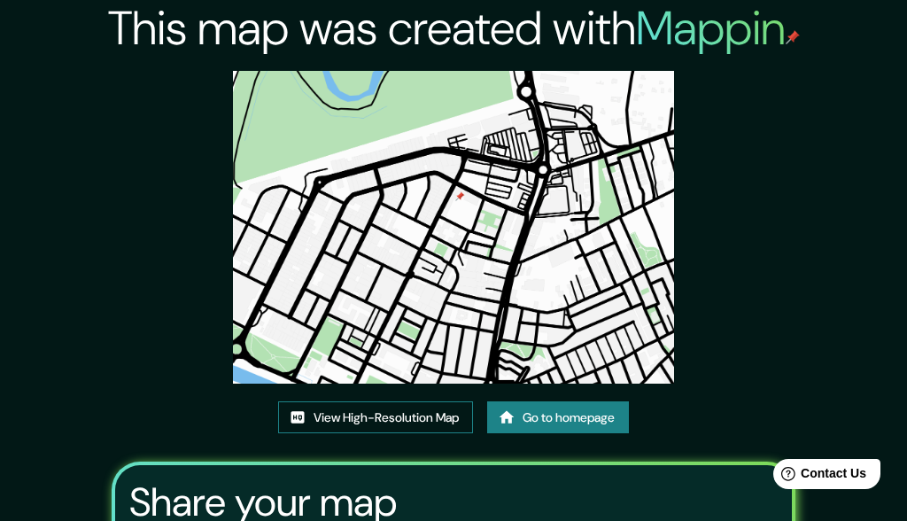
click at [428, 415] on link "View High-Resolution Map" at bounding box center [375, 417] width 195 height 33
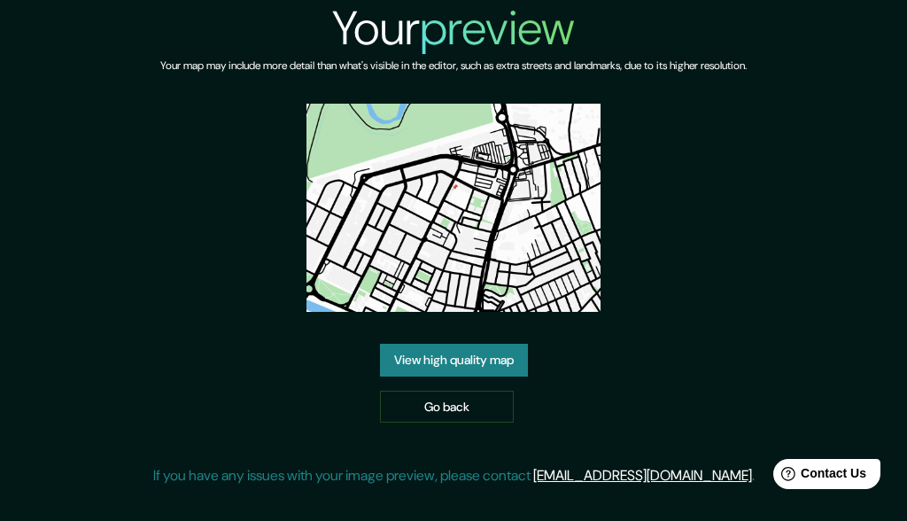
click at [482, 354] on link "View high quality map" at bounding box center [454, 360] width 148 height 33
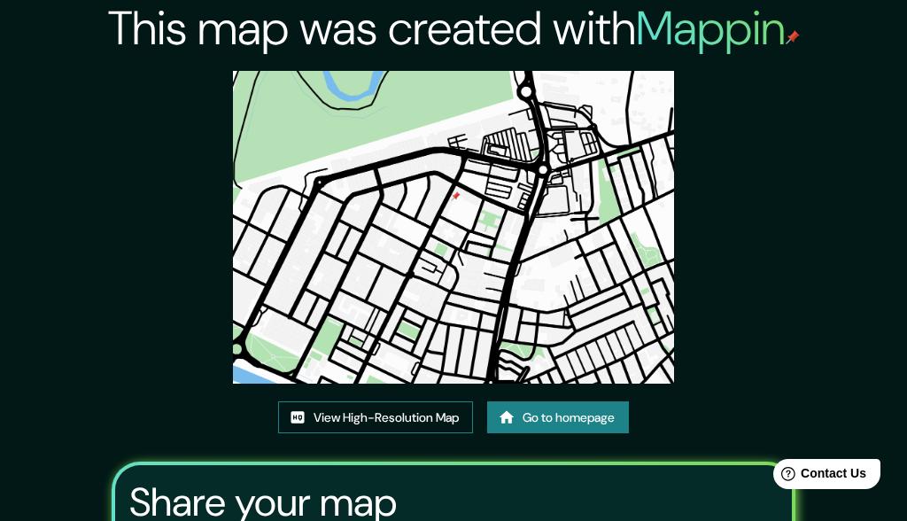
click at [398, 423] on link "View High-Resolution Map" at bounding box center [375, 417] width 195 height 33
